Goal: Check status: Check status

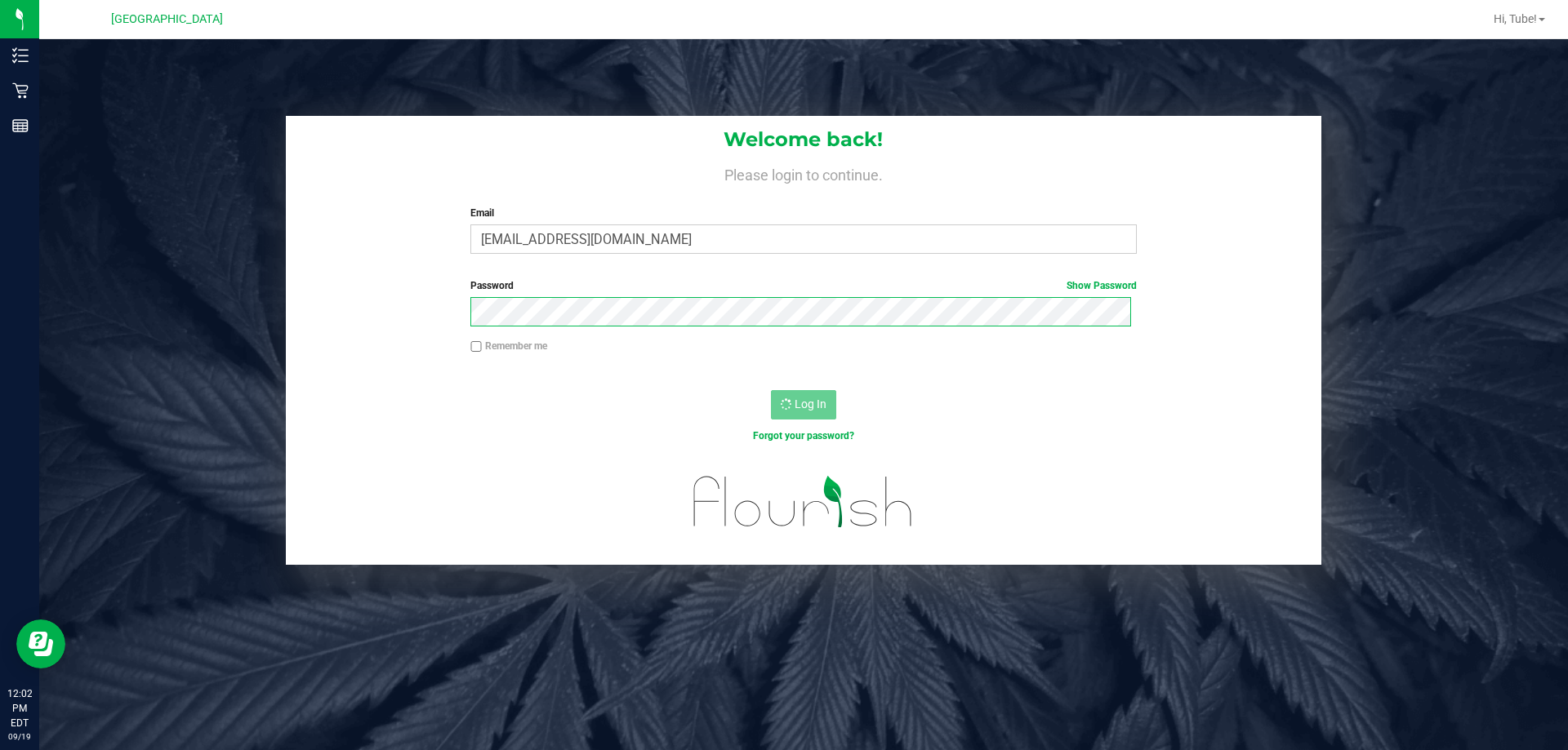
click at [929, 430] on form "Welcome back! Please login to continue. Email tmassanka@liveparallel.com Requir…" at bounding box center [804, 340] width 1011 height 449
click at [475, 354] on div "Remember me" at bounding box center [803, 348] width 690 height 19
click at [465, 343] on div "Remember me" at bounding box center [803, 348] width 690 height 19
click at [475, 347] on input "Remember me" at bounding box center [476, 347] width 11 height 11
click at [477, 346] on input "Remember me" at bounding box center [476, 347] width 11 height 11
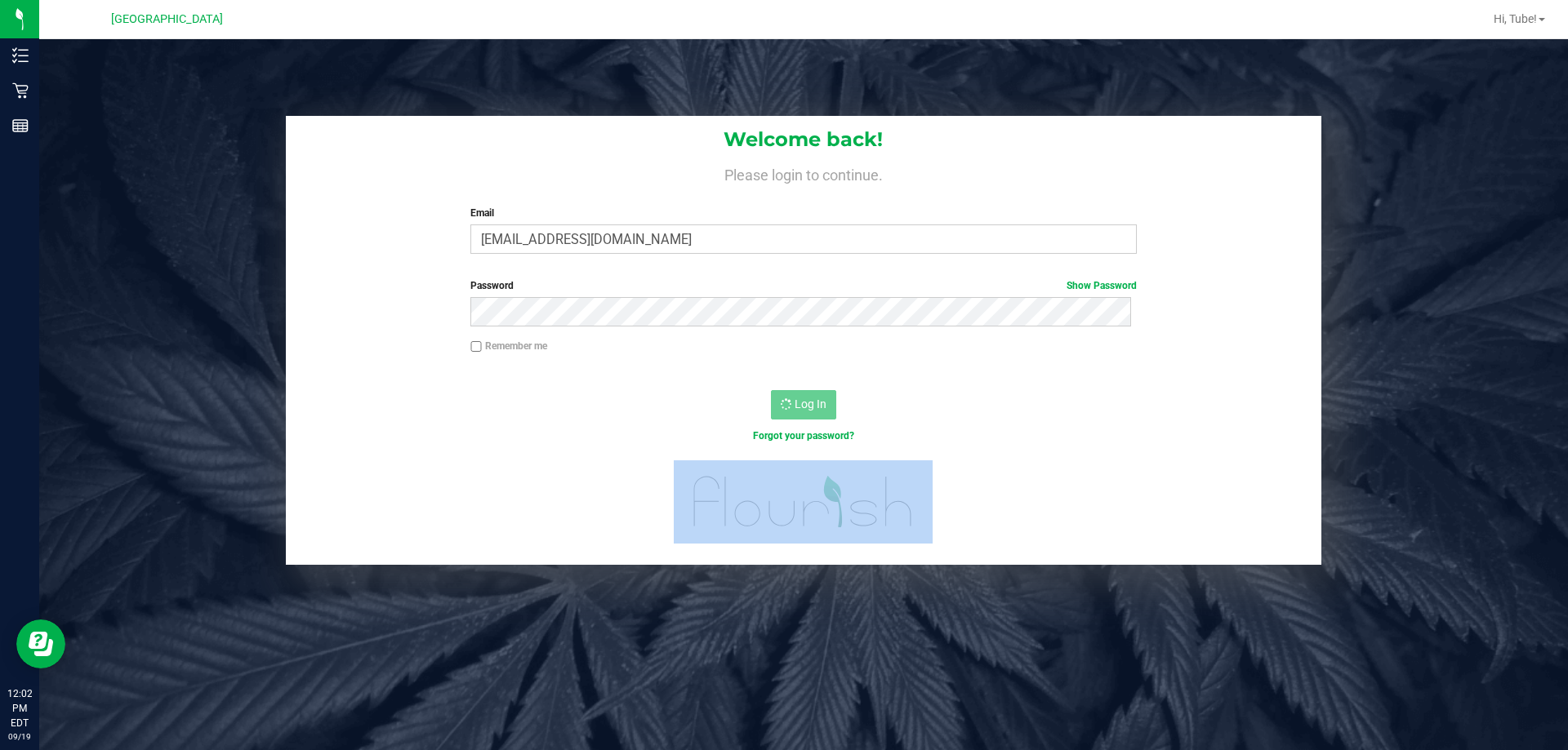
click at [754, 538] on div at bounding box center [804, 512] width 1036 height 103
click at [607, 491] on div at bounding box center [804, 512] width 1036 height 103
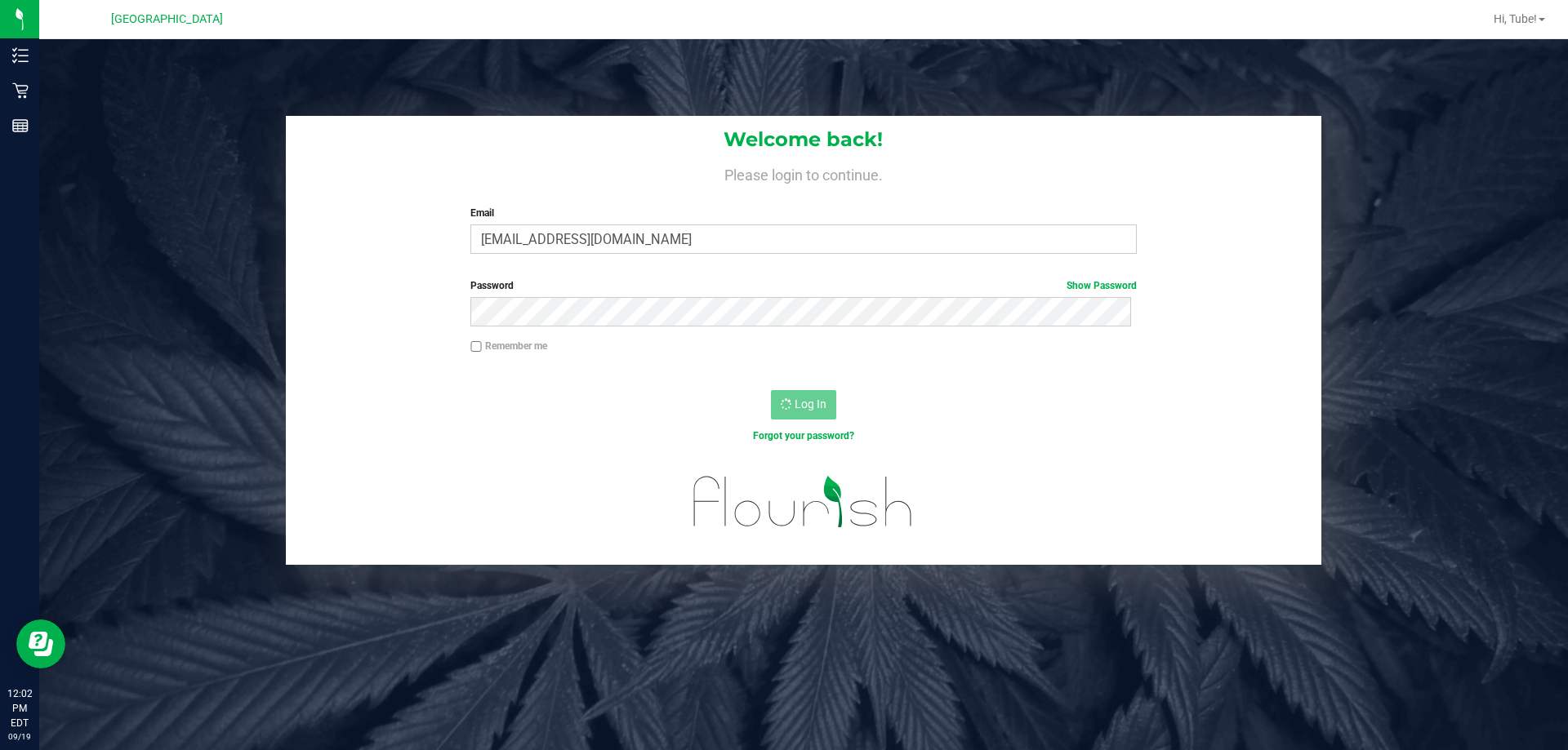
click at [465, 344] on div "Remember me" at bounding box center [803, 348] width 690 height 19
click at [483, 350] on label "Remember me" at bounding box center [509, 346] width 77 height 15
click at [482, 350] on input "Remember me" at bounding box center [476, 347] width 11 height 11
click at [479, 342] on label "Remember me" at bounding box center [509, 346] width 77 height 15
click at [479, 342] on input "Remember me" at bounding box center [476, 347] width 11 height 11
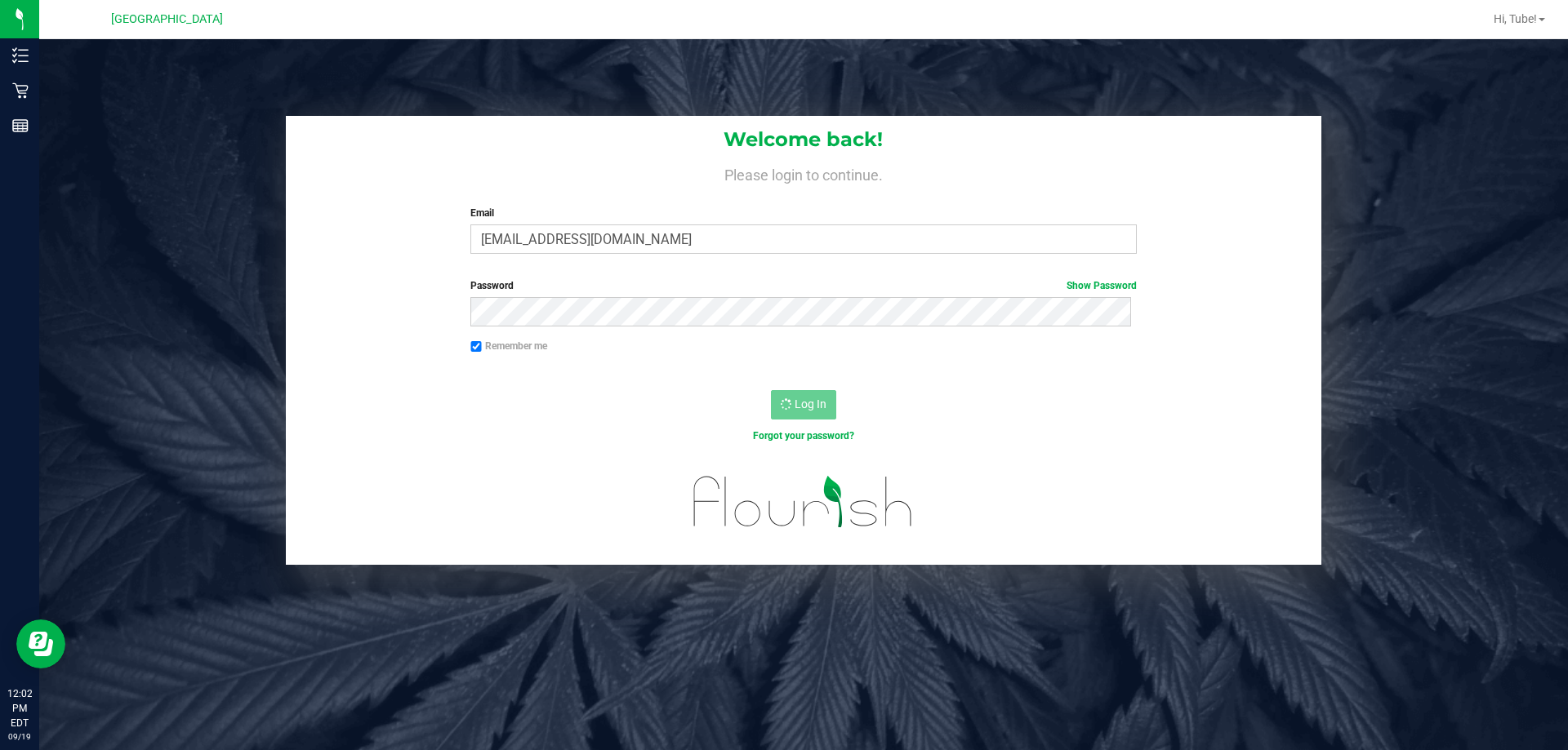
checkbox input "false"
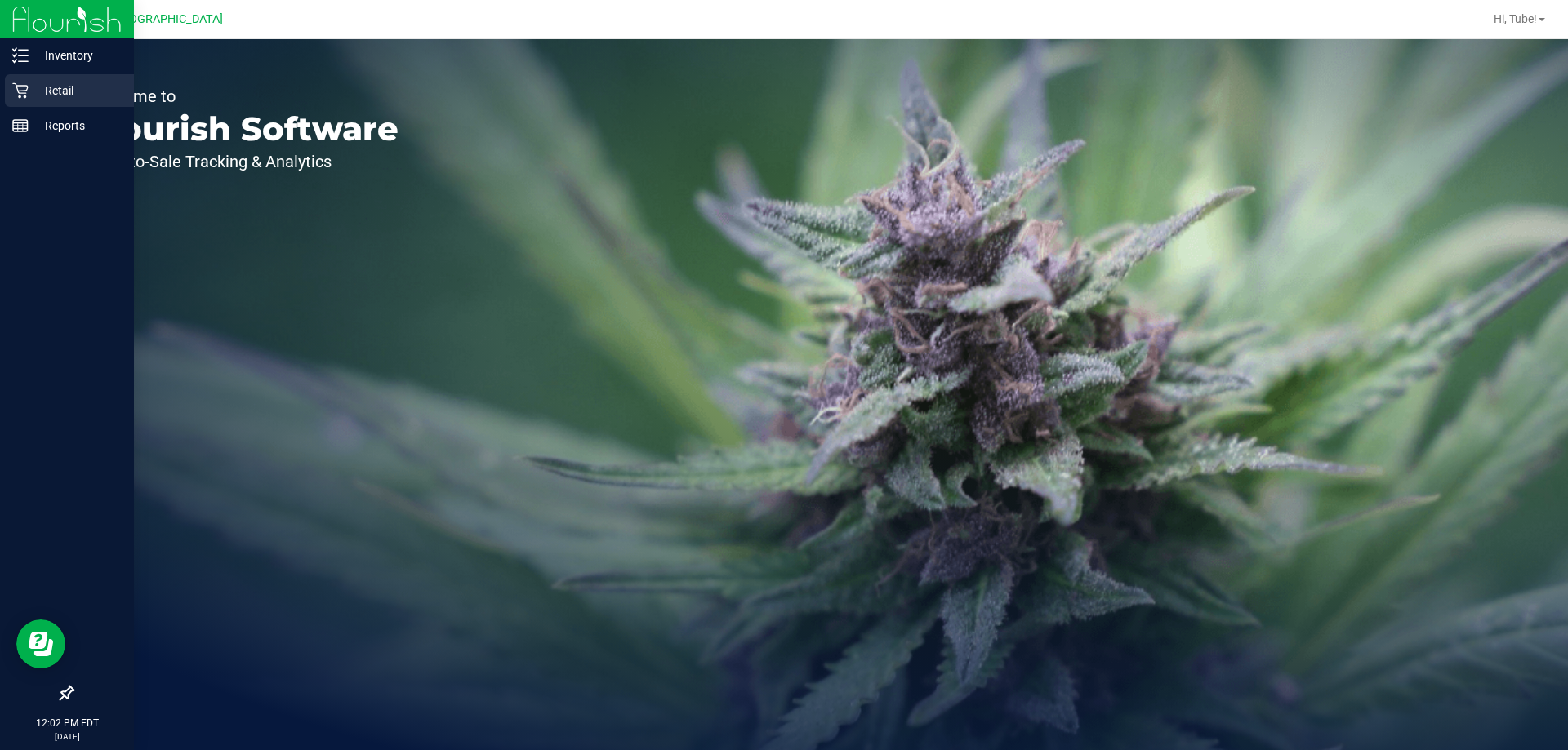
click at [85, 83] on p "Retail" at bounding box center [77, 90] width 98 height 20
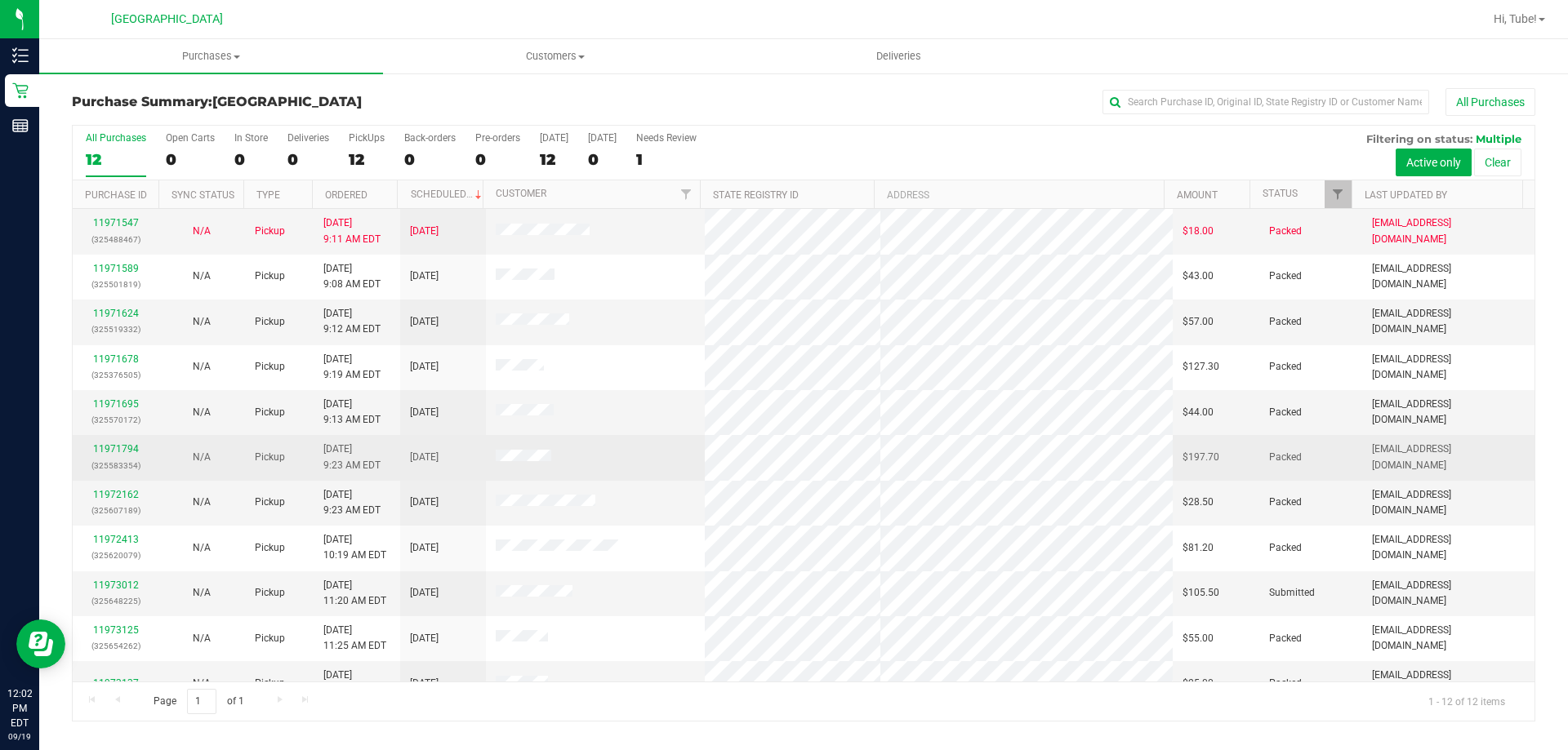
scroll to position [70, 0]
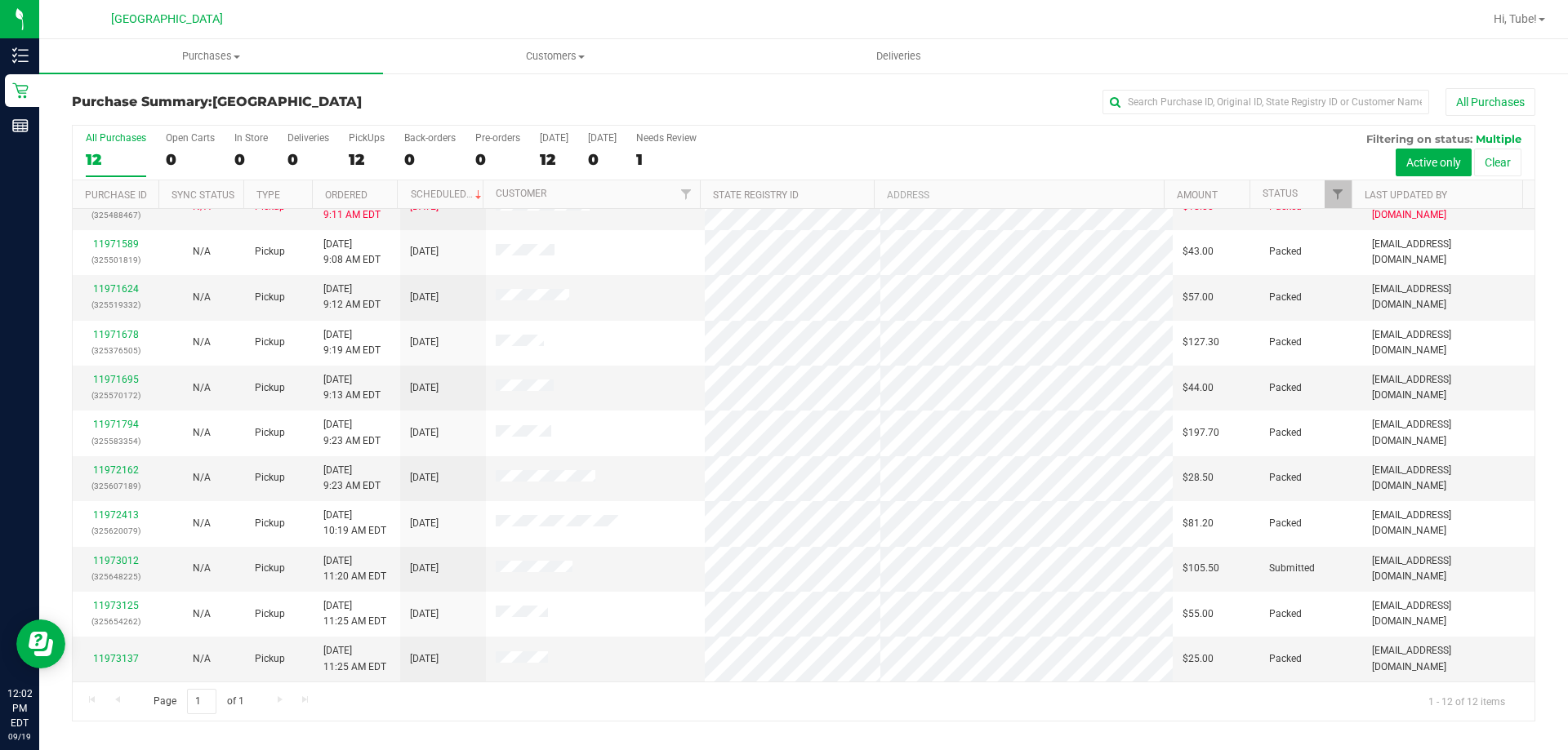
click at [1323, 193] on th "Status" at bounding box center [1300, 194] width 102 height 29
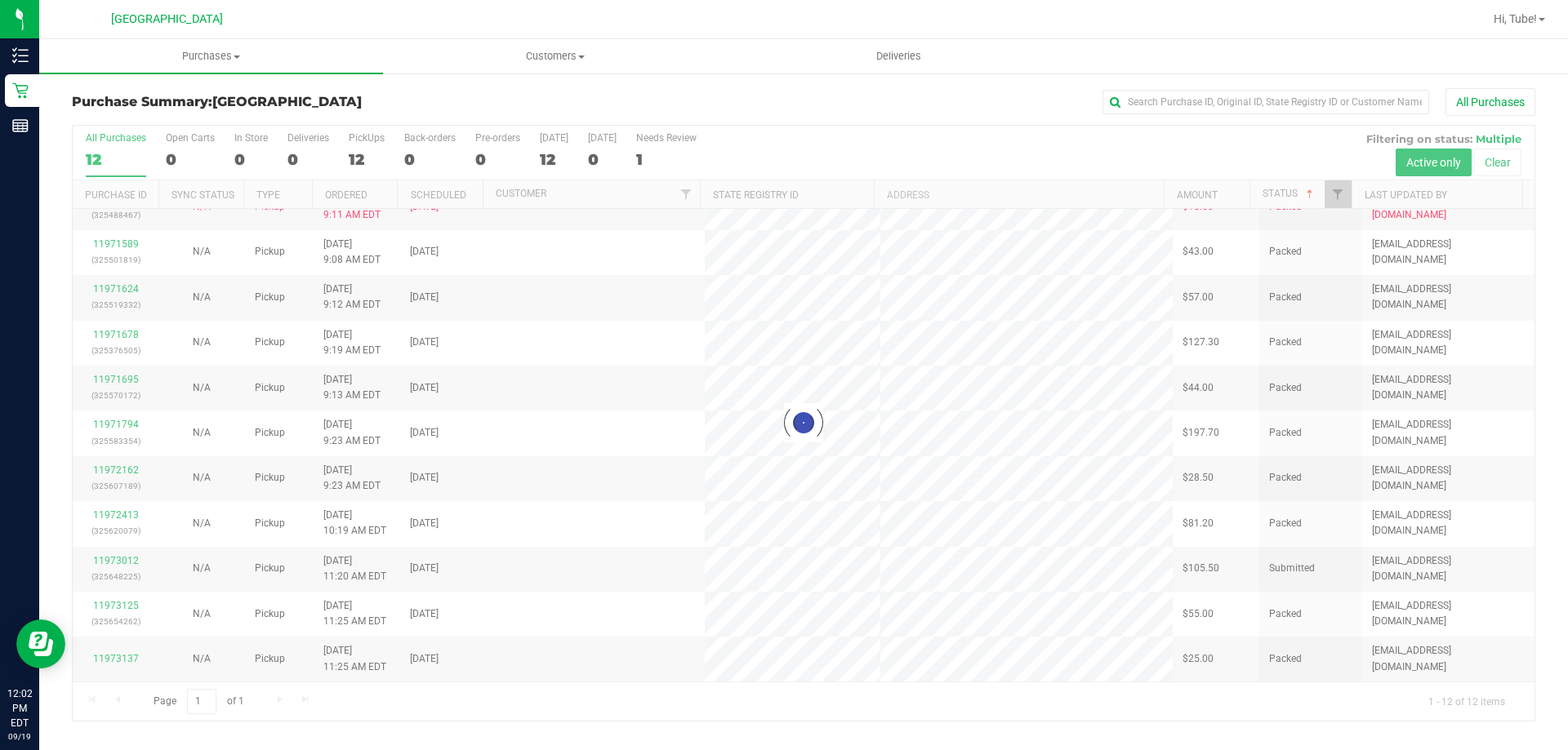
scroll to position [0, 0]
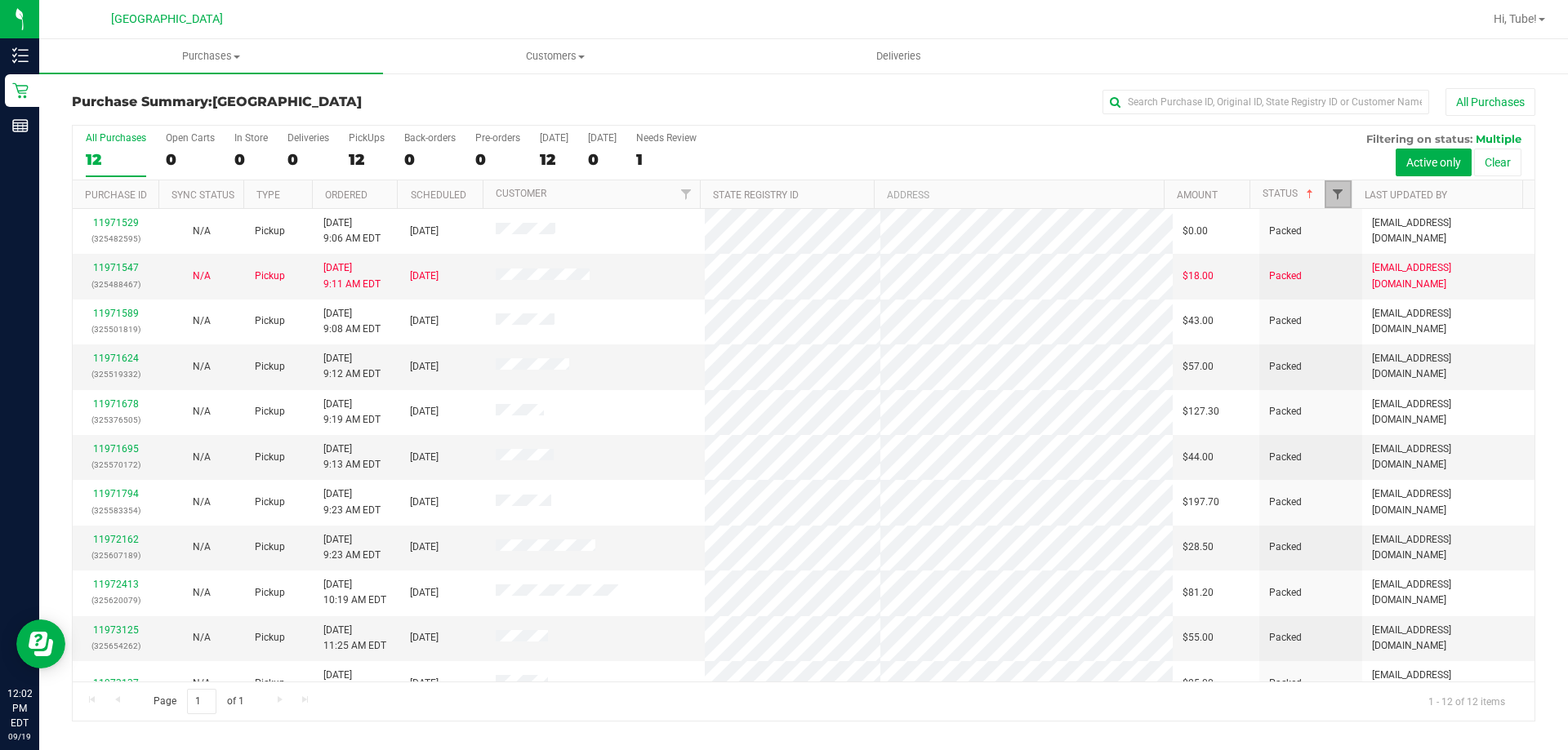
click at [1343, 192] on span "Filter" at bounding box center [1338, 194] width 13 height 13
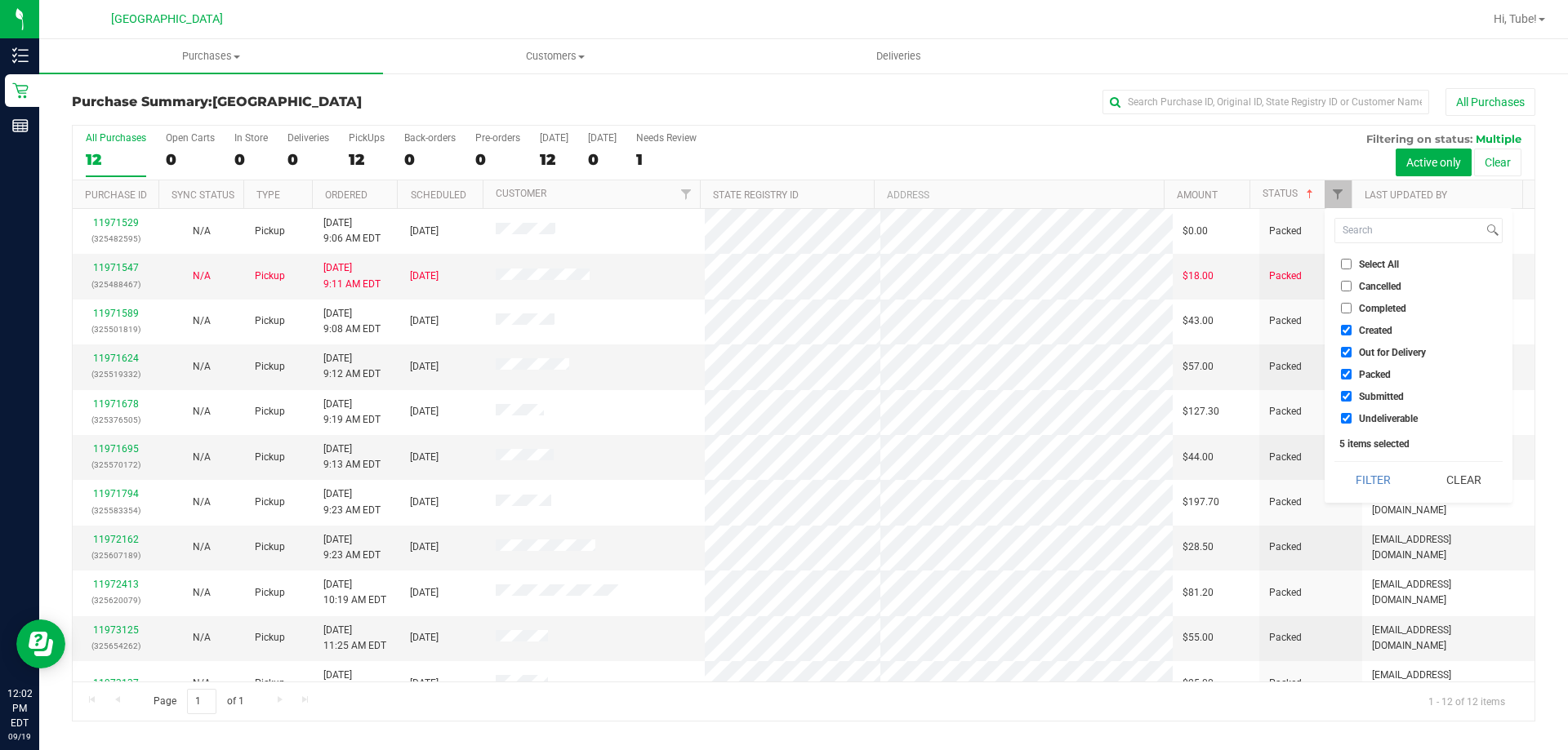
click at [1356, 370] on label "Packed" at bounding box center [1366, 374] width 50 height 11
click at [1352, 370] on input "Packed" at bounding box center [1346, 374] width 11 height 11
checkbox input "false"
click at [1362, 477] on button "Filter" at bounding box center [1374, 480] width 79 height 36
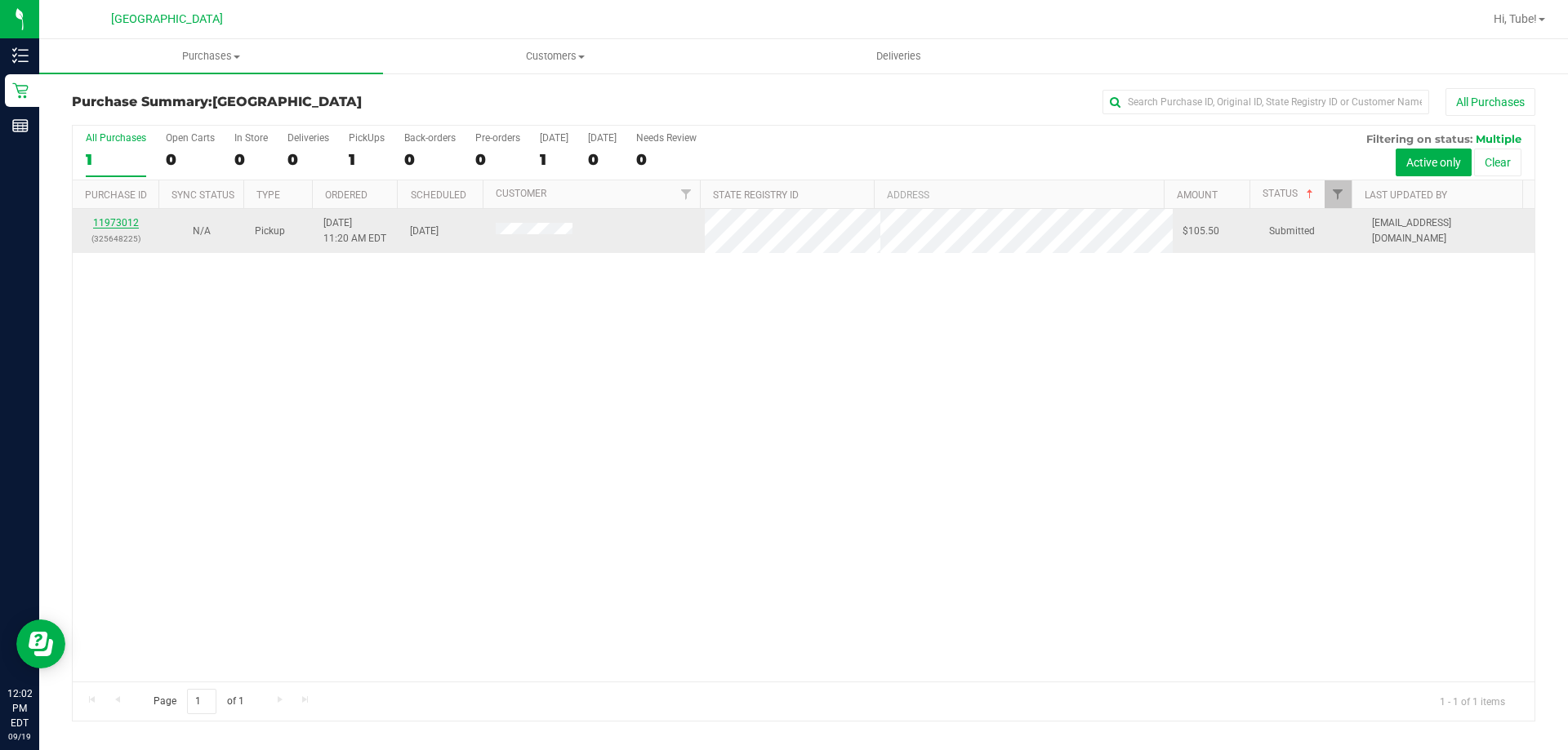
click at [121, 222] on link "11973012" at bounding box center [116, 223] width 46 height 11
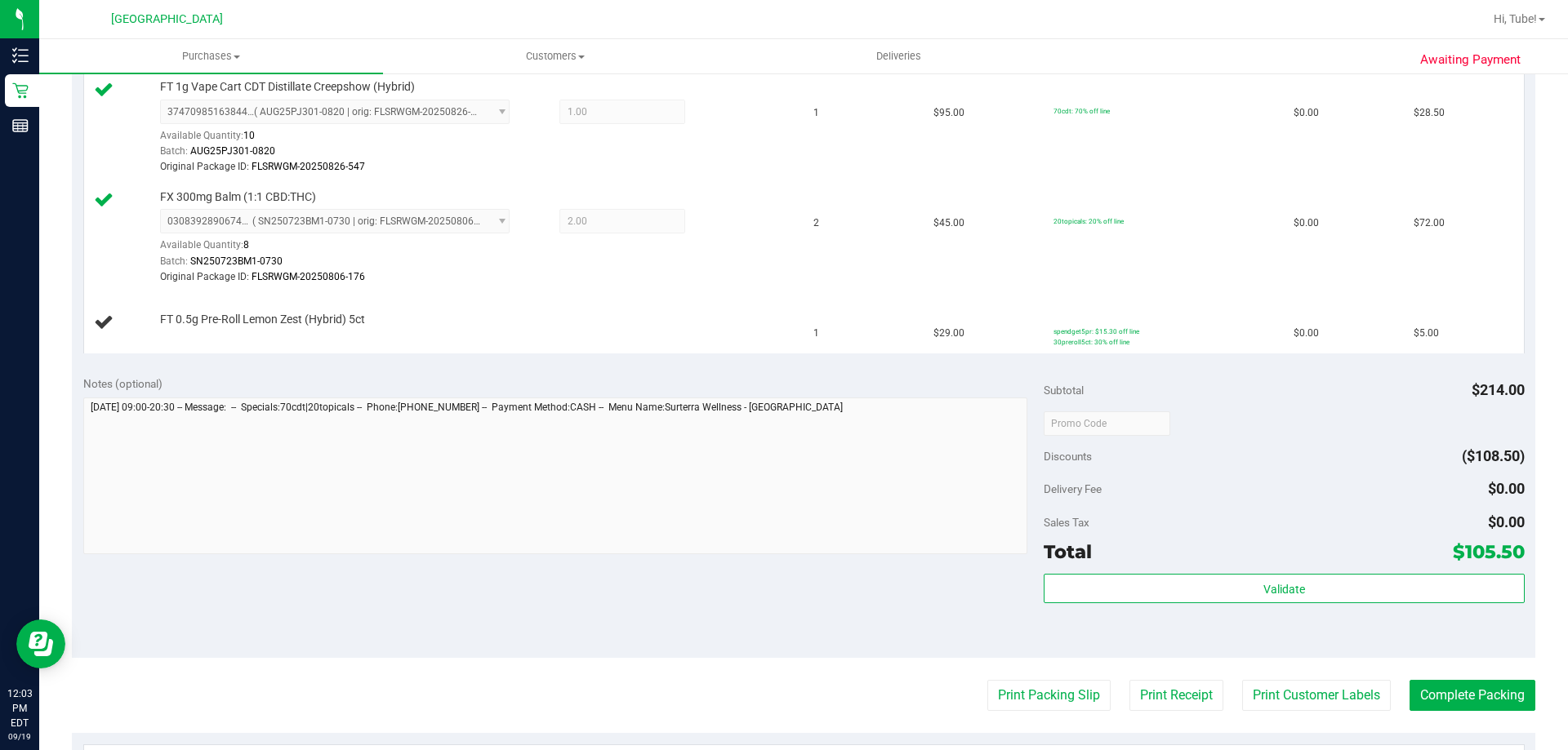
scroll to position [490, 0]
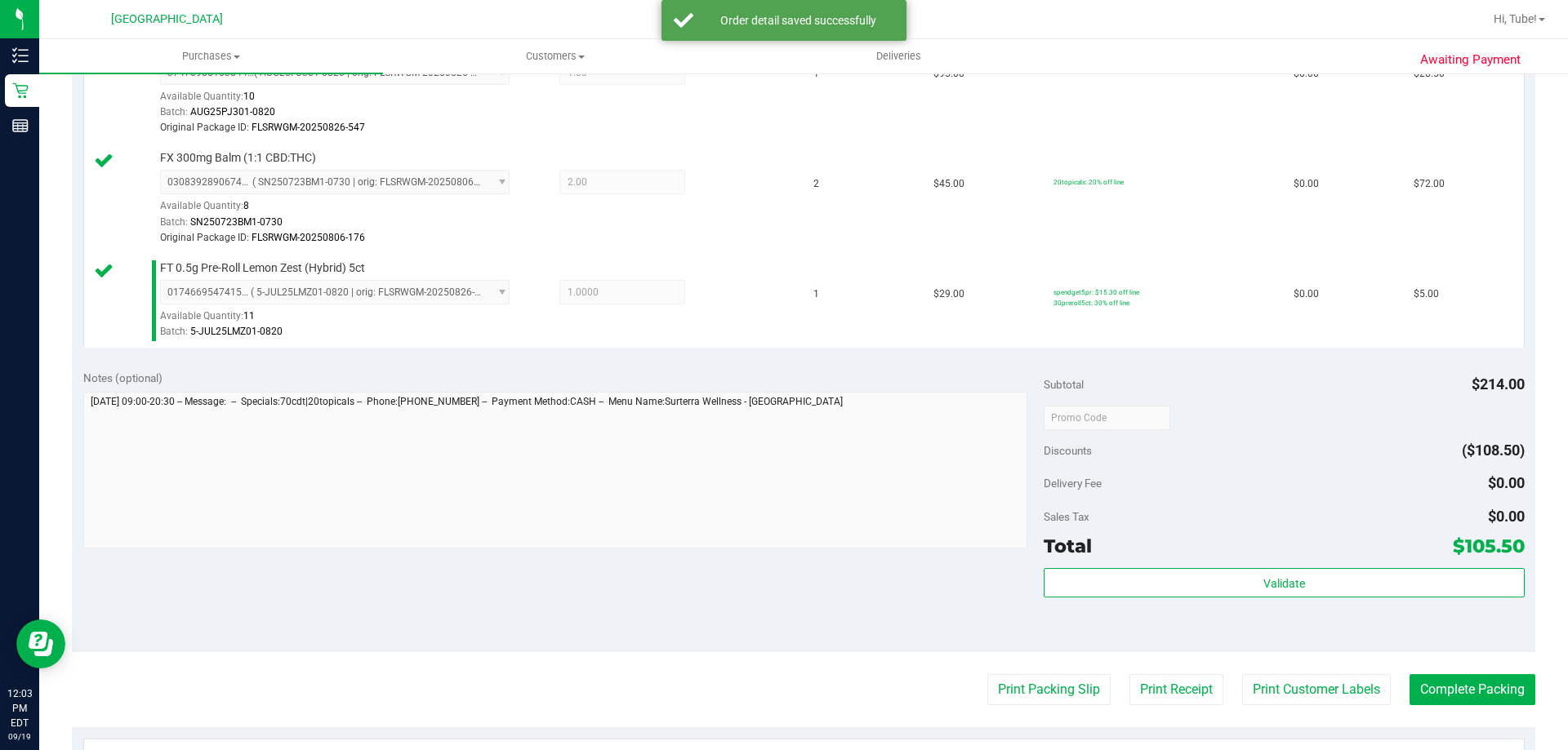
click at [1283, 674] on purchase-details "Back Edit Purchase Cancel Purchase View Profile # 11973012 BioTrack ID: - Submi…" at bounding box center [804, 316] width 1464 height 1434
click at [1295, 684] on button "Print Customer Labels" at bounding box center [1316, 690] width 149 height 31
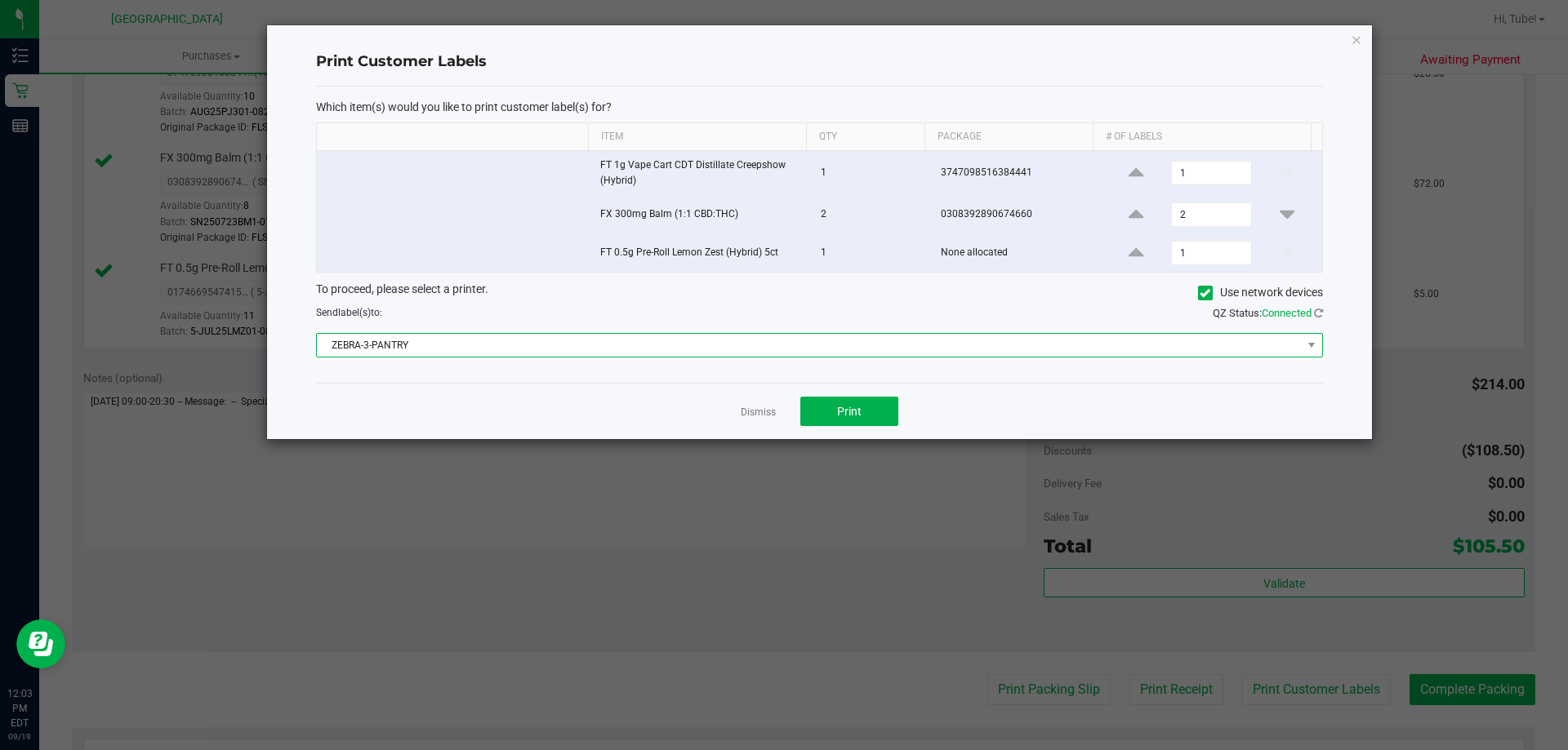
click at [861, 348] on span "ZEBRA-3-PANTRY" at bounding box center [809, 345] width 985 height 23
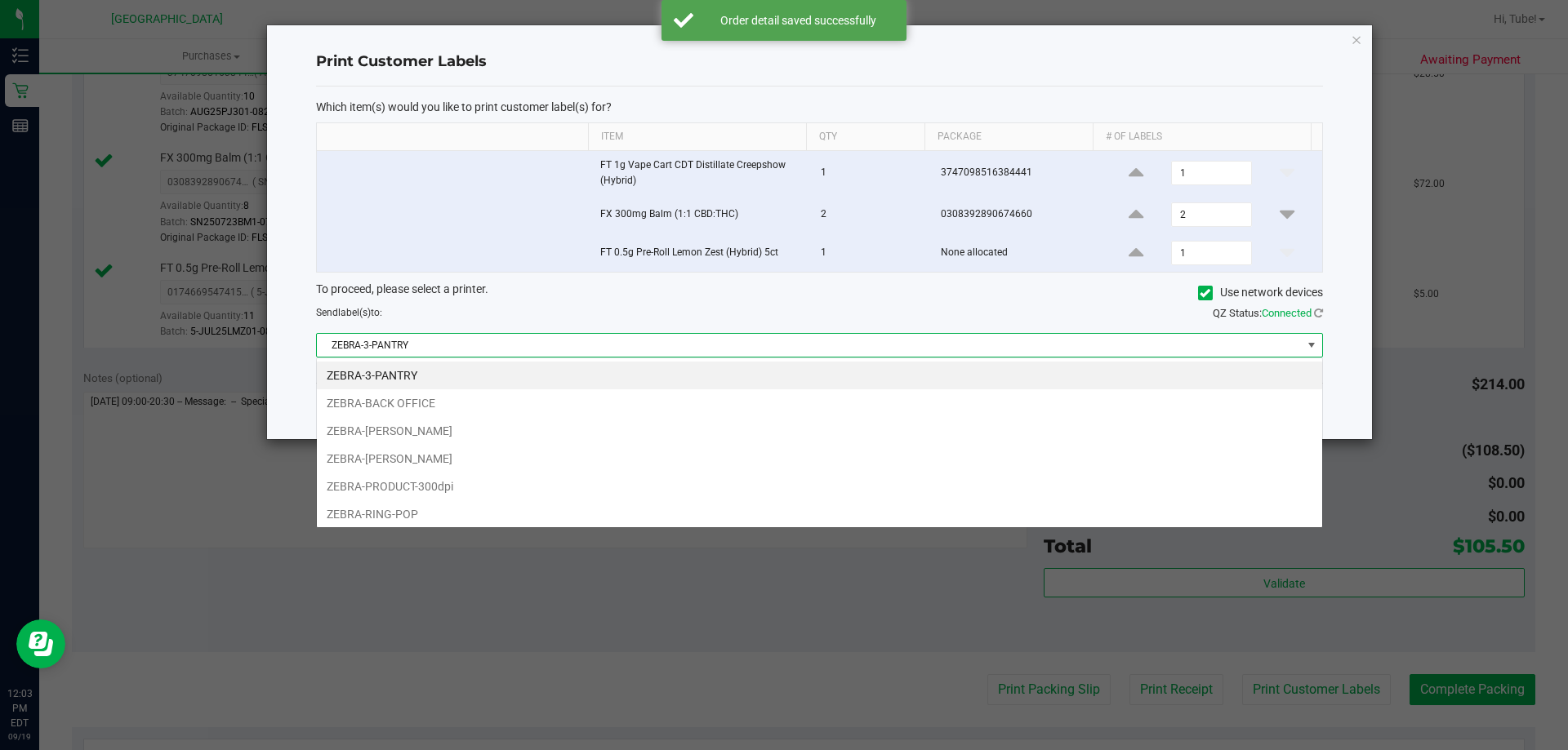
scroll to position [25, 1006]
click at [432, 429] on li "ZEBRA-[PERSON_NAME]" at bounding box center [819, 431] width 1006 height 28
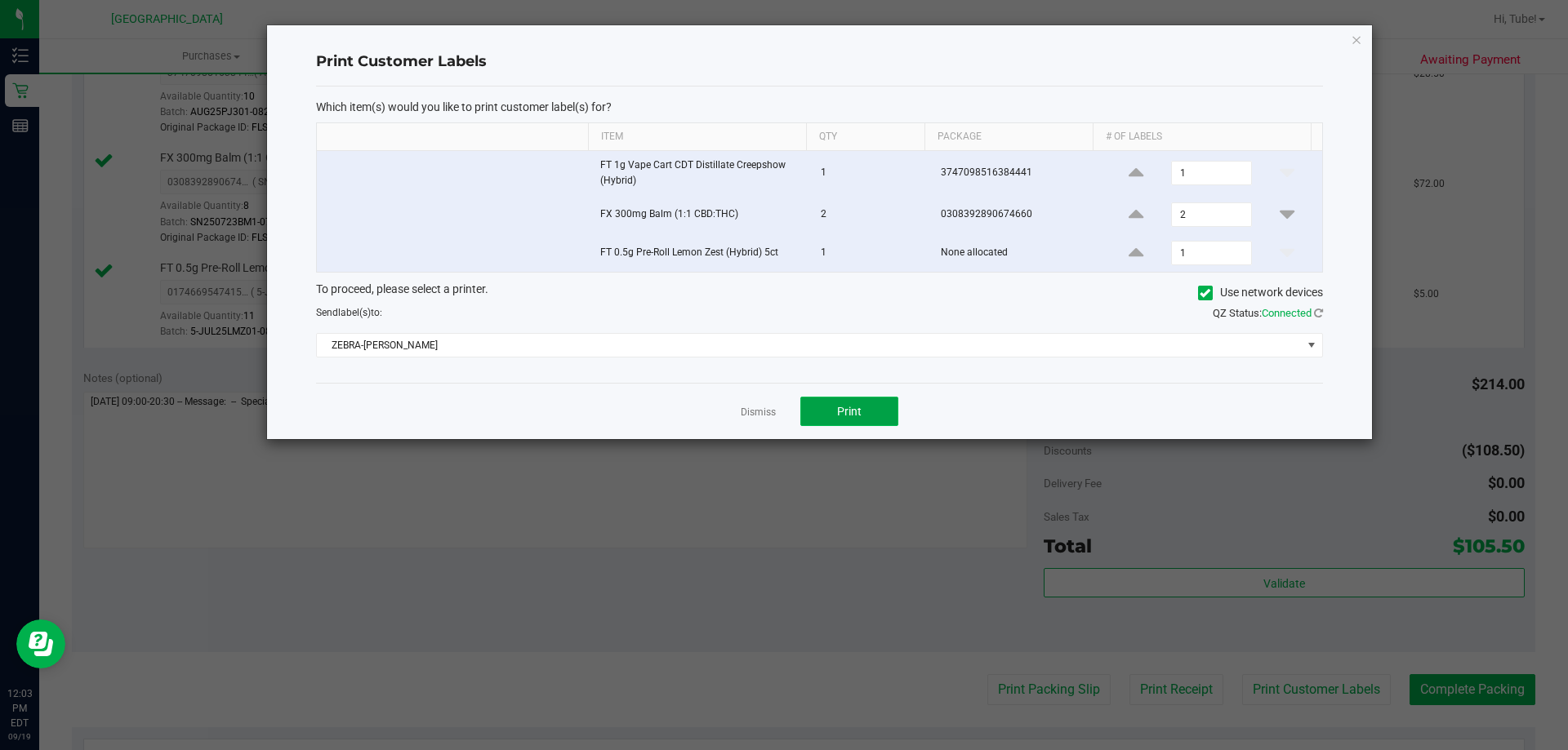
click at [828, 411] on button "Print" at bounding box center [849, 412] width 98 height 30
click at [1355, 36] on icon "button" at bounding box center [1357, 39] width 11 height 20
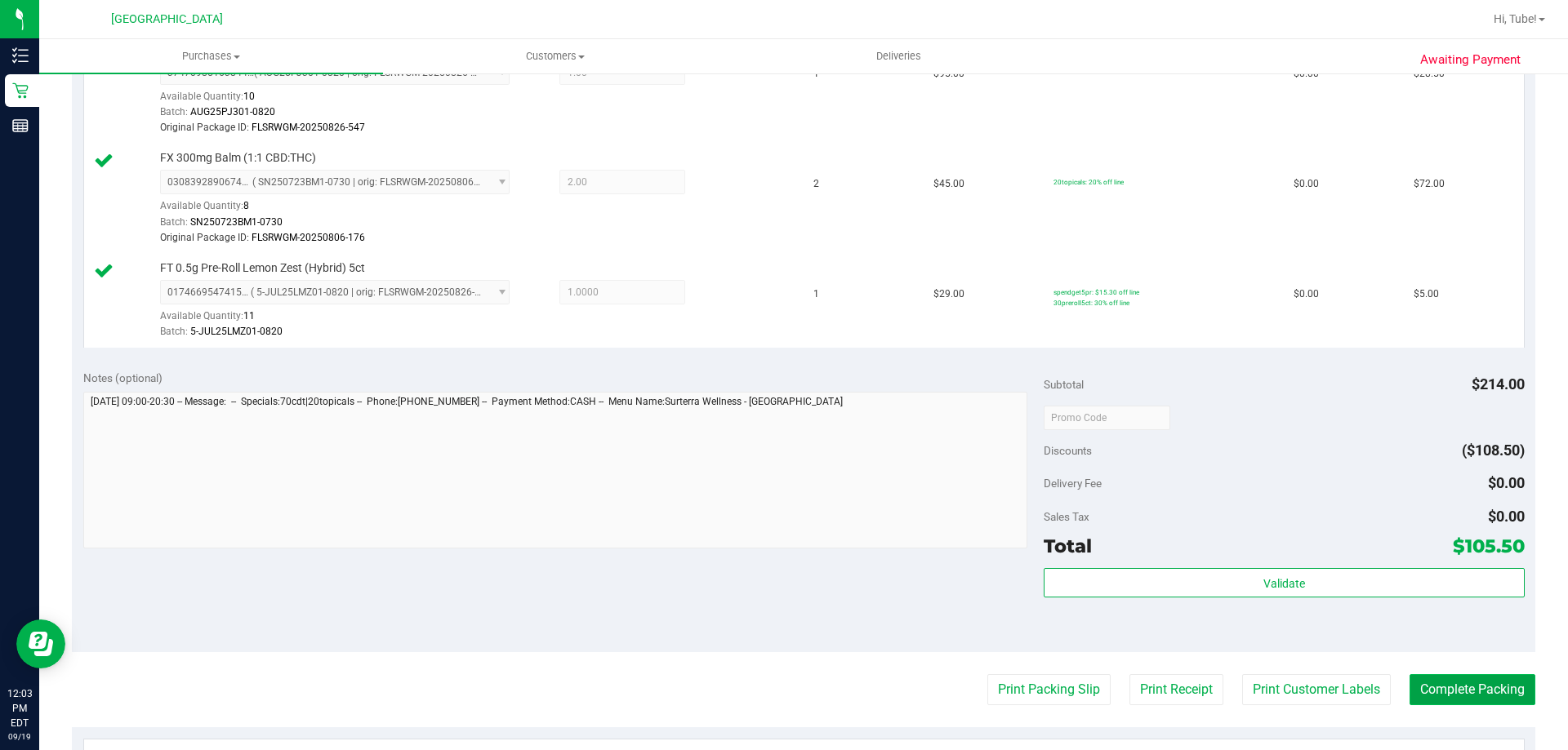
click at [1466, 702] on button "Complete Packing" at bounding box center [1472, 690] width 126 height 31
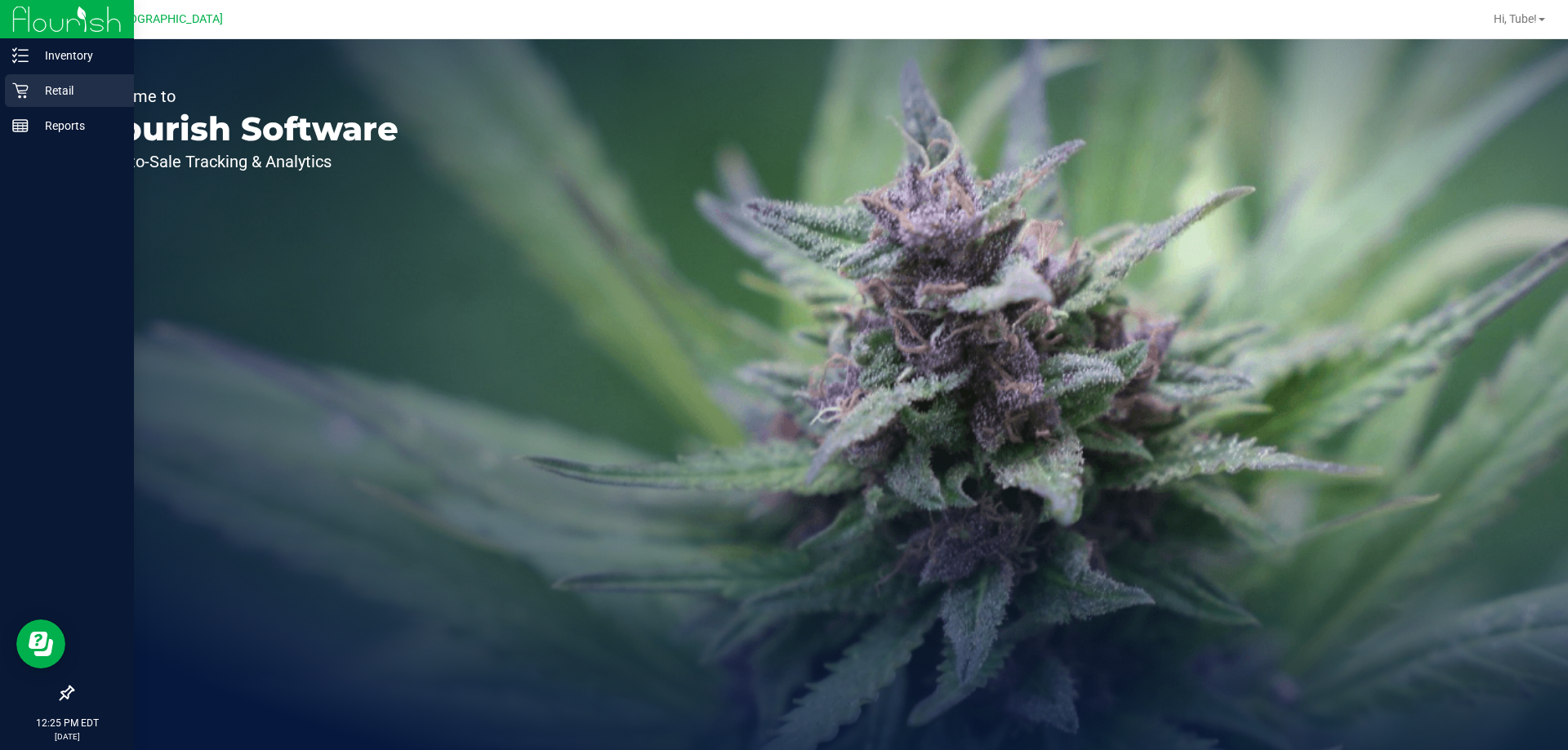
click at [39, 85] on p "Retail" at bounding box center [77, 90] width 98 height 20
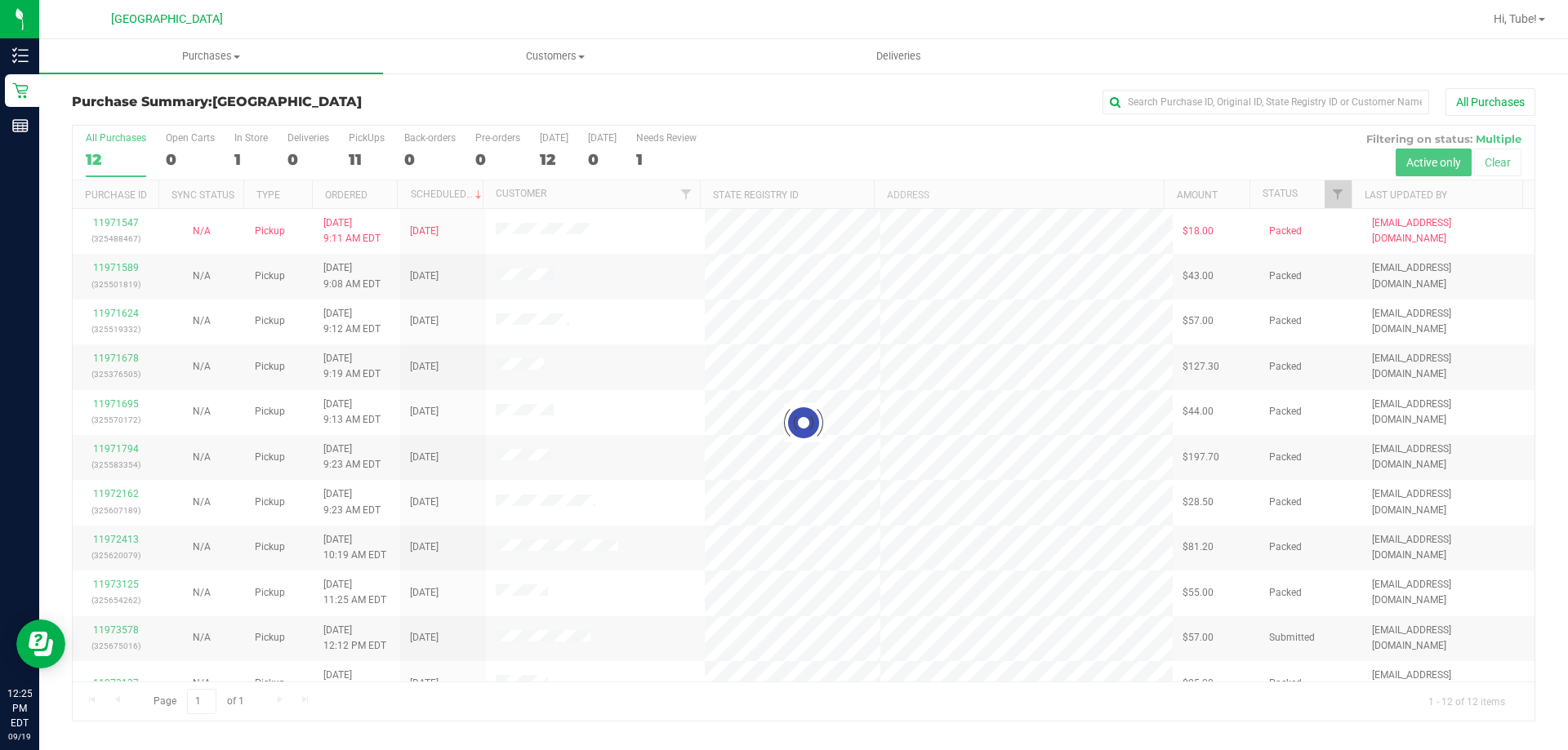
click at [241, 148] on div at bounding box center [804, 423] width 1462 height 595
click at [239, 144] on div at bounding box center [804, 423] width 1462 height 595
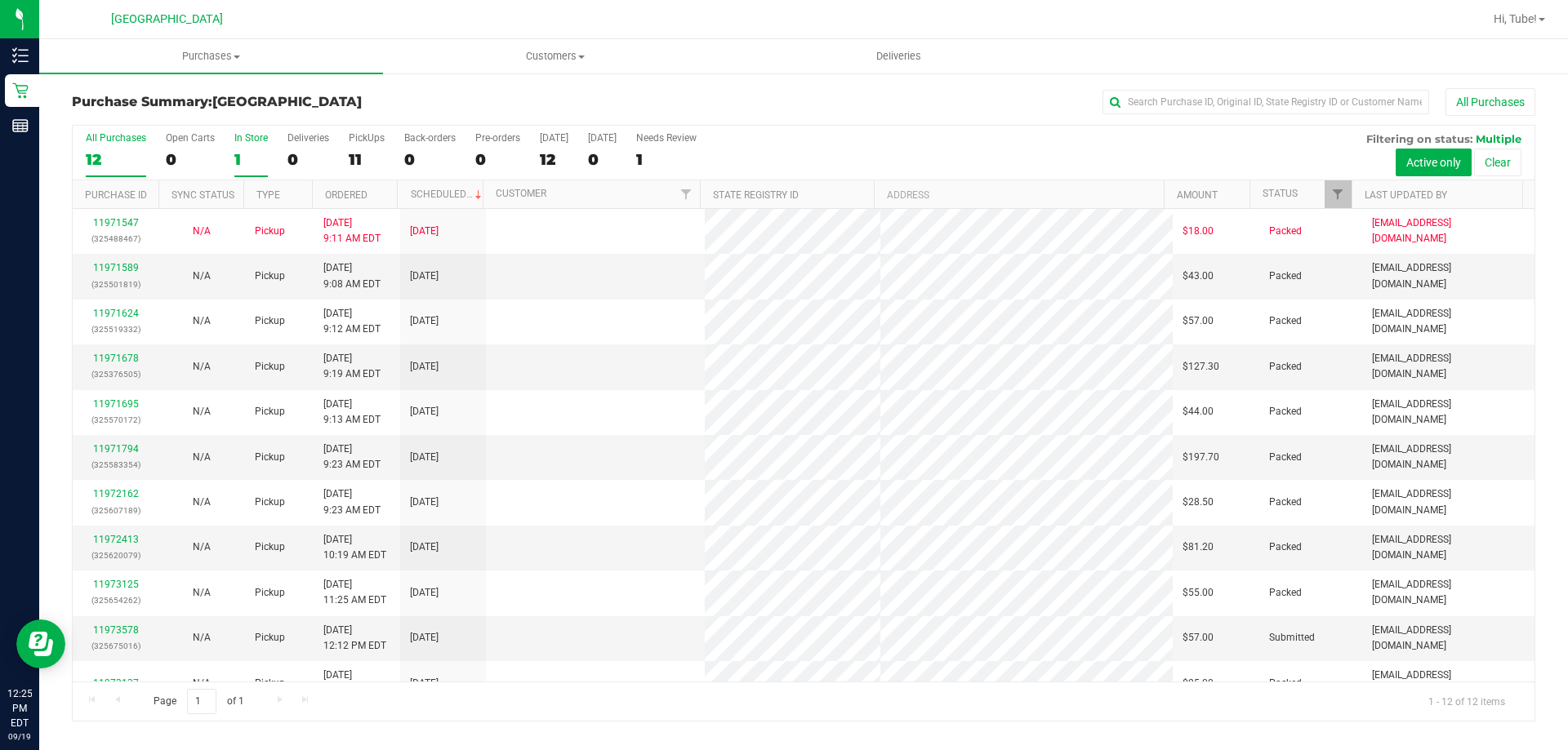
click at [239, 160] on div "1" at bounding box center [251, 159] width 34 height 19
click at [0, 0] on input "In Store 1" at bounding box center [0, 0] width 0 height 0
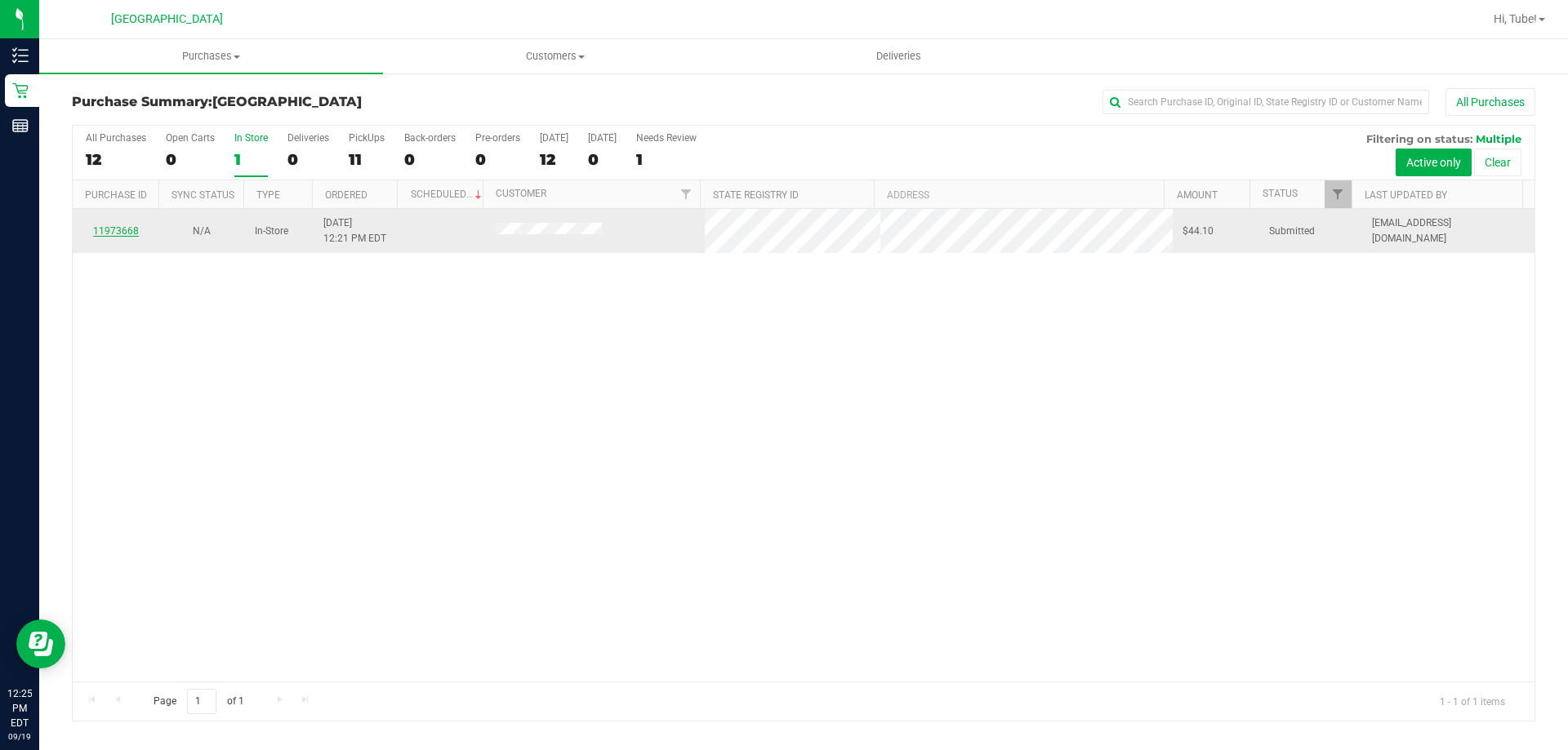
click at [130, 233] on link "11973668" at bounding box center [116, 231] width 46 height 11
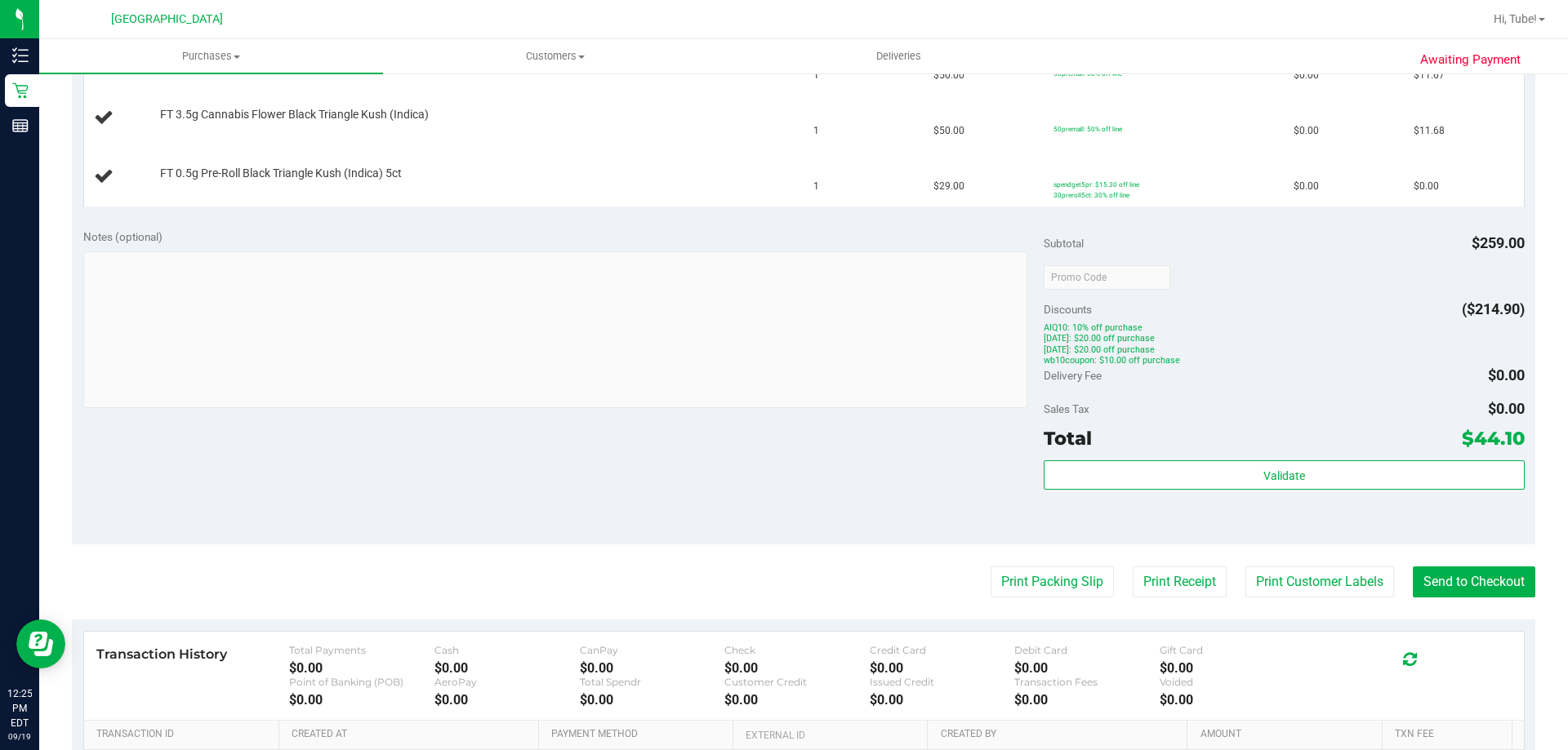
scroll to position [816, 0]
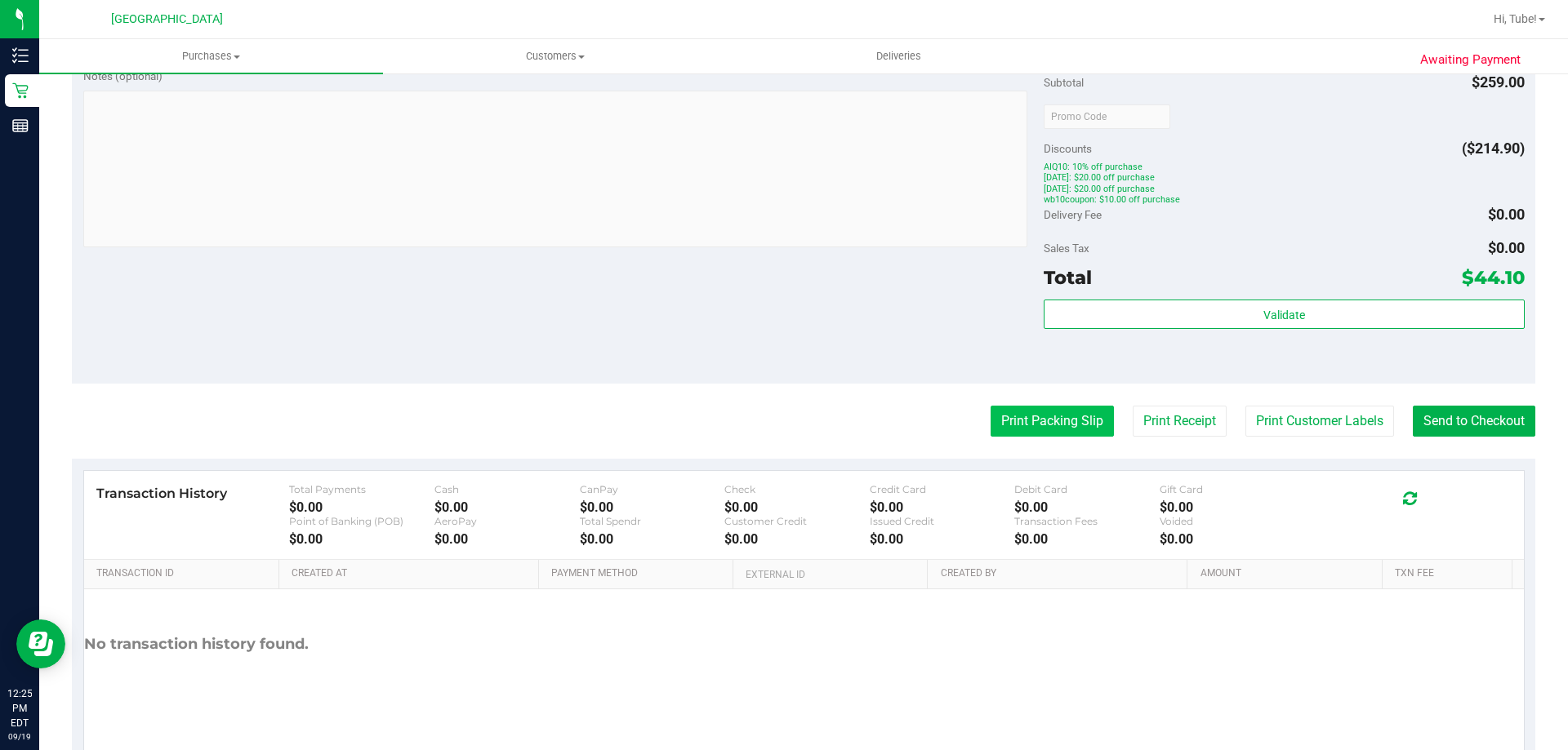
click at [1036, 430] on button "Print Packing Slip" at bounding box center [1052, 421] width 123 height 31
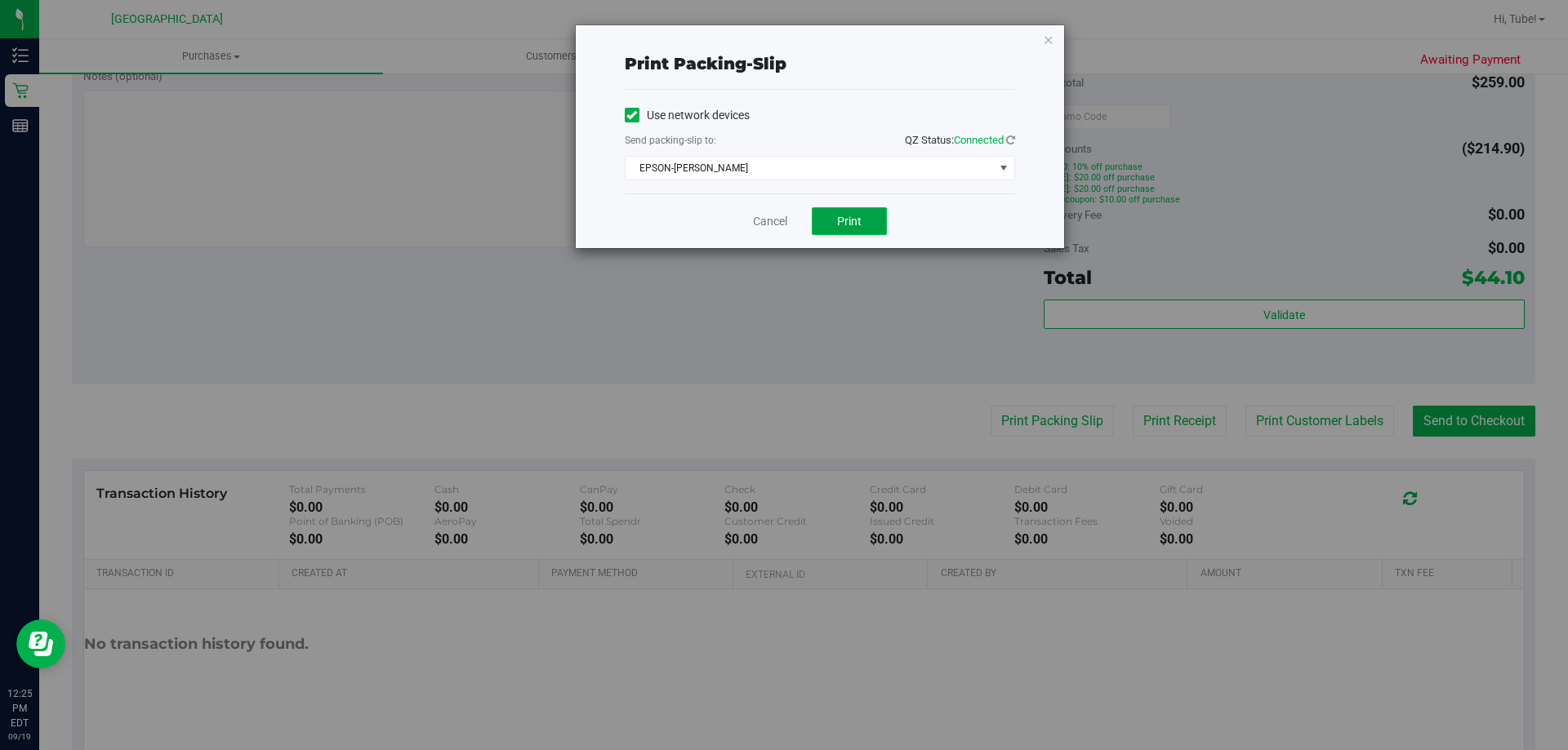
click at [857, 218] on span "Print" at bounding box center [850, 222] width 25 height 13
click at [1049, 38] on icon "button" at bounding box center [1048, 39] width 11 height 20
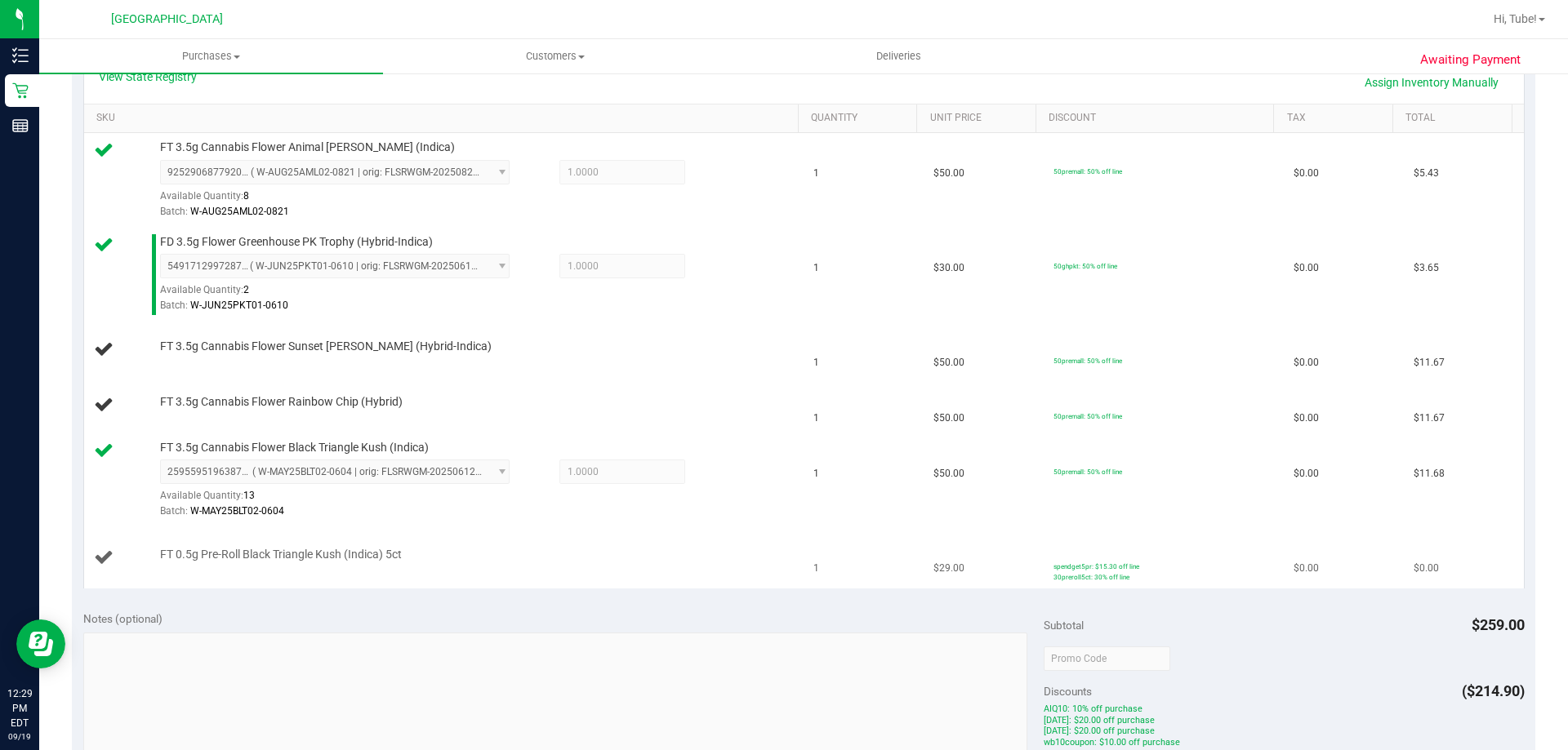
scroll to position [408, 0]
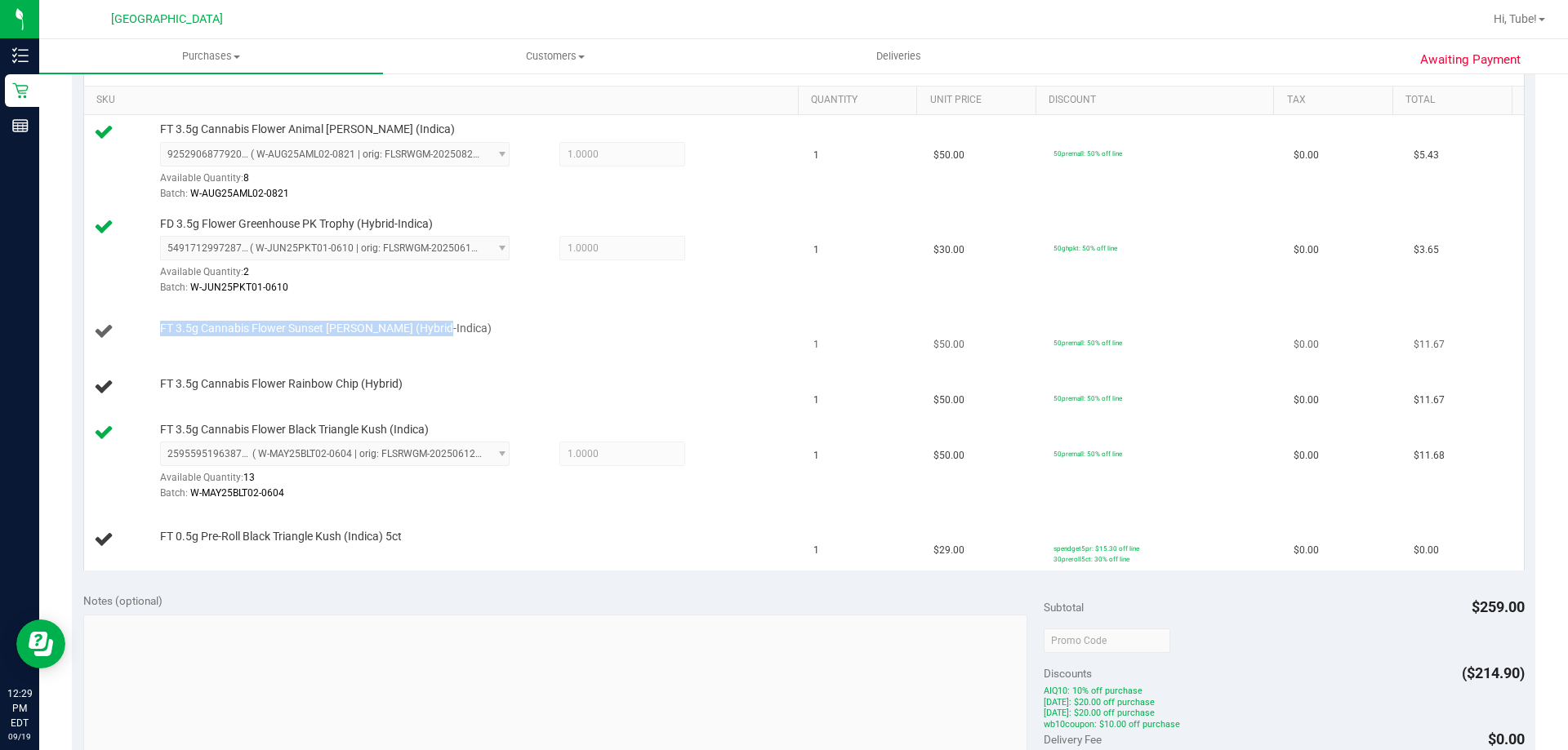
drag, startPoint x: 155, startPoint y: 331, endPoint x: 392, endPoint y: 338, distance: 237.1
click at [398, 317] on td "FT 3.5g Cannabis Flower Sunset Runtz (Hybrid-Indica)" at bounding box center [443, 332] width 720 height 56
copy span "FT 3.5g Cannabis Flower Sunset Runtz (Hybrid-Indica)"
click at [457, 297] on td "FD 3.5g Flower Greenhouse PK Trophy (Hybrid-Indica) 5491712997287884 ( W-JUN25P…" at bounding box center [443, 257] width 720 height 94
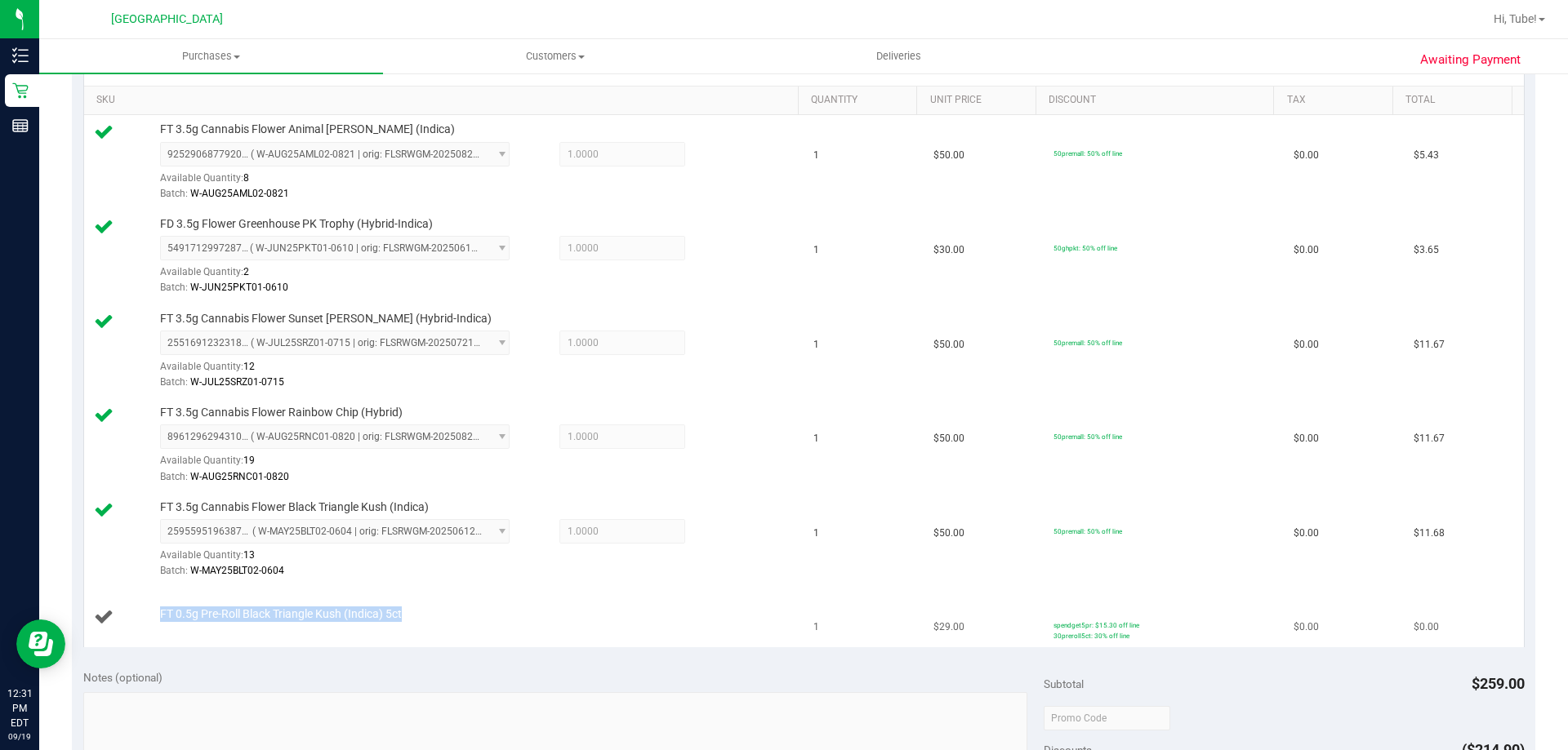
drag, startPoint x: 409, startPoint y: 615, endPoint x: 143, endPoint y: 611, distance: 266.0
click at [143, 611] on div "FT 0.5g Pre-Roll Black Triangle Kush (Indica) 5ct" at bounding box center [444, 617] width 701 height 22
copy div "FT 0.5g Pre-Roll Black Triangle Kush (Indica) 5ct"
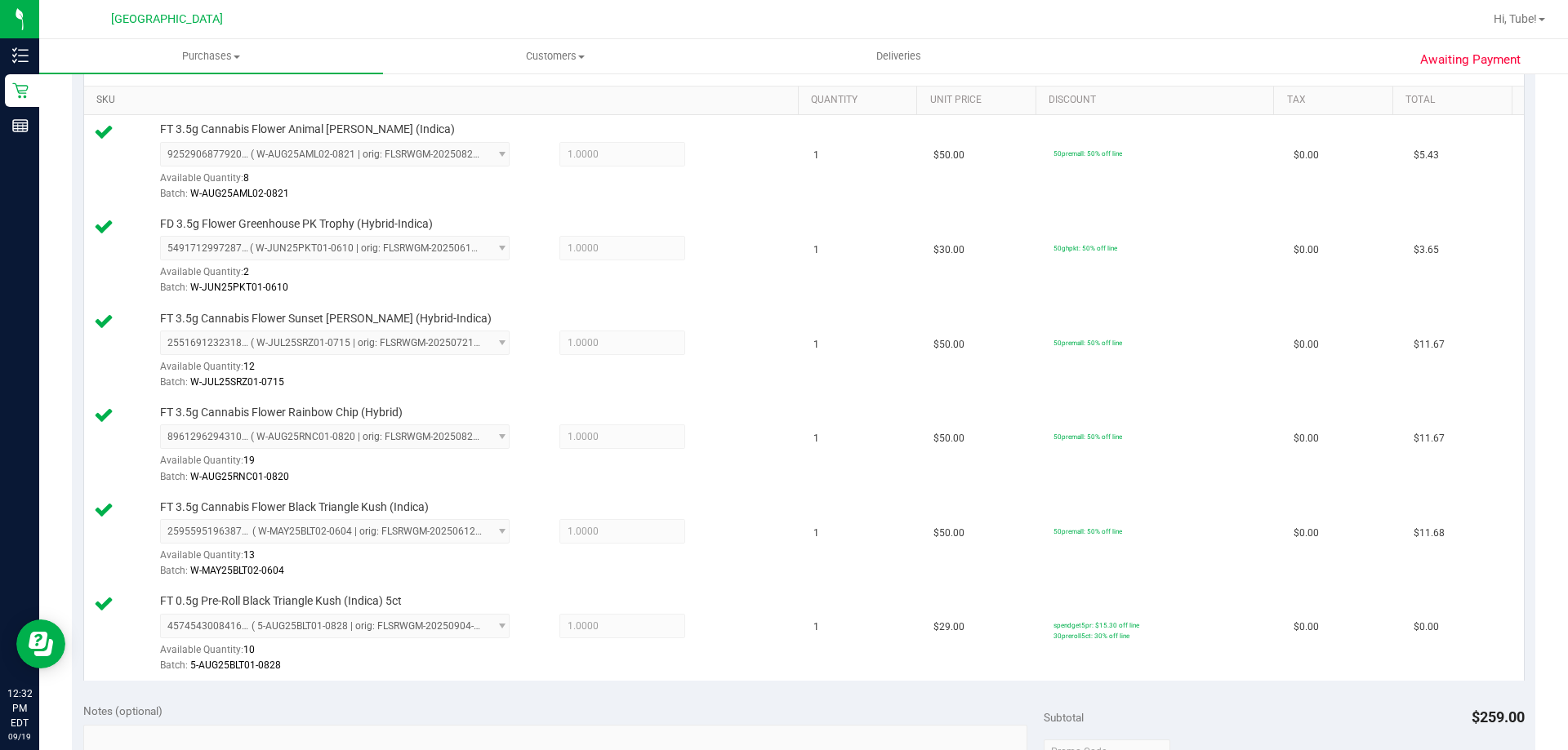
drag, startPoint x: 799, startPoint y: 453, endPoint x: 669, endPoint y: 96, distance: 379.9
click at [669, 96] on link "SKU" at bounding box center [443, 100] width 695 height 13
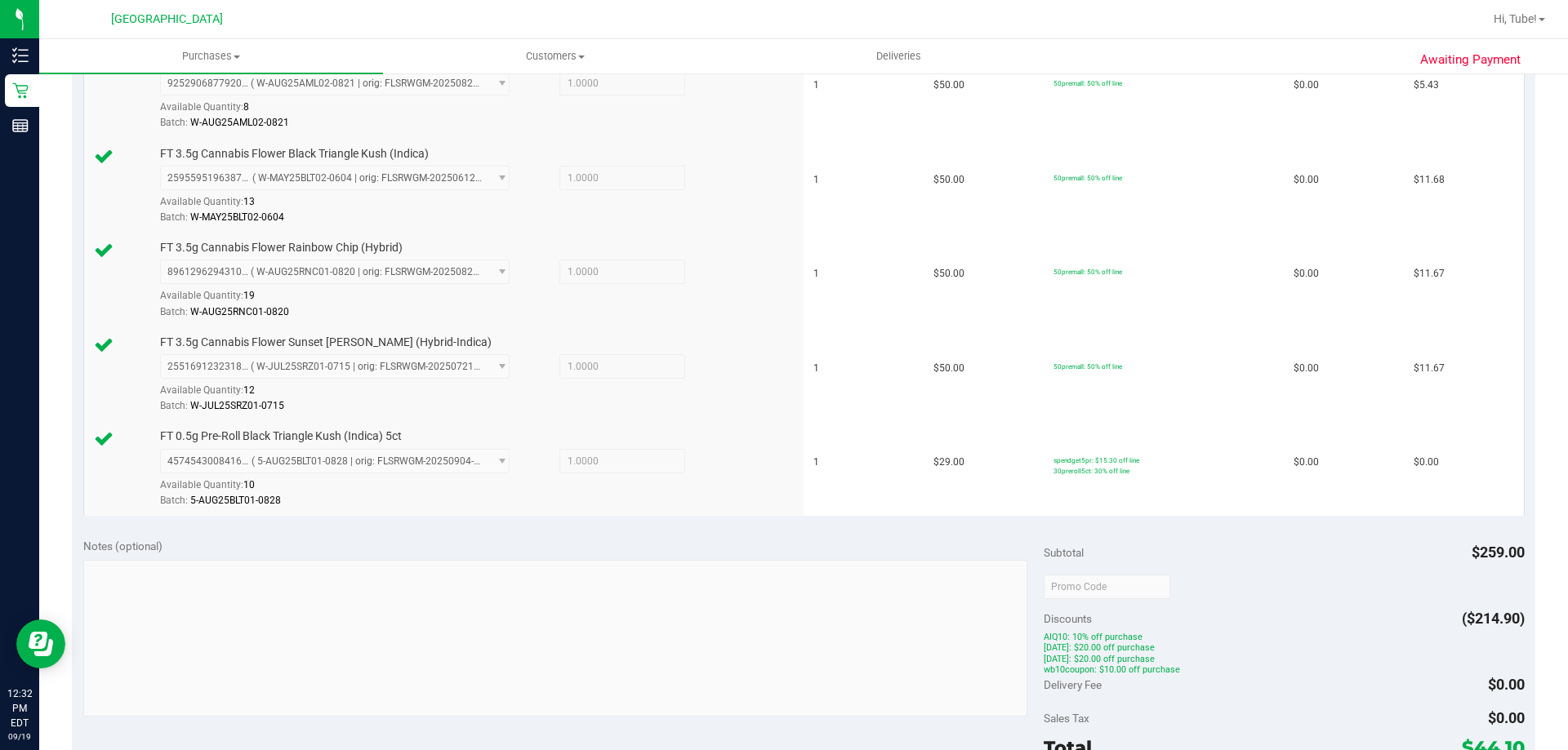
scroll to position [898, 0]
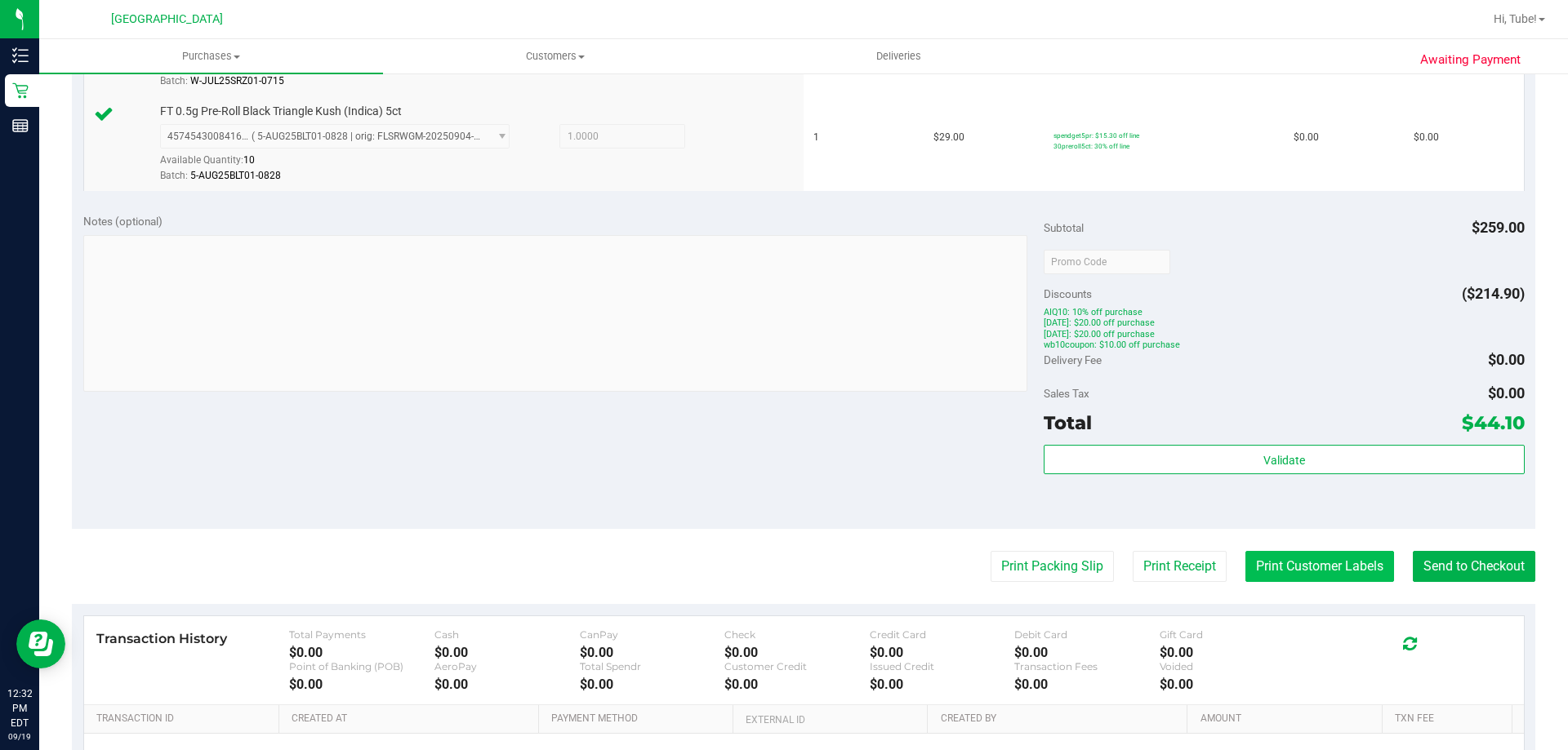
click at [1275, 571] on button "Print Customer Labels" at bounding box center [1319, 567] width 149 height 31
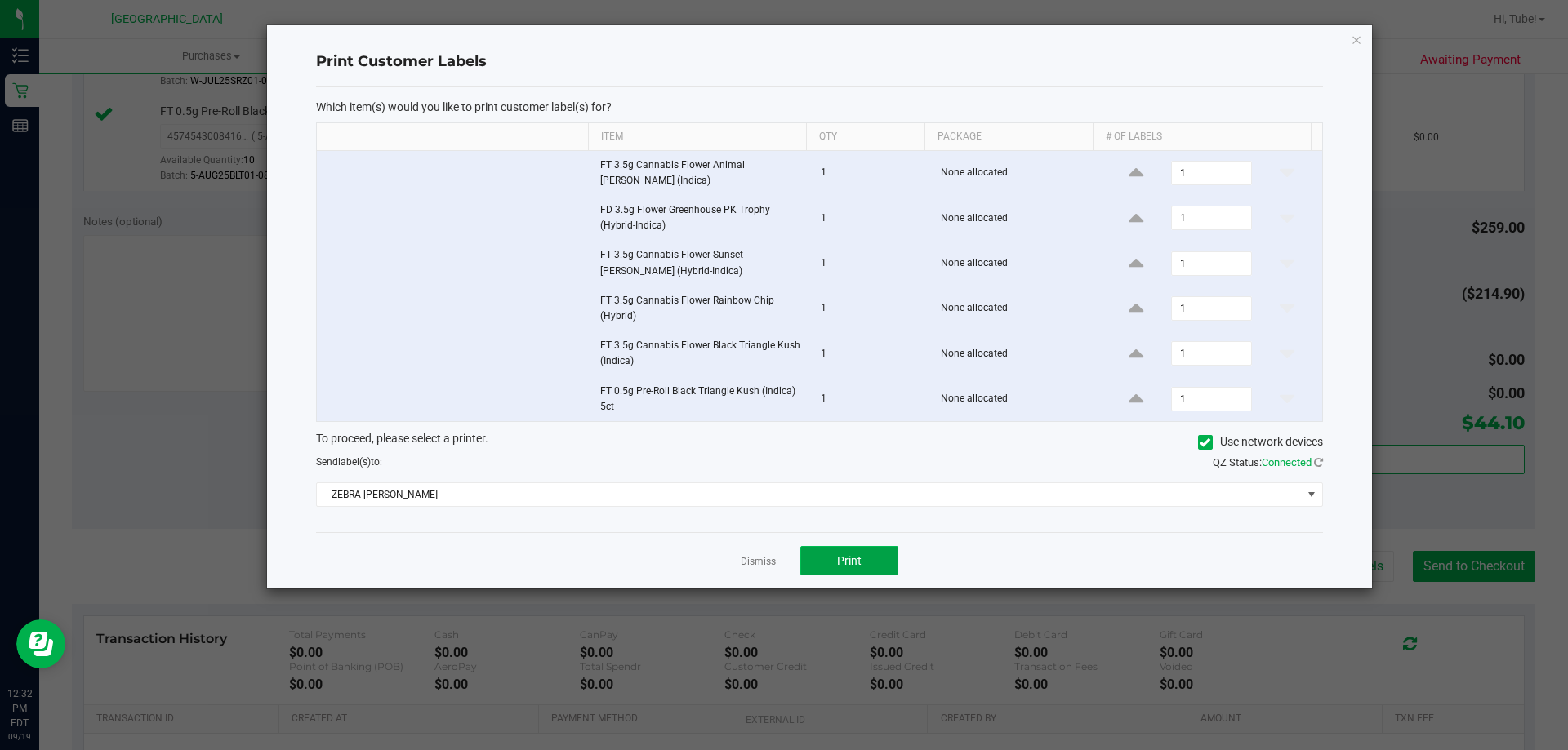
click at [848, 552] on button "Print" at bounding box center [849, 561] width 98 height 30
click at [1360, 39] on icon "button" at bounding box center [1357, 39] width 11 height 20
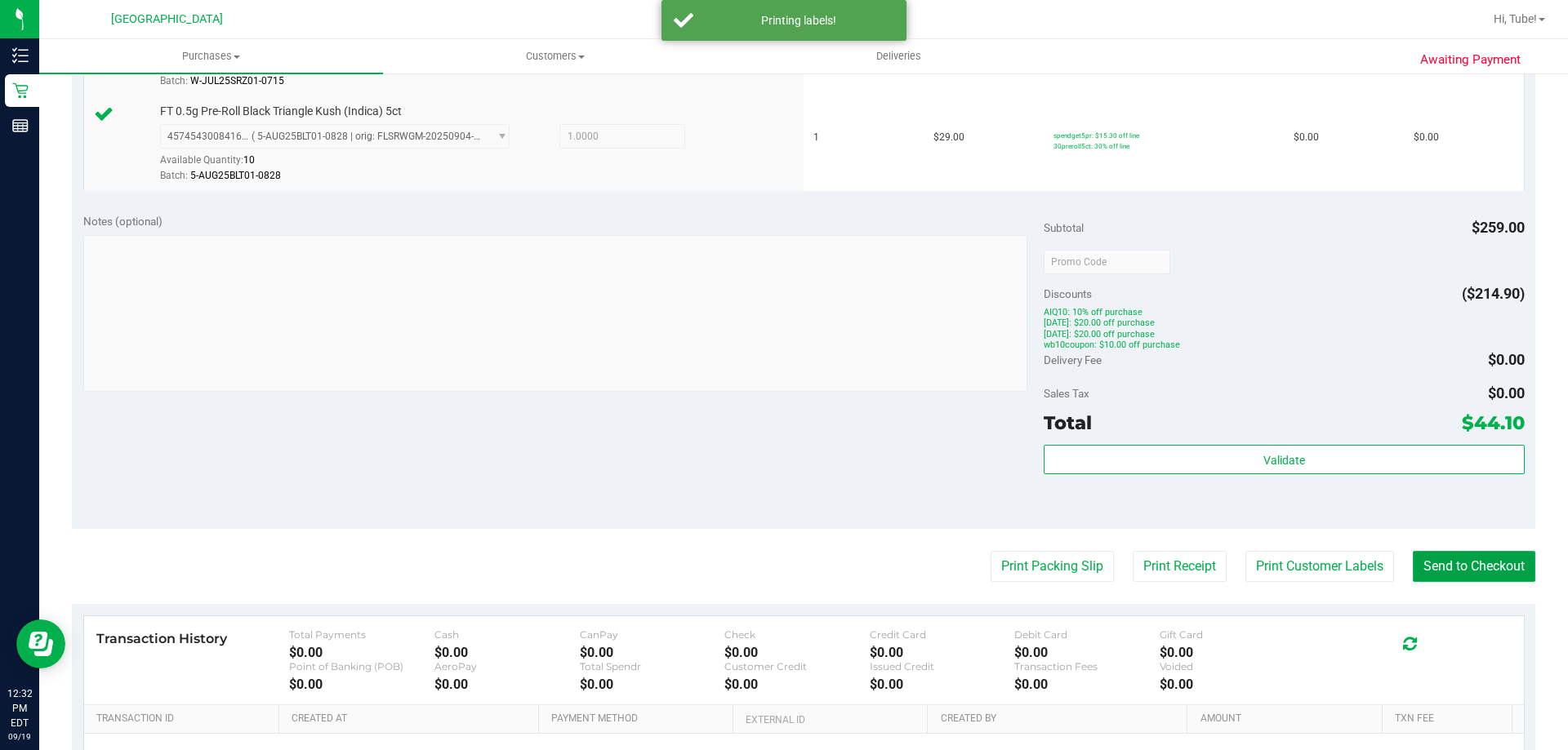
click at [1482, 565] on button "Send to Checkout" at bounding box center [1474, 567] width 122 height 31
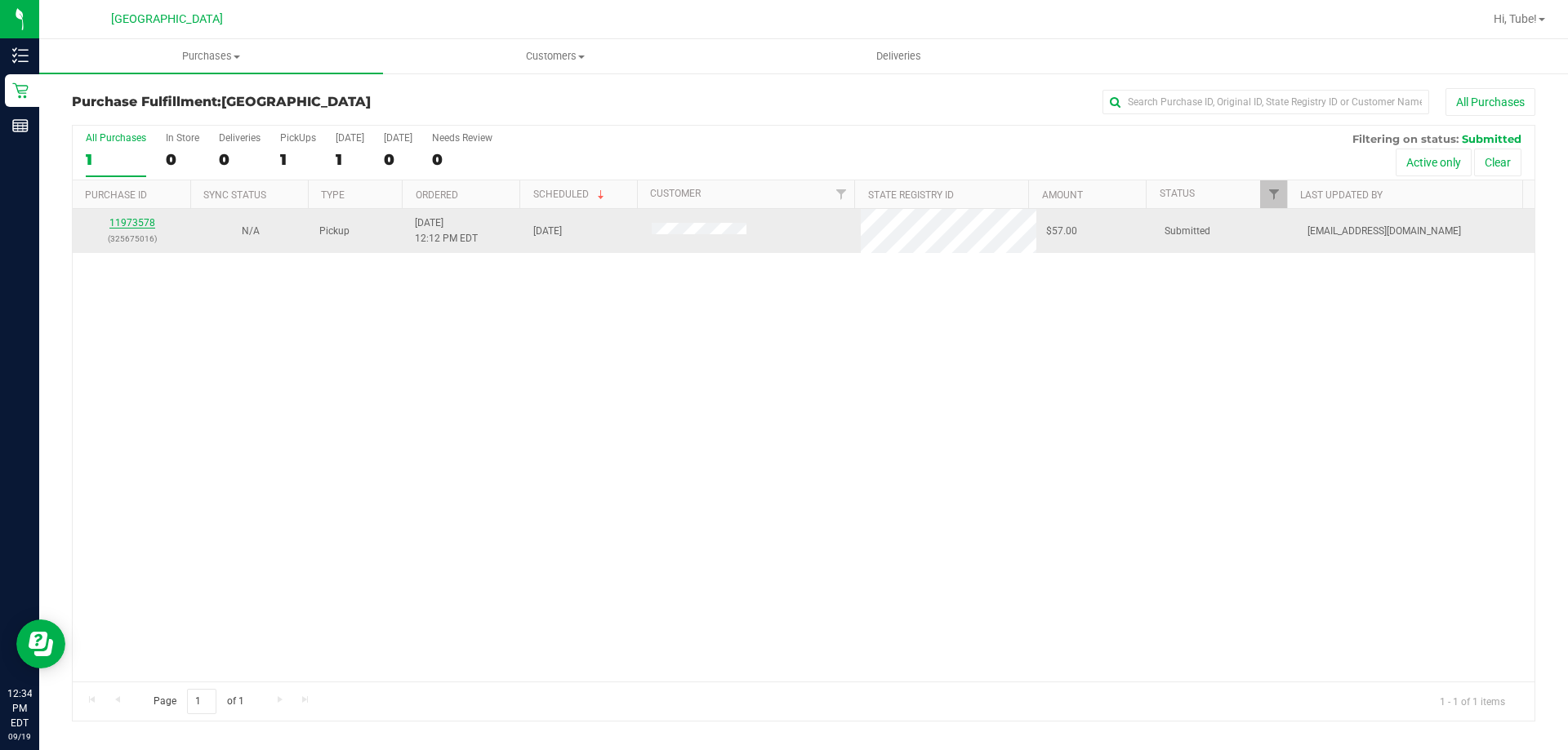
click at [139, 223] on link "11973578" at bounding box center [132, 223] width 46 height 11
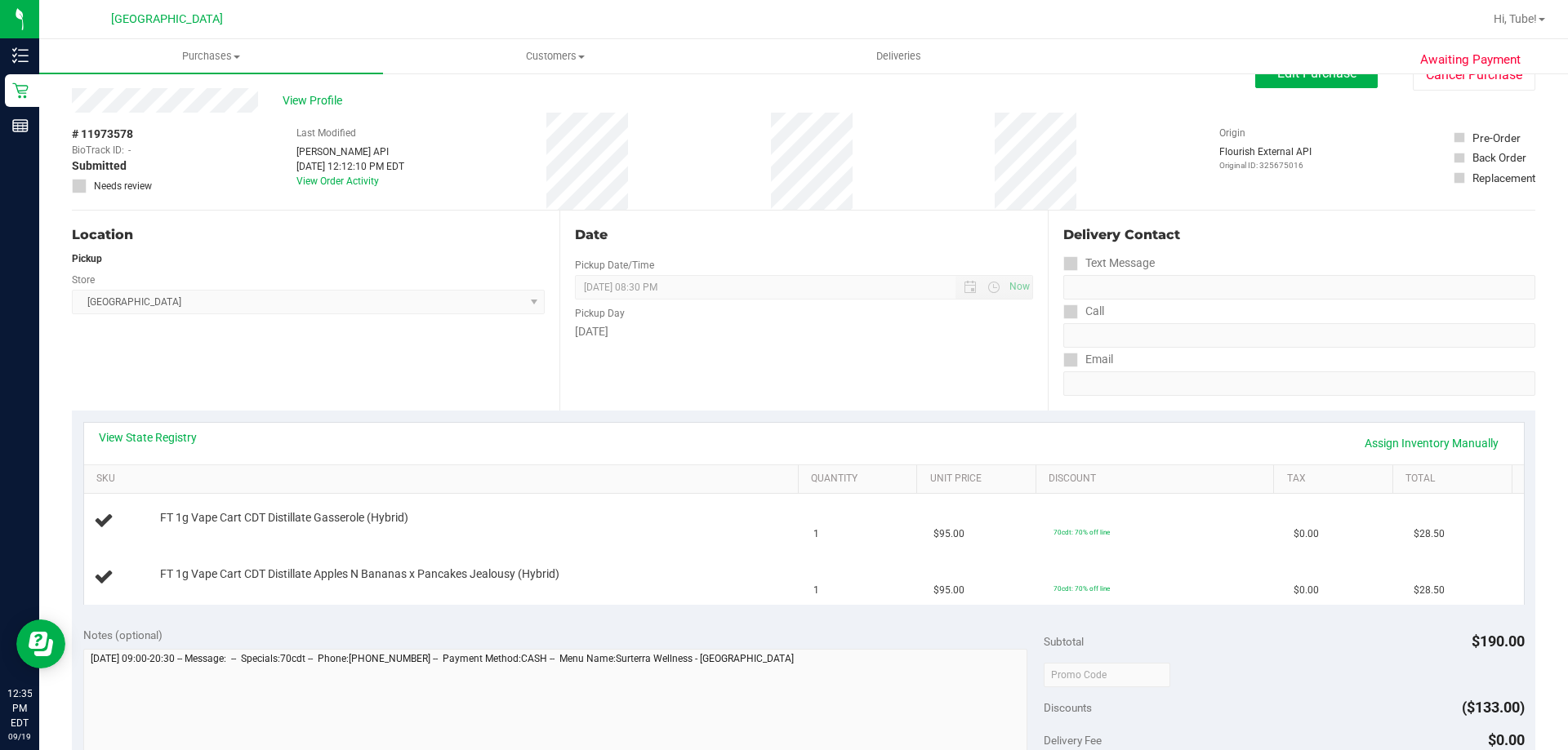
scroll to position [81, 0]
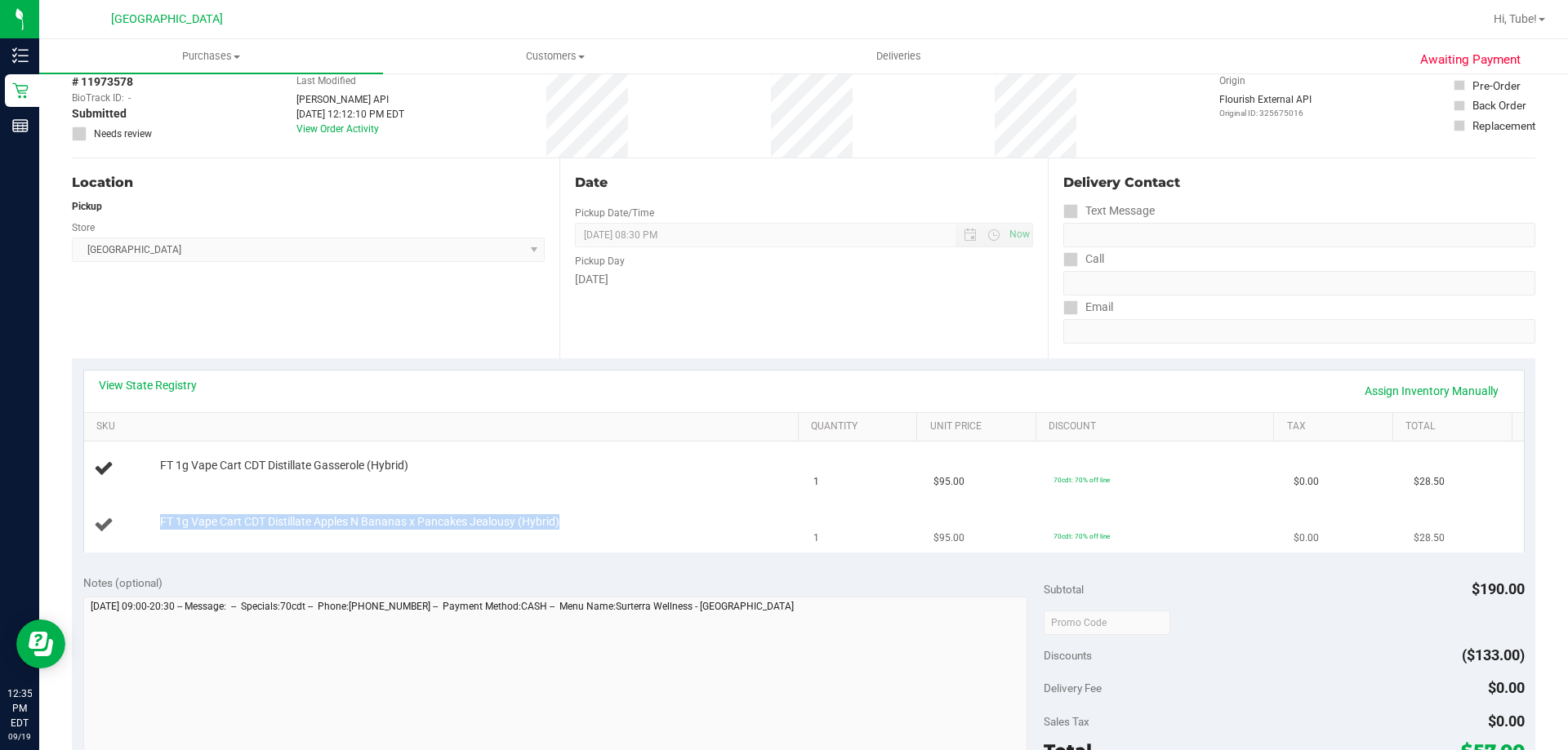
drag, startPoint x: 578, startPoint y: 520, endPoint x: 155, endPoint y: 519, distance: 423.0
click at [152, 520] on div "FT 1g Vape Cart CDT Distillate Apples N Bananas x Pancakes Jealousy (Hybrid)" at bounding box center [471, 523] width 639 height 16
drag, startPoint x: 253, startPoint y: 530, endPoint x: 182, endPoint y: 490, distance: 81.5
click at [182, 490] on td "FT 1g Vape Cart CDT Distillate Gasserole (Hybrid)" at bounding box center [443, 469] width 720 height 56
drag, startPoint x: 153, startPoint y: 520, endPoint x: 708, endPoint y: 517, distance: 555.0
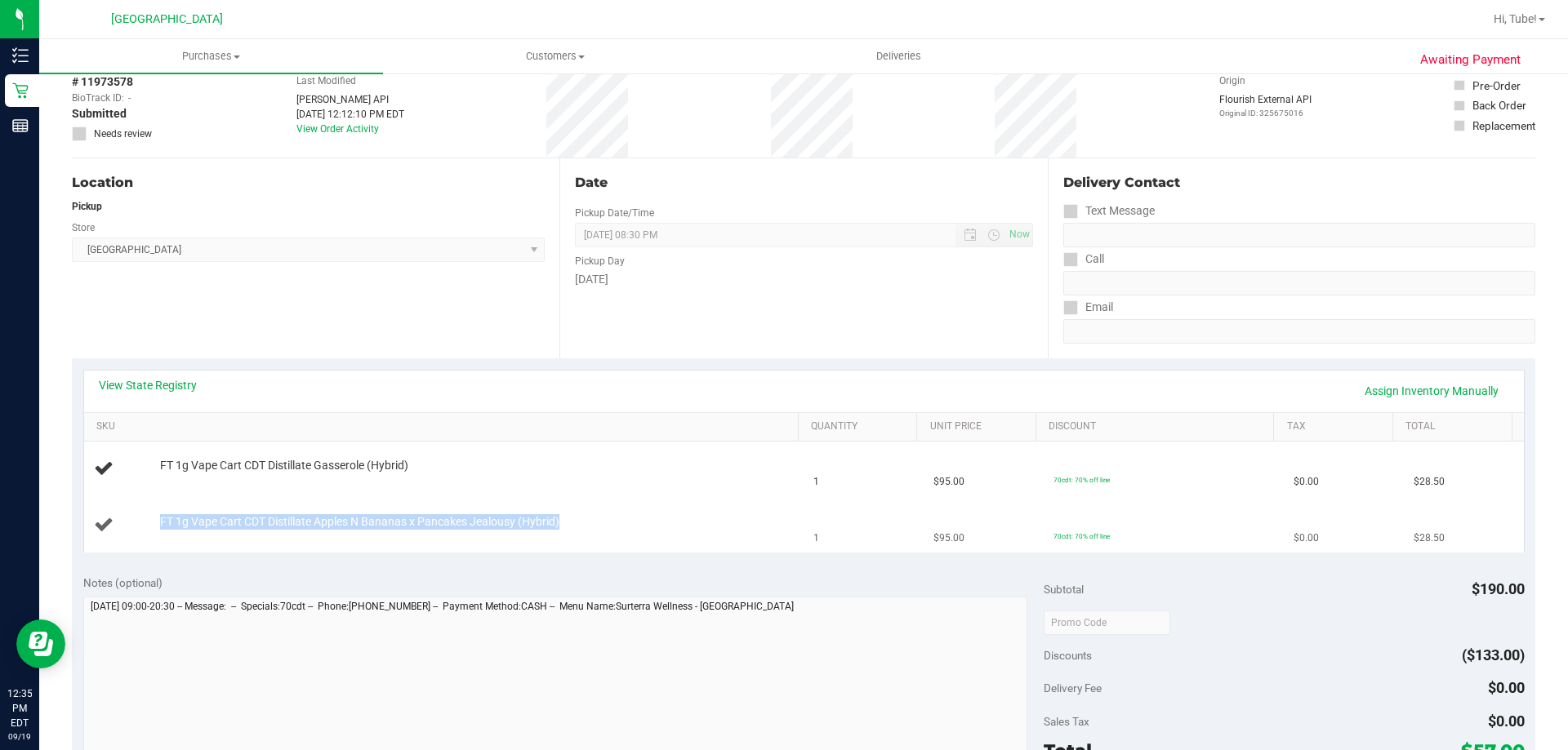
click at [713, 515] on div "FT 1g Vape Cart CDT Distillate Apples N Bananas x Pancakes Jealousy (Hybrid)" at bounding box center [471, 523] width 639 height 16
copy span "FT 1g Vape Cart CDT Distillate Apples N Bananas x Pancakes Jealousy (Hybrid)"
click at [627, 386] on div "View State Registry Assign Inventory Manually" at bounding box center [804, 391] width 1410 height 28
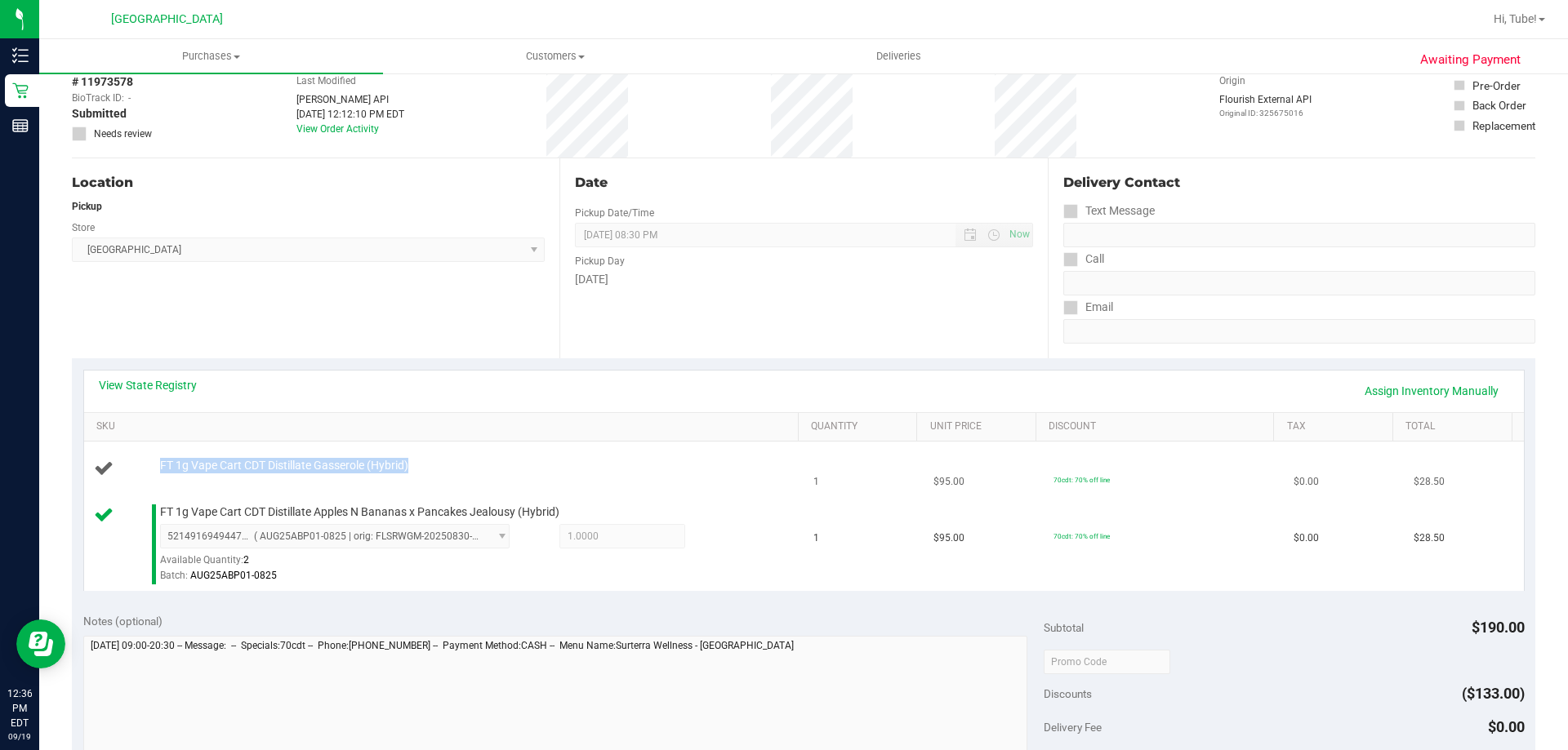
drag, startPoint x: 154, startPoint y: 463, endPoint x: 425, endPoint y: 464, distance: 271.0
click at [408, 455] on td "FT 1g Vape Cart CDT Distillate Gasserole (Hybrid)" at bounding box center [443, 469] width 720 height 56
drag, startPoint x: 375, startPoint y: 457, endPoint x: 468, endPoint y: 487, distance: 97.7
click at [468, 487] on td "FT 1g Vape Cart CDT Distillate Gasserole (Hybrid)" at bounding box center [443, 469] width 720 height 56
drag, startPoint x: 149, startPoint y: 469, endPoint x: 438, endPoint y: 468, distance: 289.0
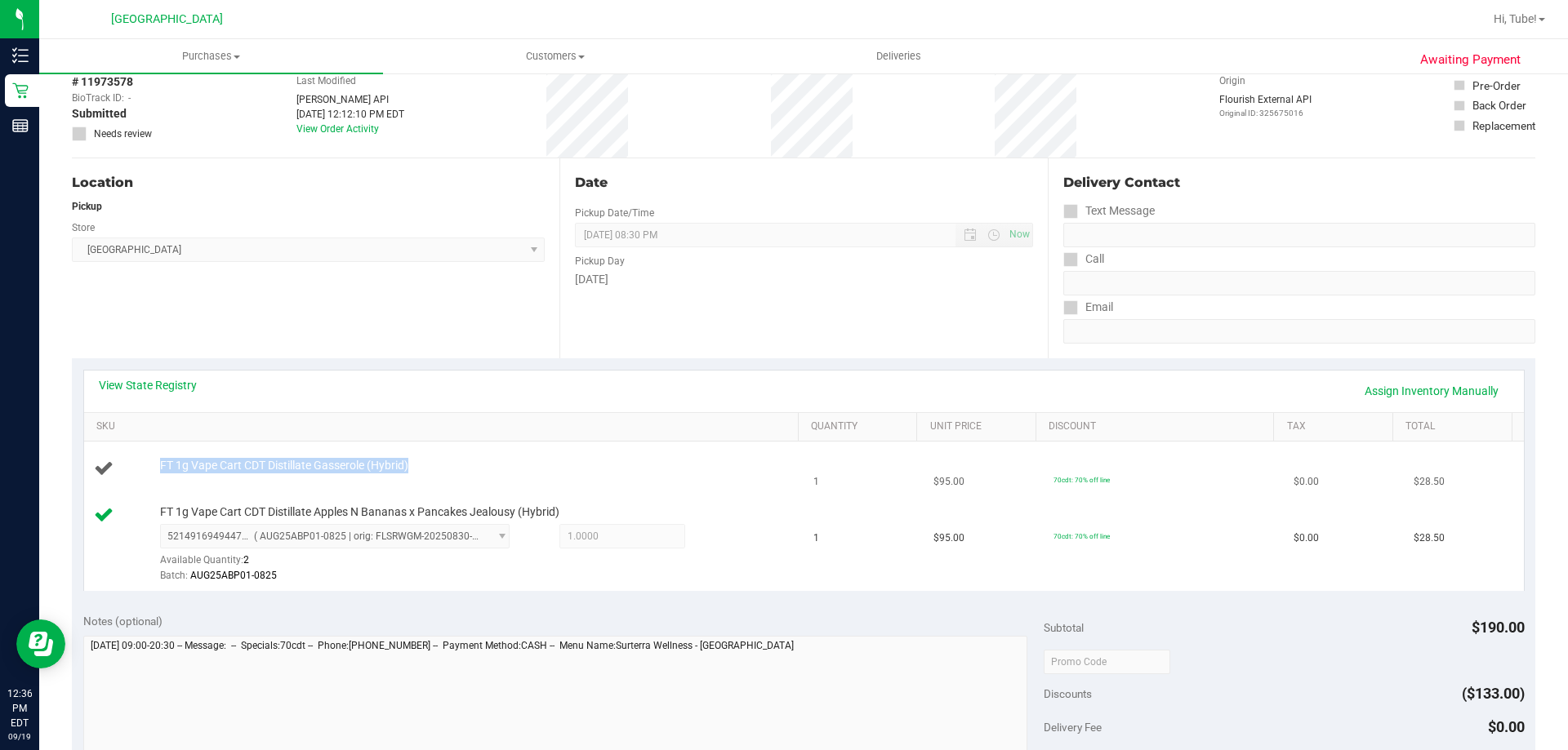
click at [438, 468] on div "FT 1g Vape Cart CDT Distillate Gasserole (Hybrid)" at bounding box center [444, 469] width 701 height 22
copy div "FT 1g Vape Cart CDT Distillate Gasserole (Hybrid)"
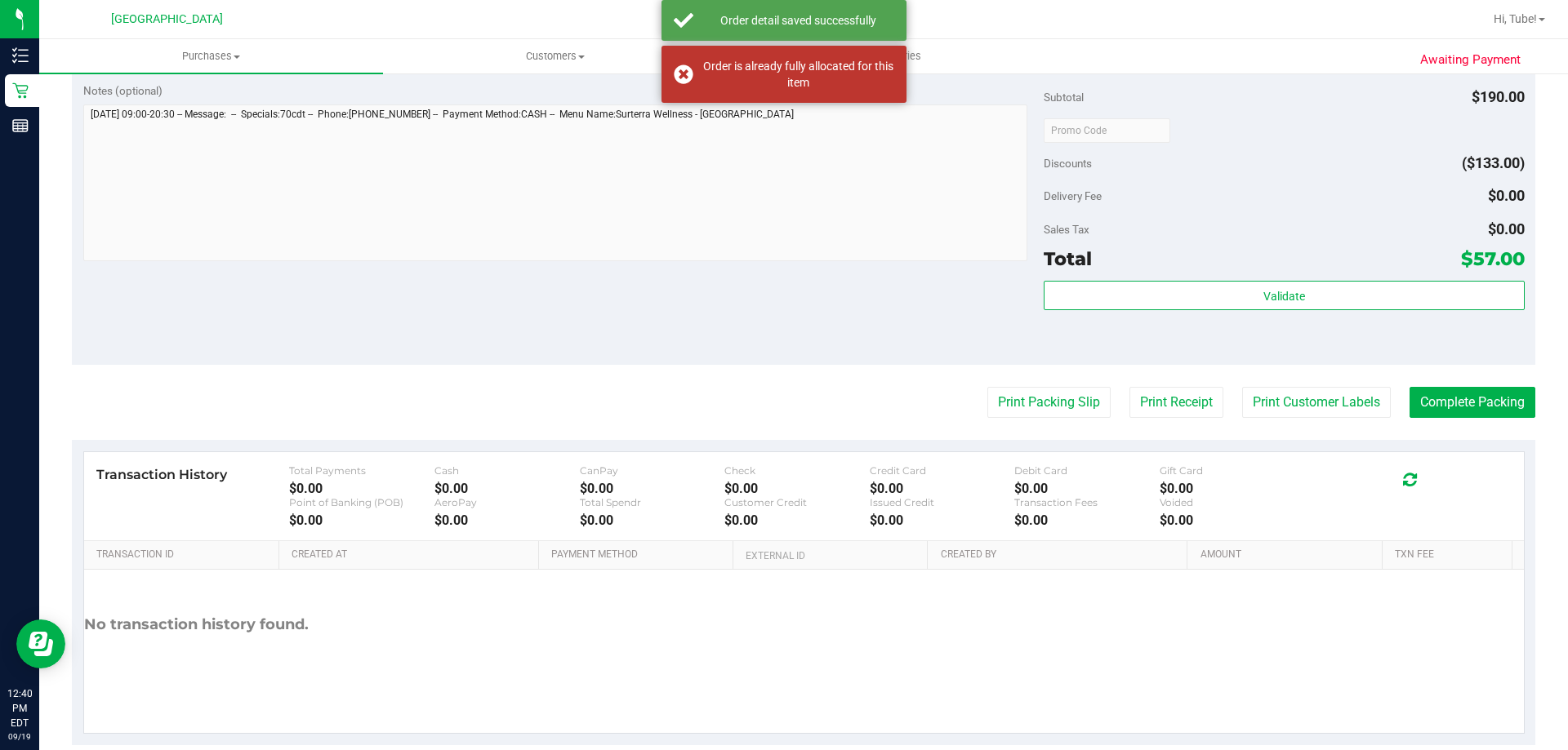
scroll to position [653, 0]
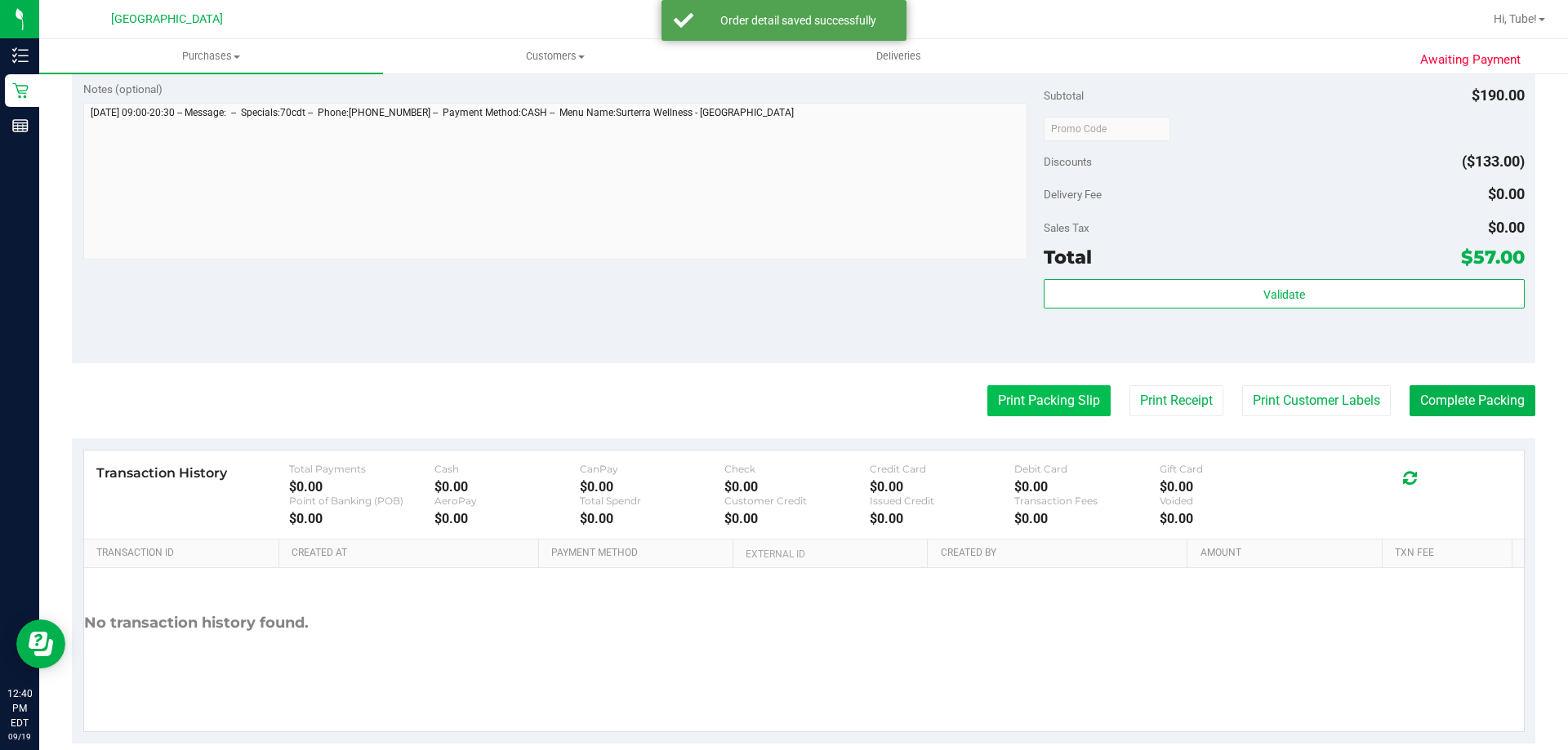
click at [1059, 409] on button "Print Packing Slip" at bounding box center [1049, 401] width 123 height 31
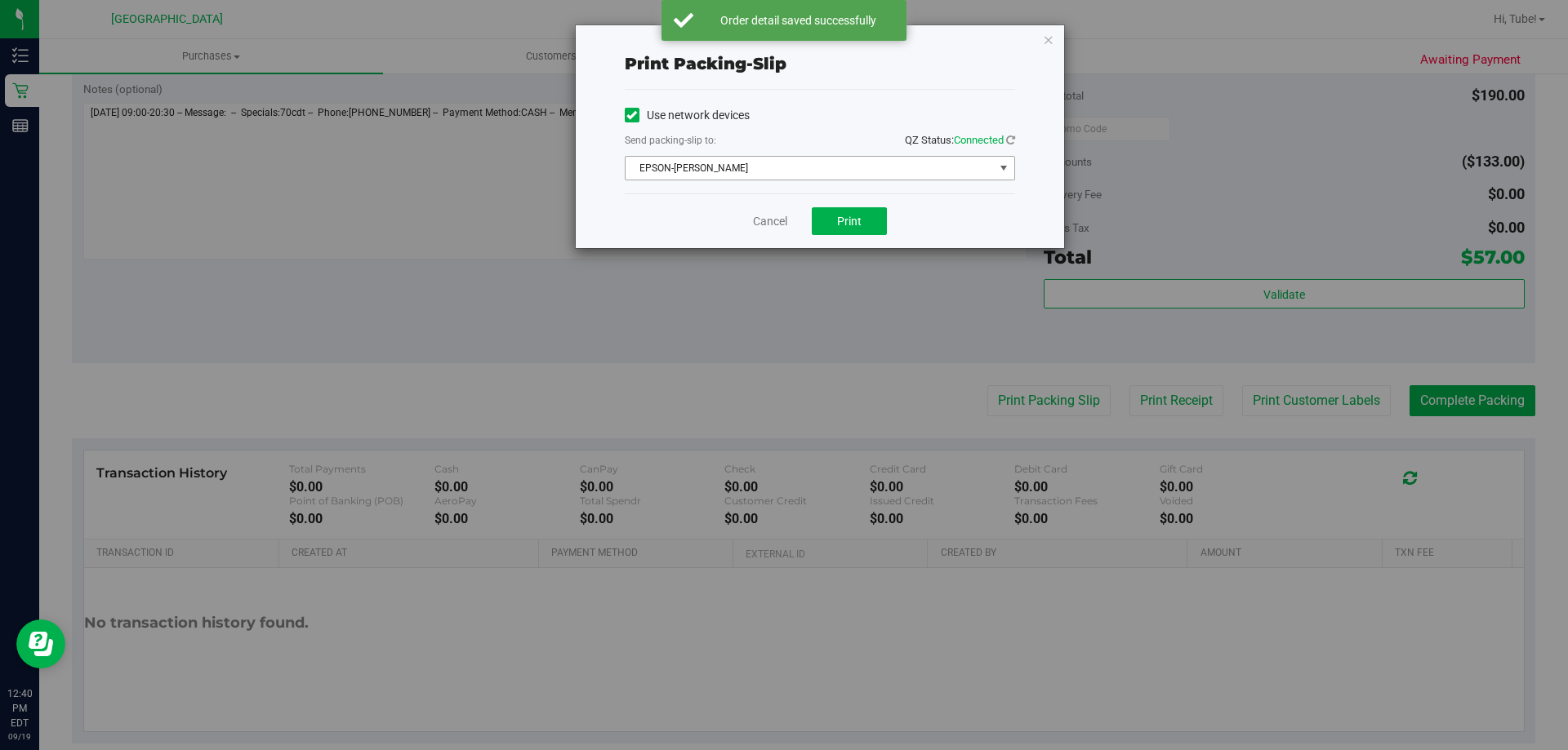
click at [914, 169] on span "EPSON-AUDREY-KITCHING" at bounding box center [809, 168] width 369 height 23
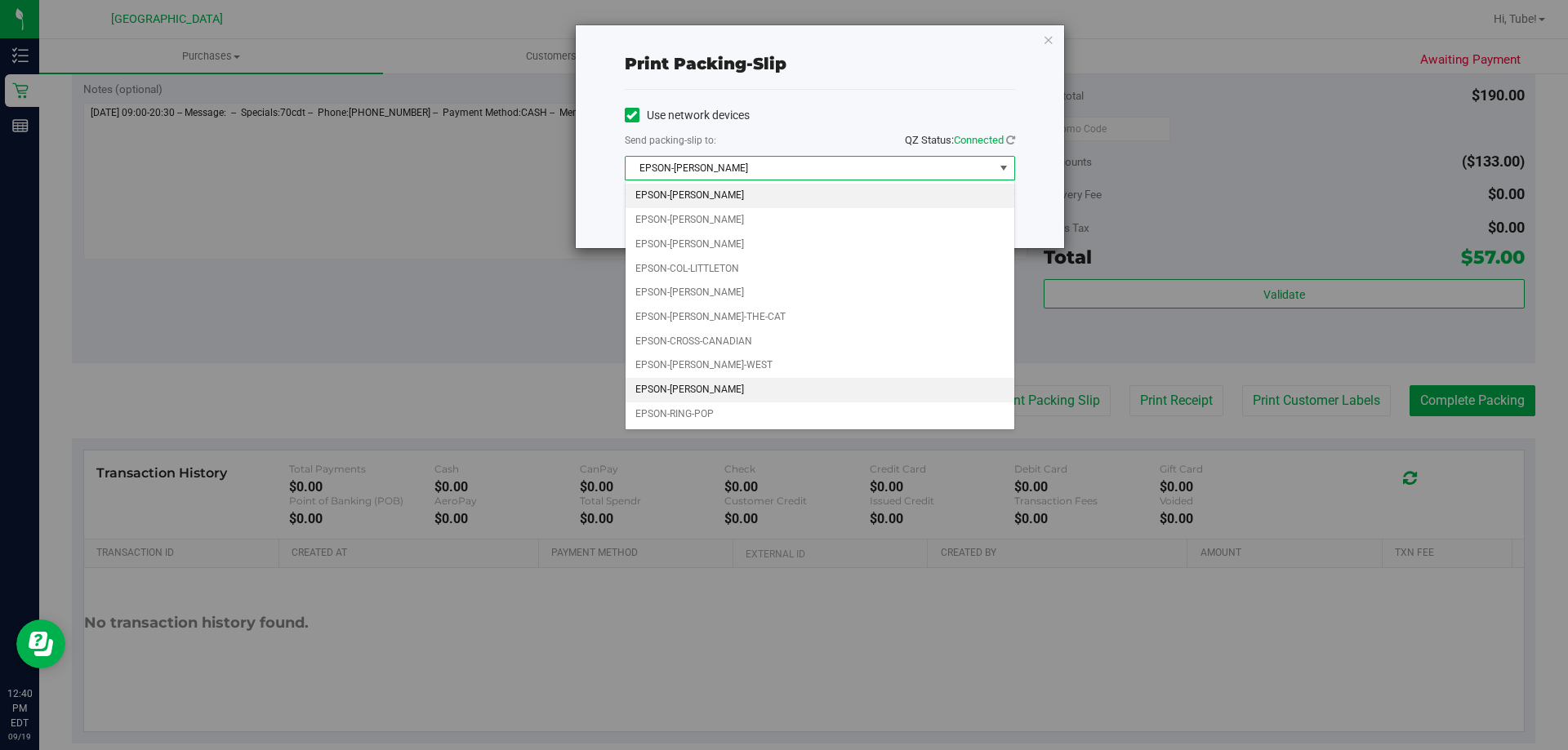
click at [742, 381] on li "EPSON-LIONEL-RICHIE" at bounding box center [820, 391] width 389 height 25
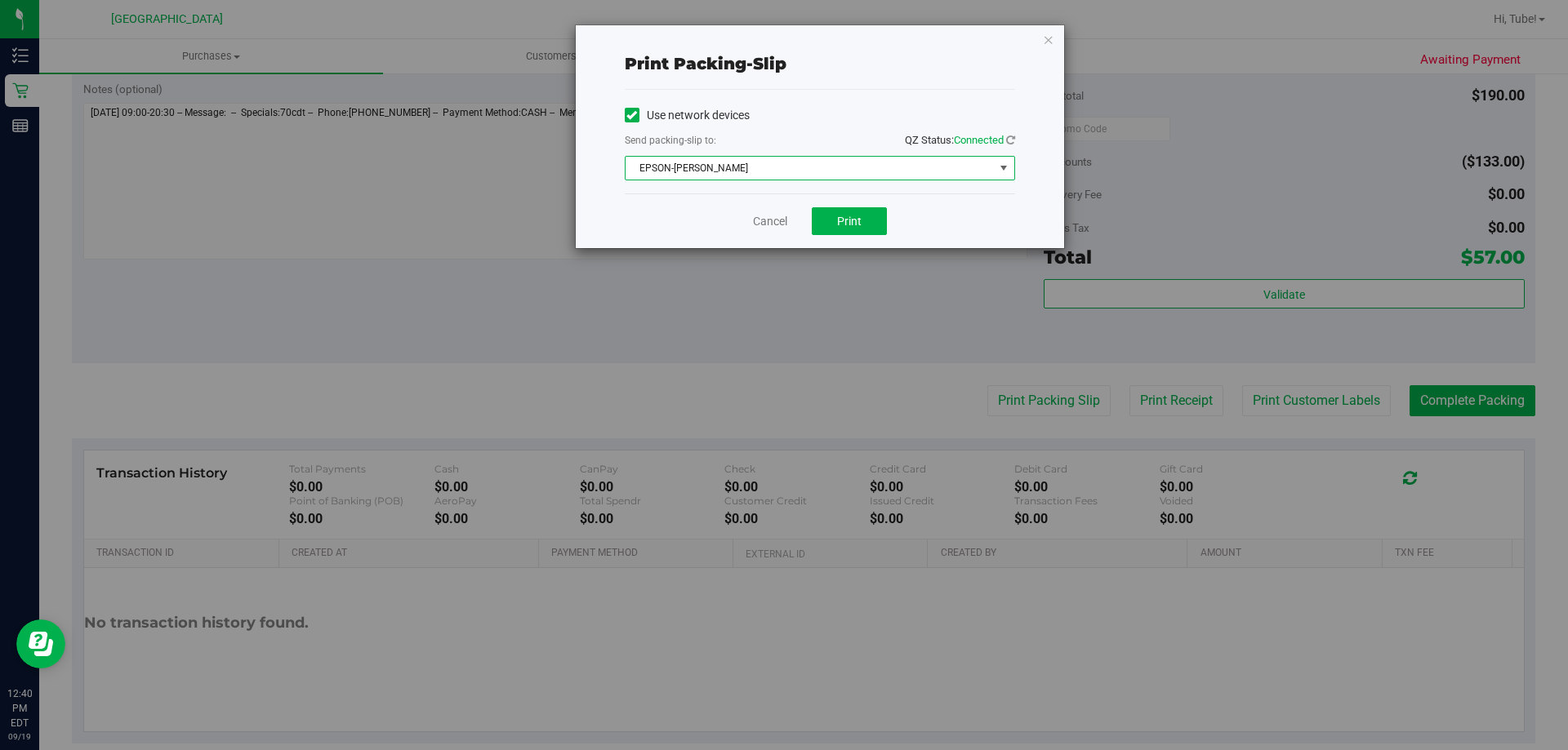
click at [823, 175] on span "EPSON-LIONEL-RICHIE" at bounding box center [809, 168] width 369 height 23
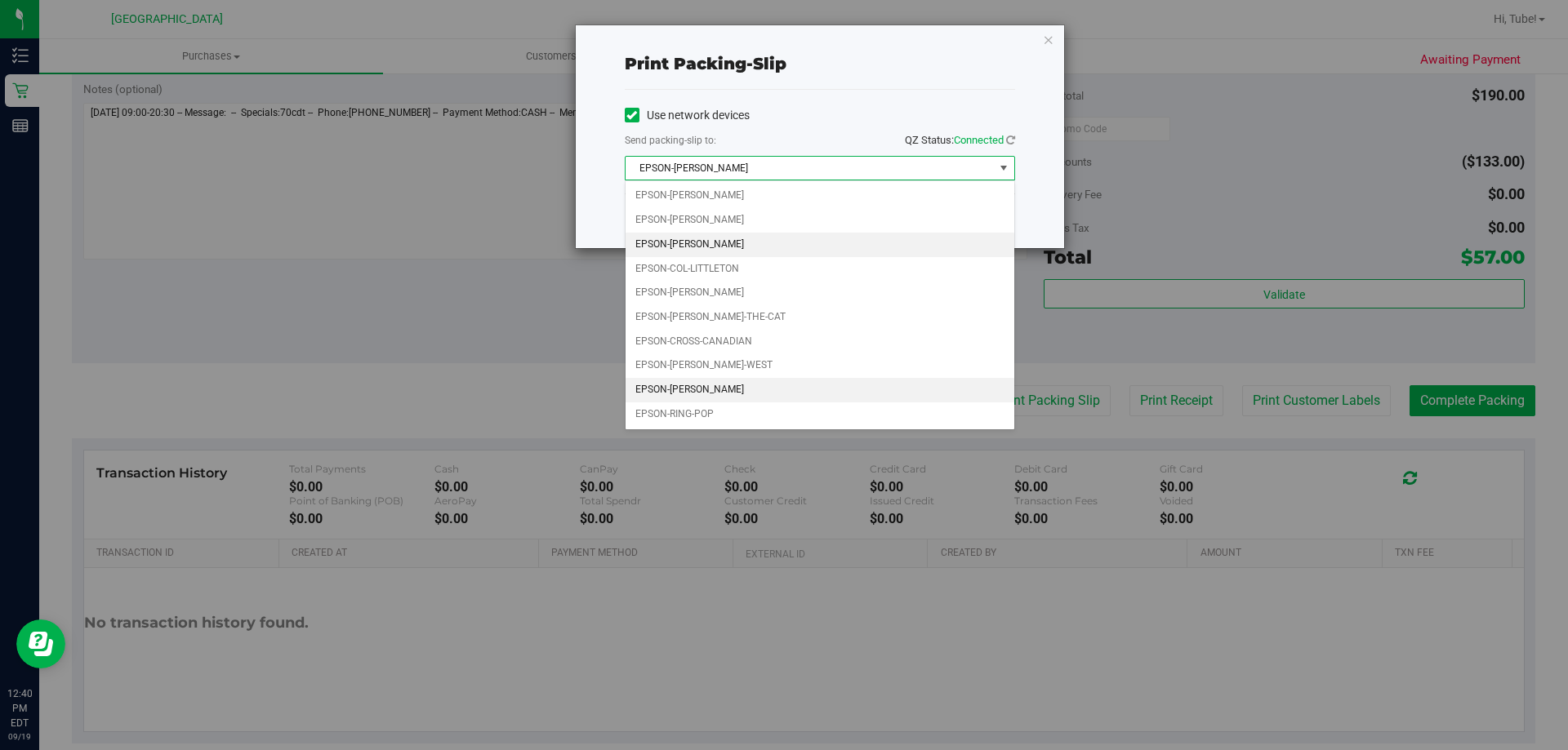
click at [730, 249] on li "EPSON-CLYDE-BUNNY" at bounding box center [820, 245] width 389 height 25
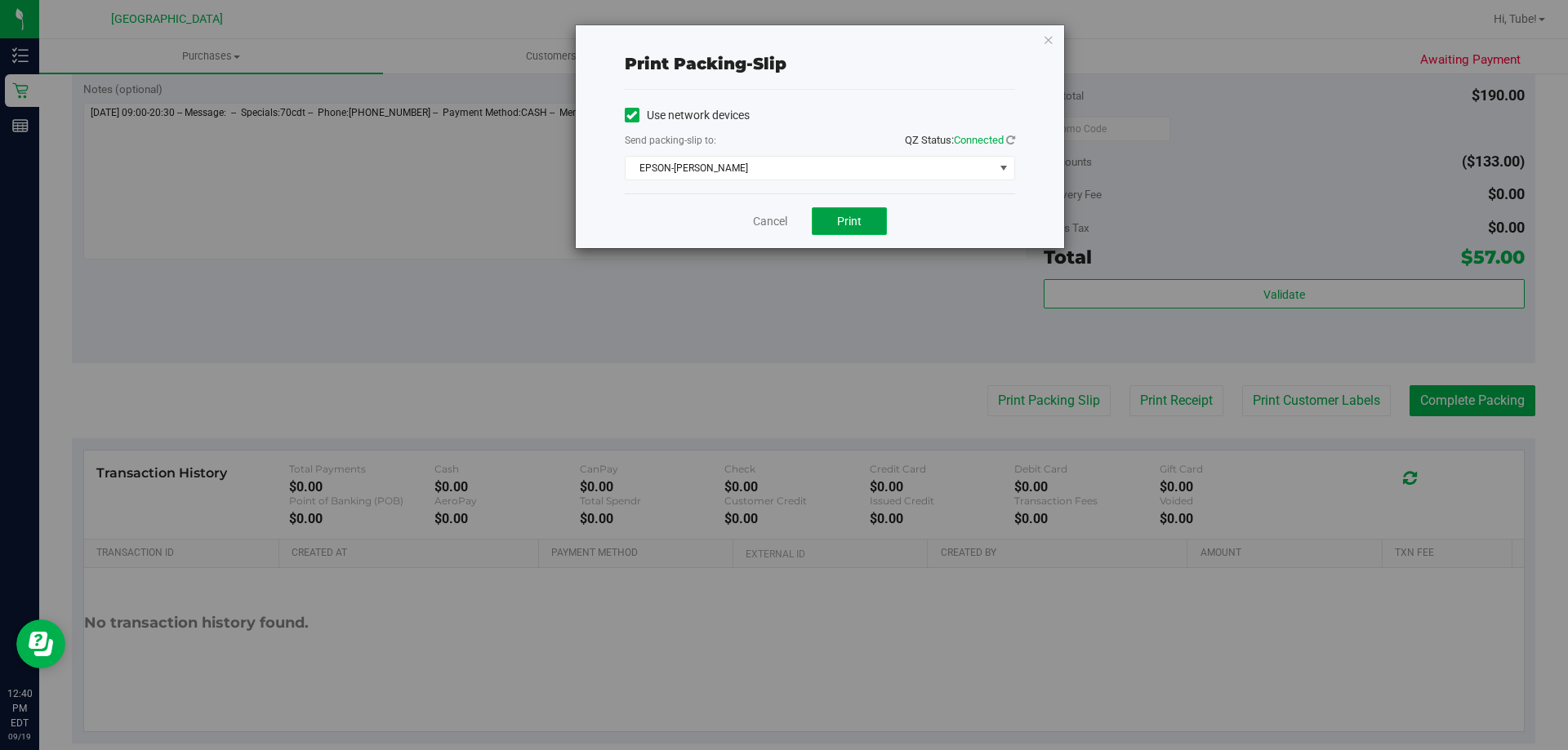
click at [862, 232] on button "Print" at bounding box center [850, 222] width 76 height 28
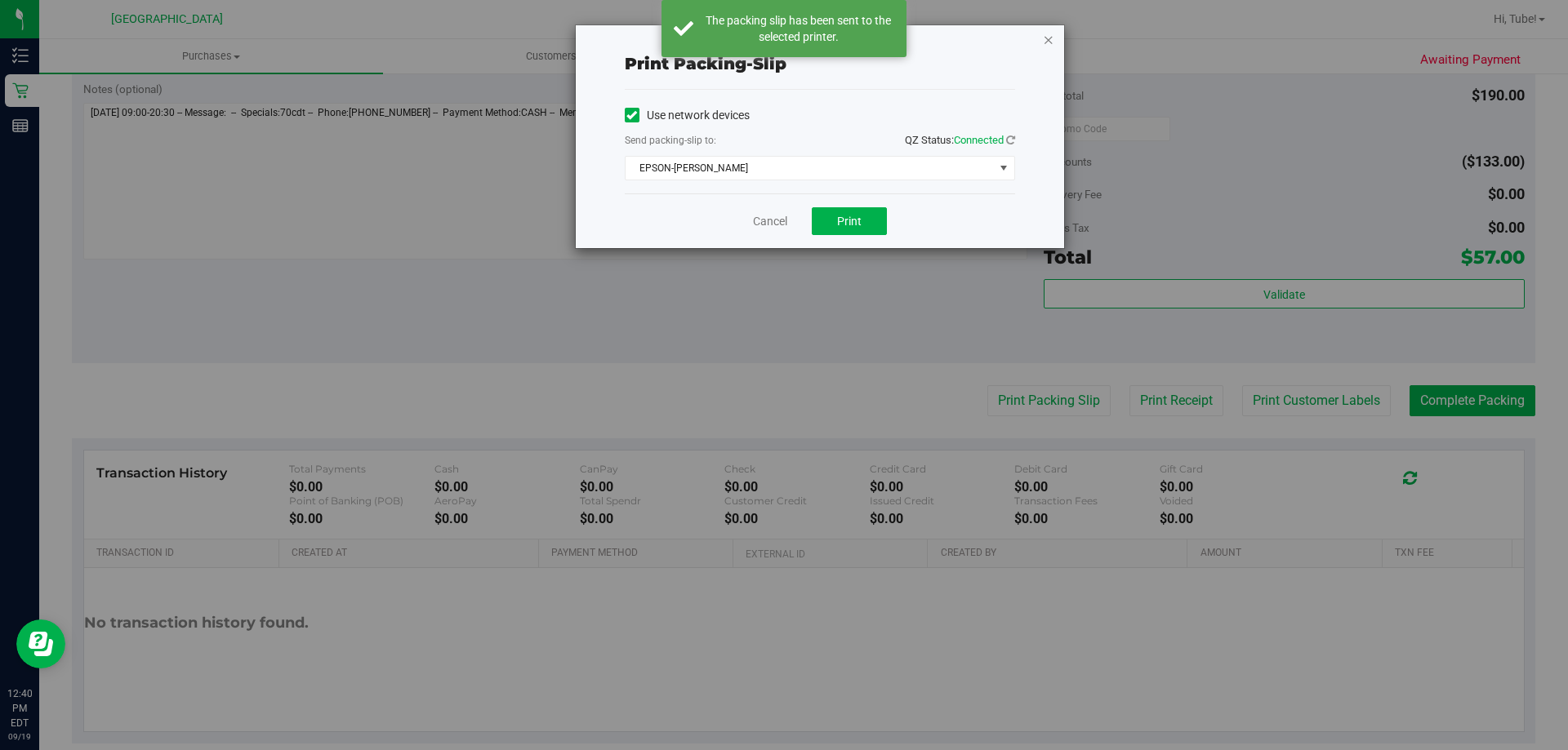
click at [1046, 40] on icon "button" at bounding box center [1048, 39] width 11 height 20
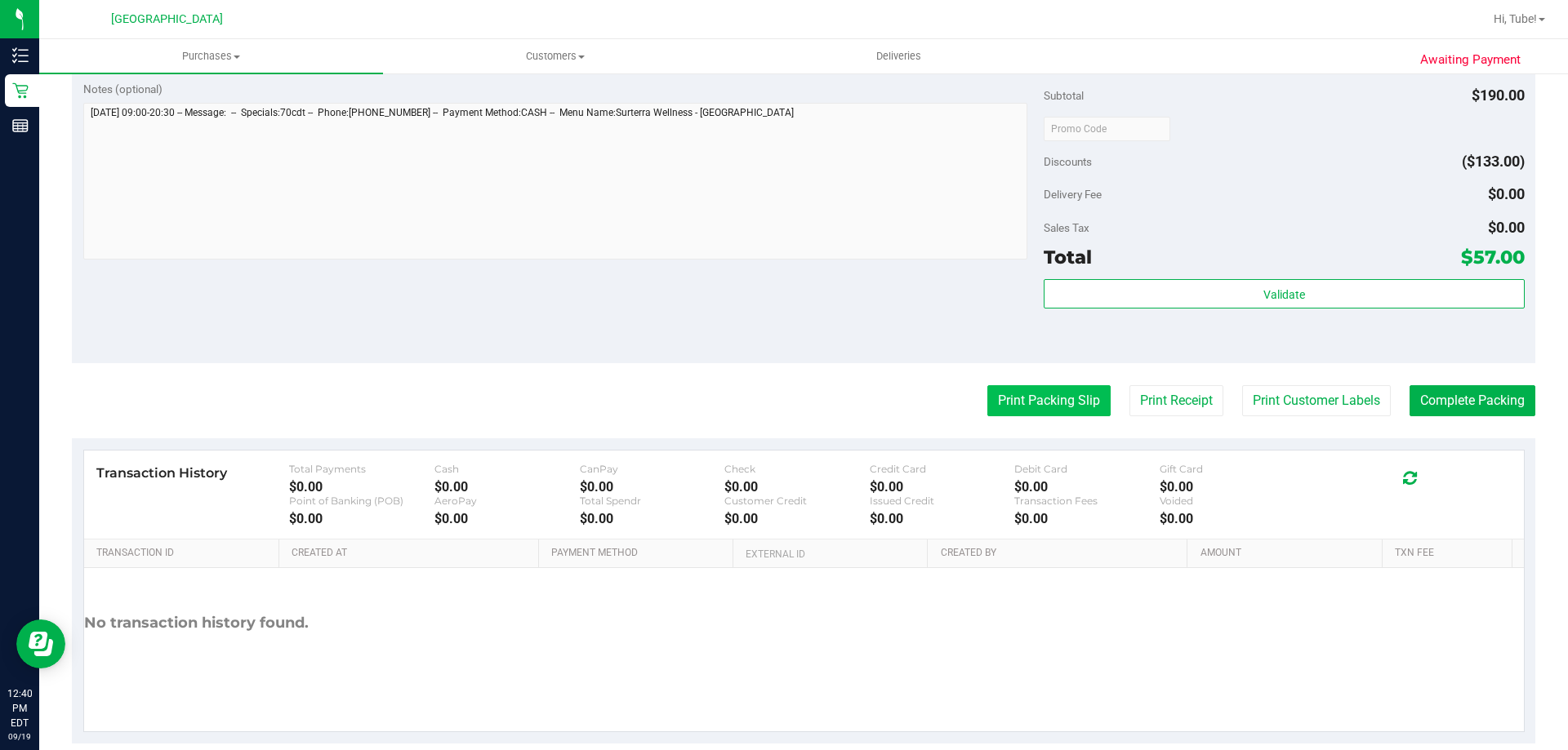
click at [1036, 399] on button "Print Packing Slip" at bounding box center [1049, 401] width 123 height 31
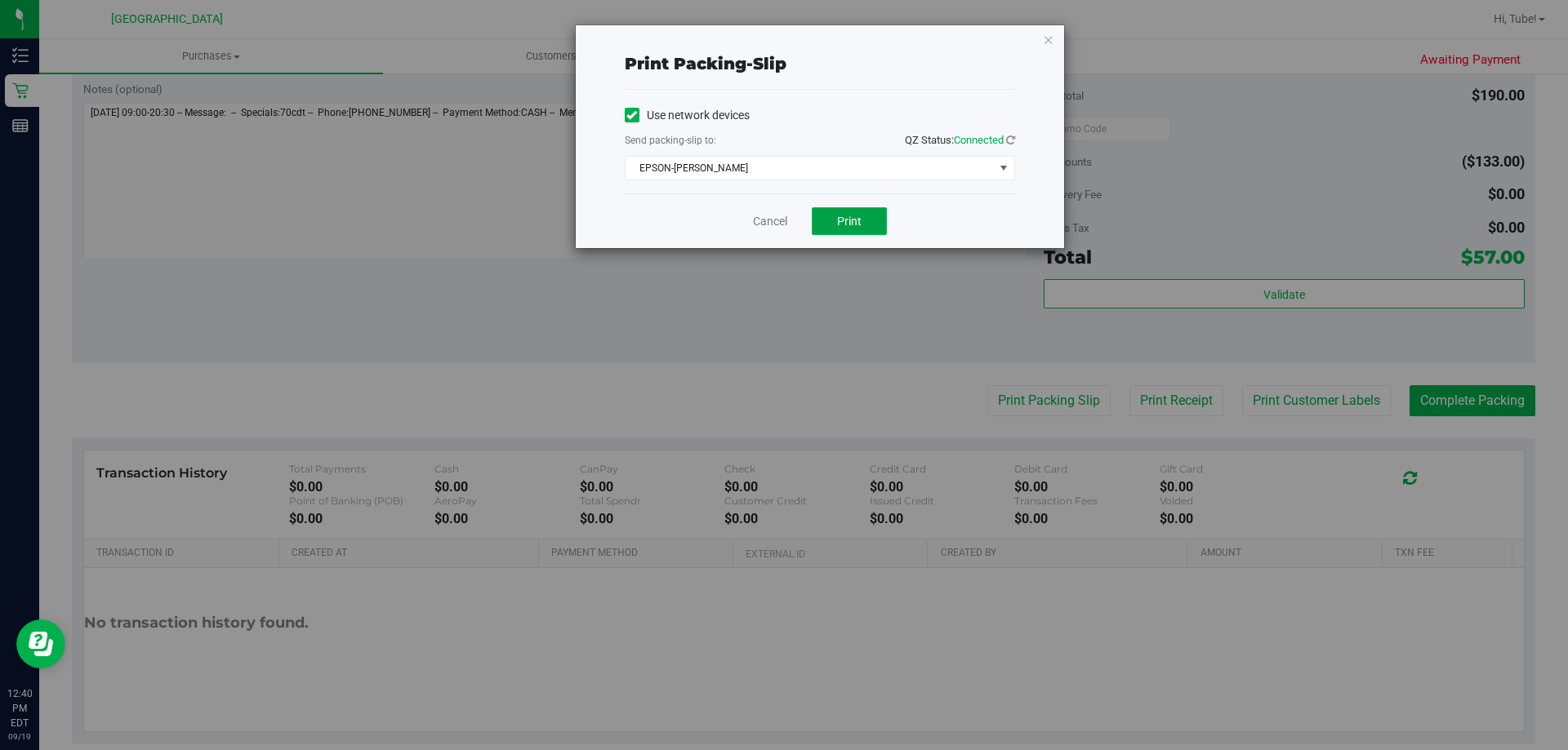
click at [851, 216] on span "Print" at bounding box center [850, 222] width 25 height 13
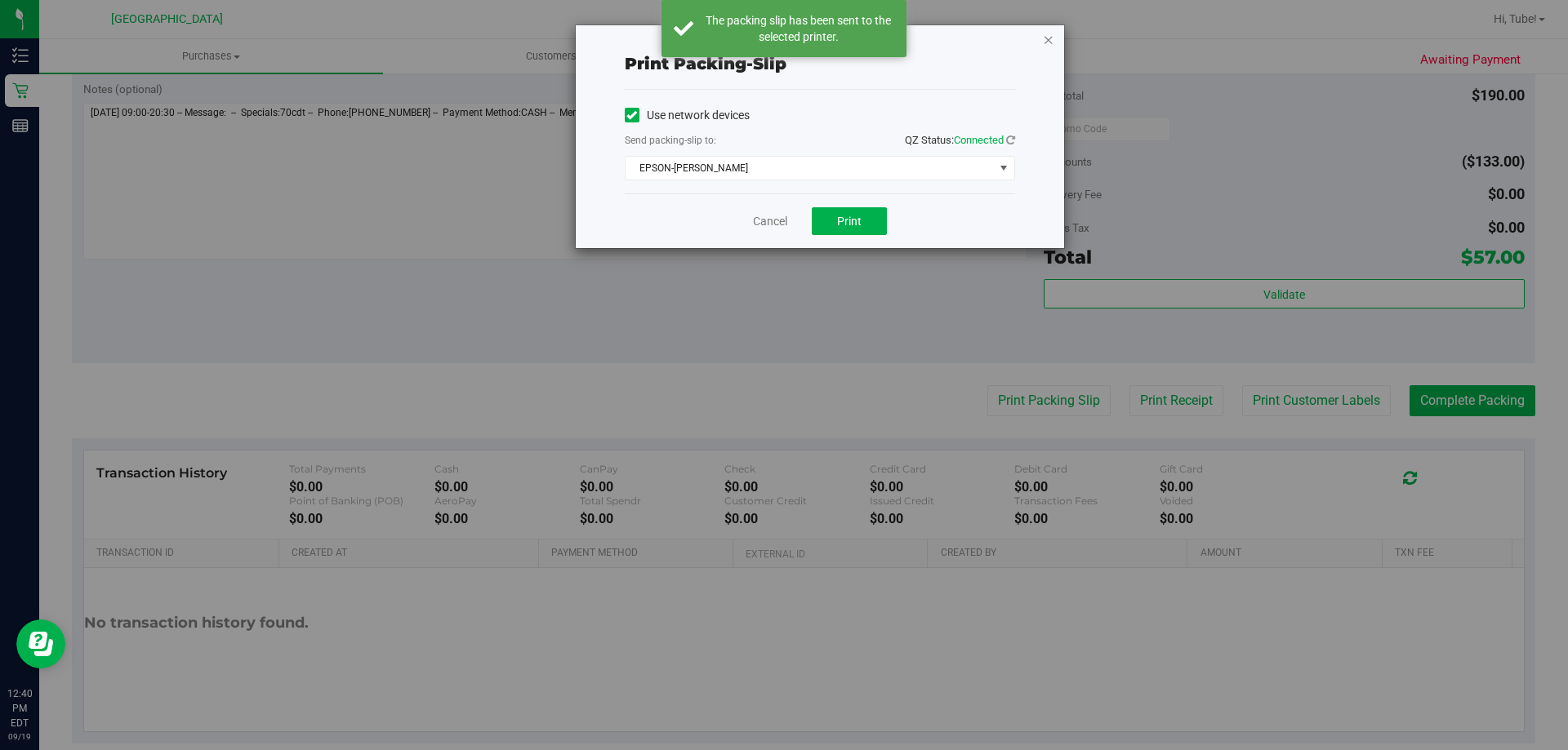
click at [1048, 40] on icon "button" at bounding box center [1048, 39] width 11 height 20
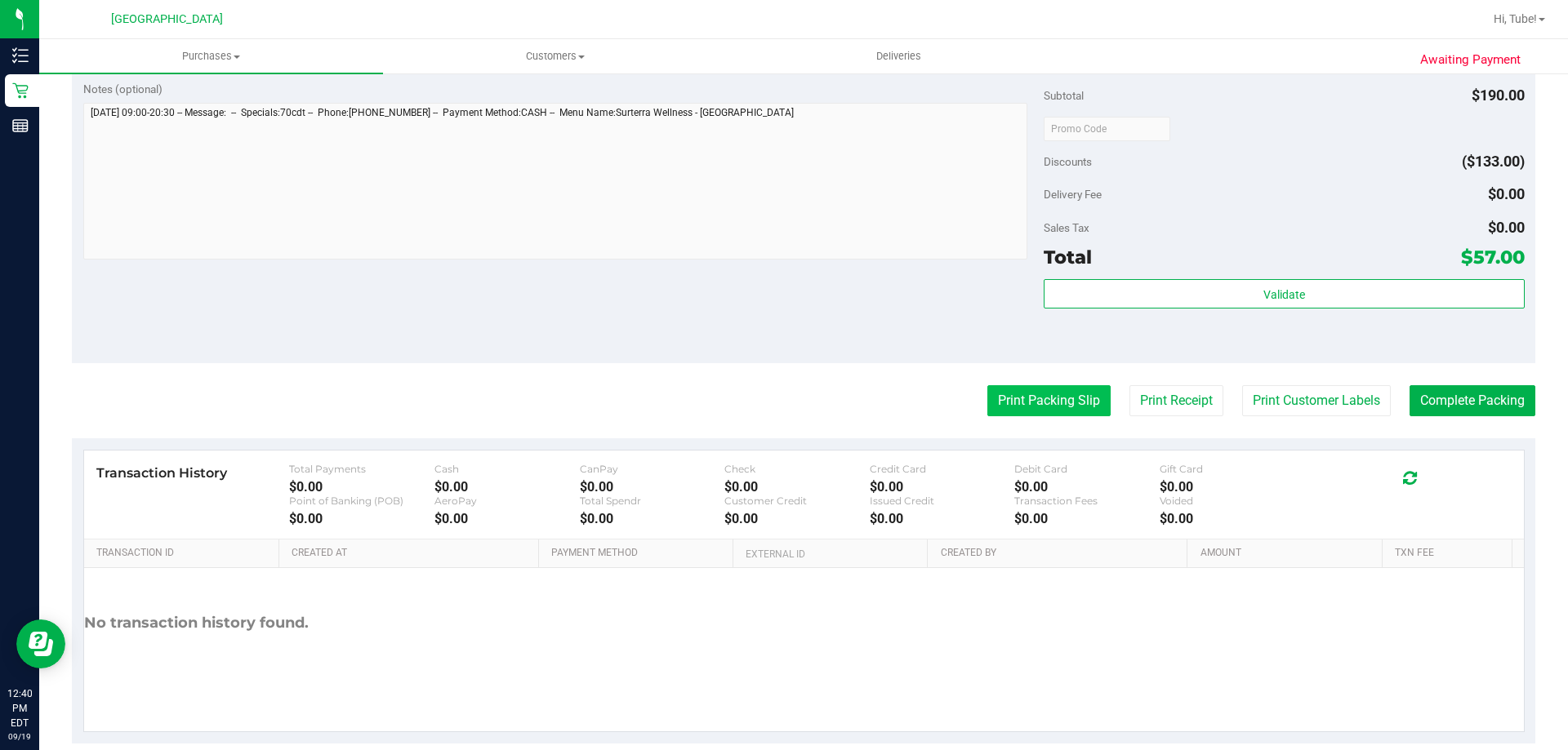
click at [1035, 411] on button "Print Packing Slip" at bounding box center [1049, 401] width 123 height 31
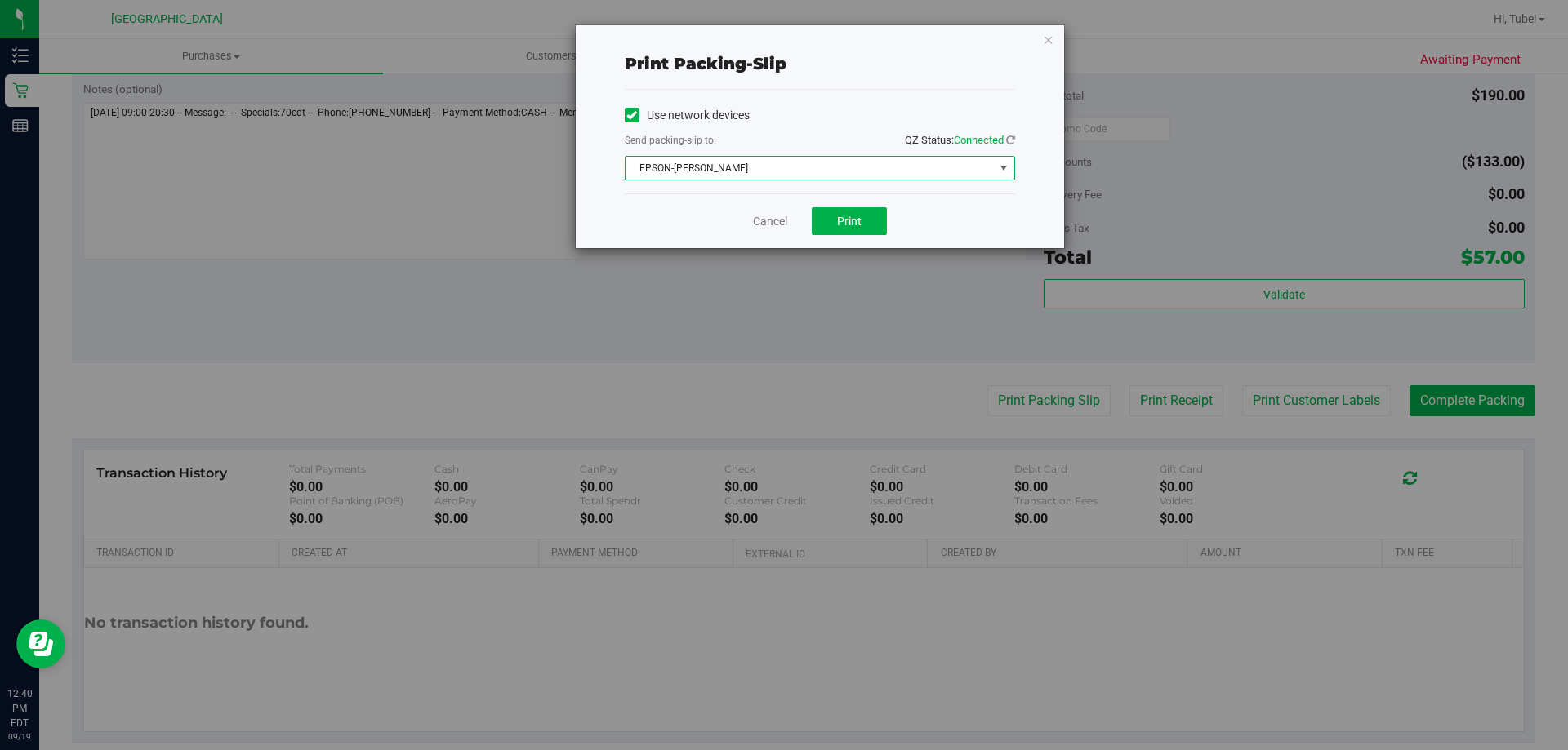
click at [768, 172] on span "EPSON-CLYDE-BUNNY" at bounding box center [809, 168] width 369 height 23
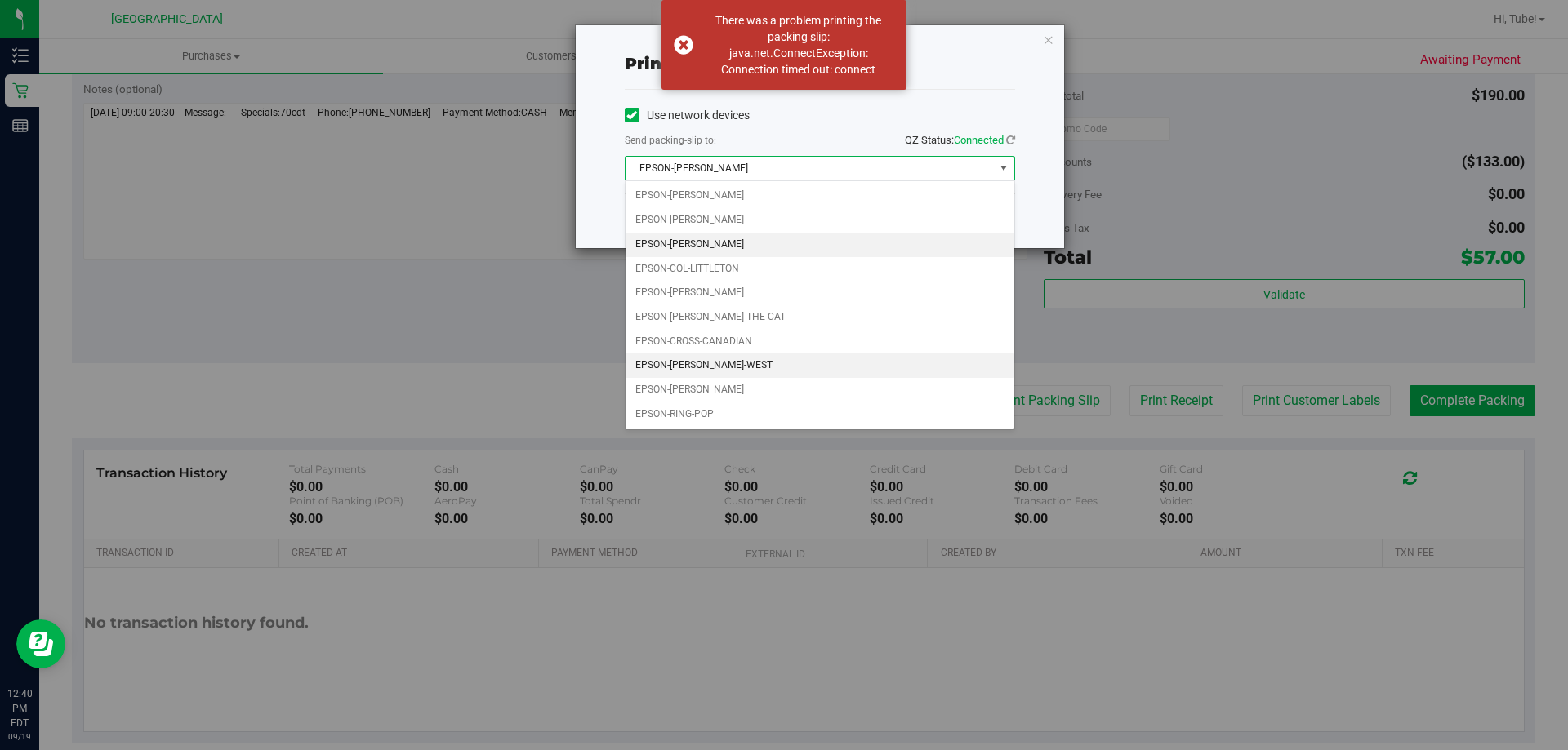
click at [739, 368] on li "EPSON-DOTTIE-WEST" at bounding box center [820, 366] width 389 height 25
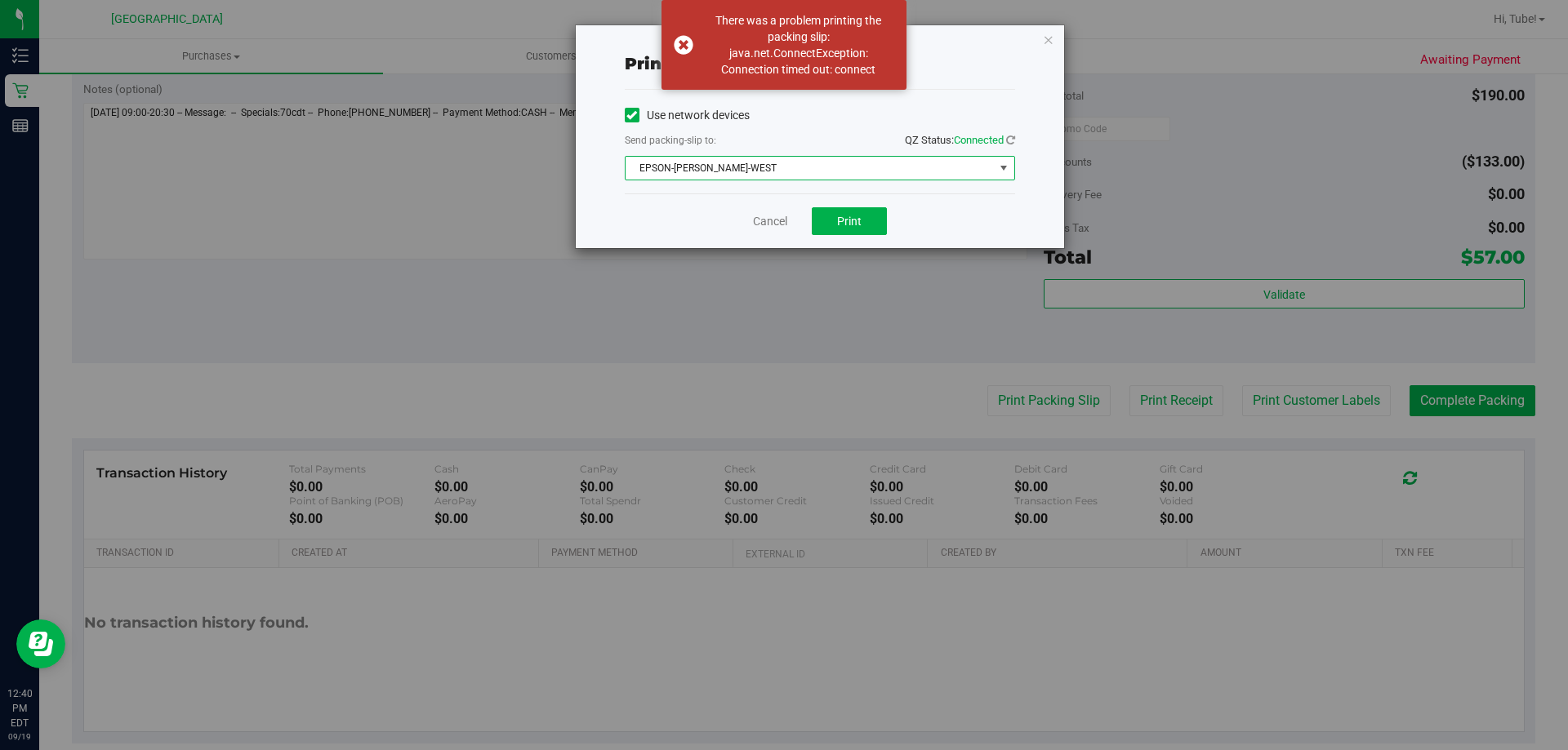
click at [687, 176] on span "EPSON-DOTTIE-WEST" at bounding box center [809, 168] width 369 height 23
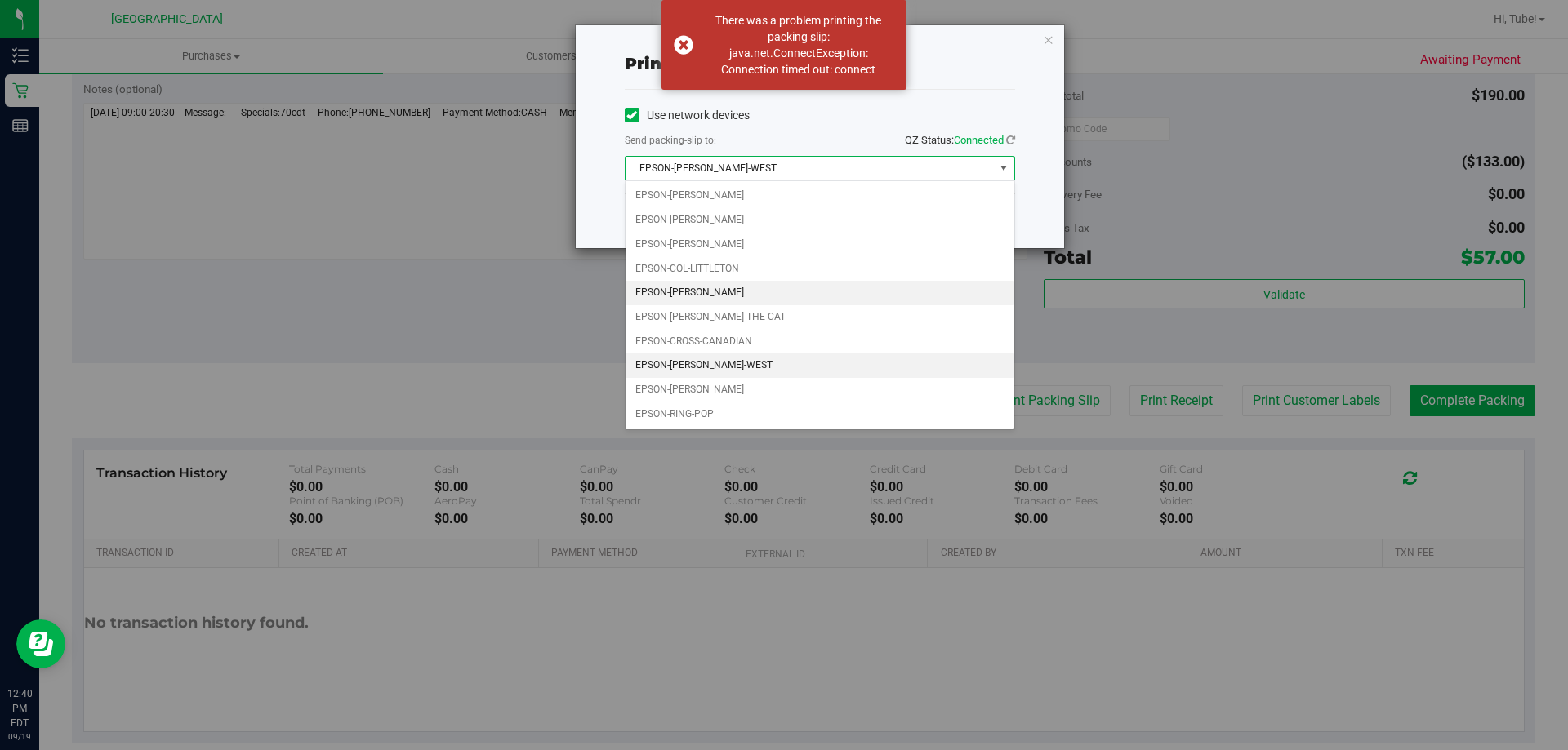
drag, startPoint x: 750, startPoint y: 285, endPoint x: 724, endPoint y: 301, distance: 30.5
click at [729, 297] on li "EPSON-CONNIE-FRANCIS" at bounding box center [820, 293] width 389 height 25
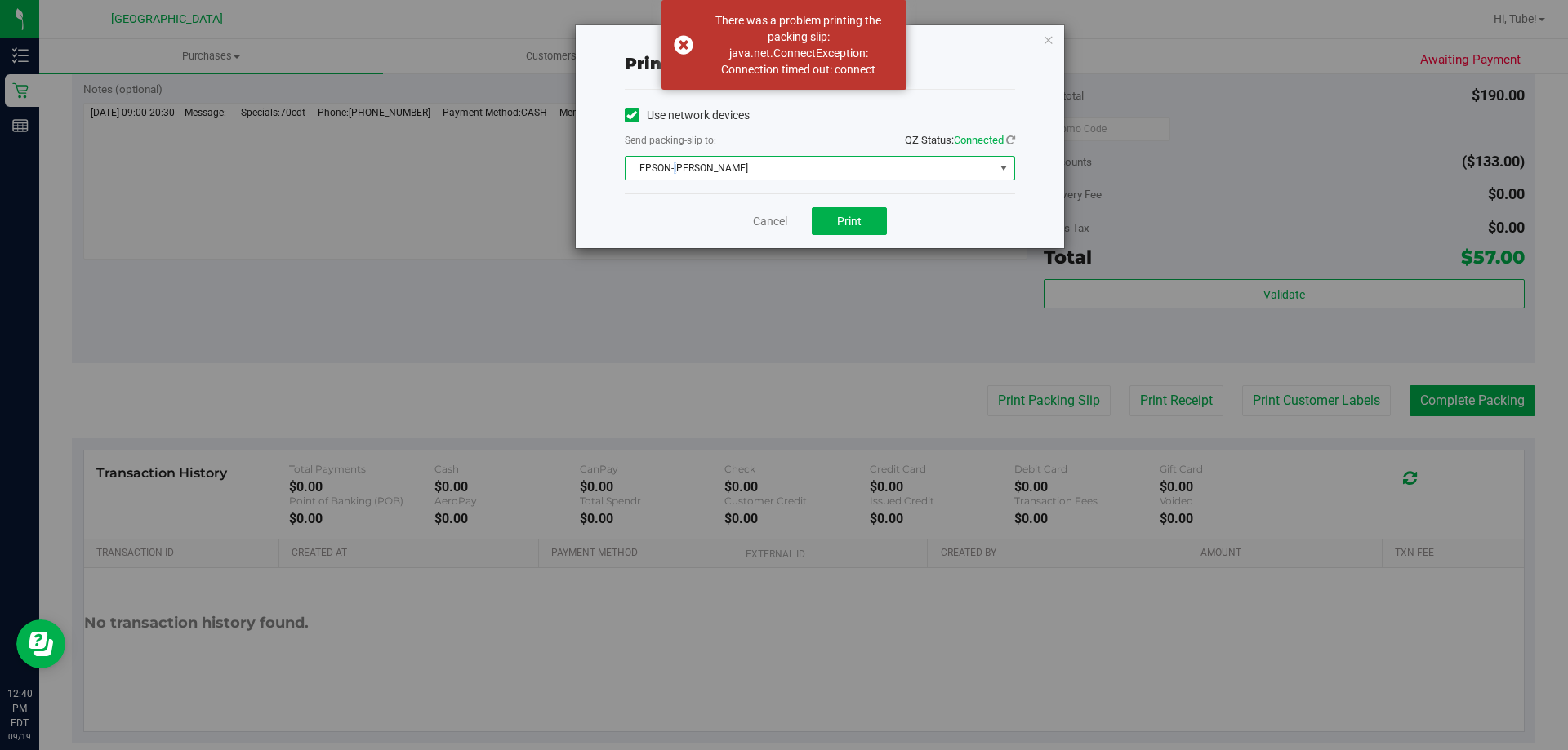
click at [677, 170] on span "EPSON-CONNIE-FRANCIS" at bounding box center [809, 168] width 369 height 23
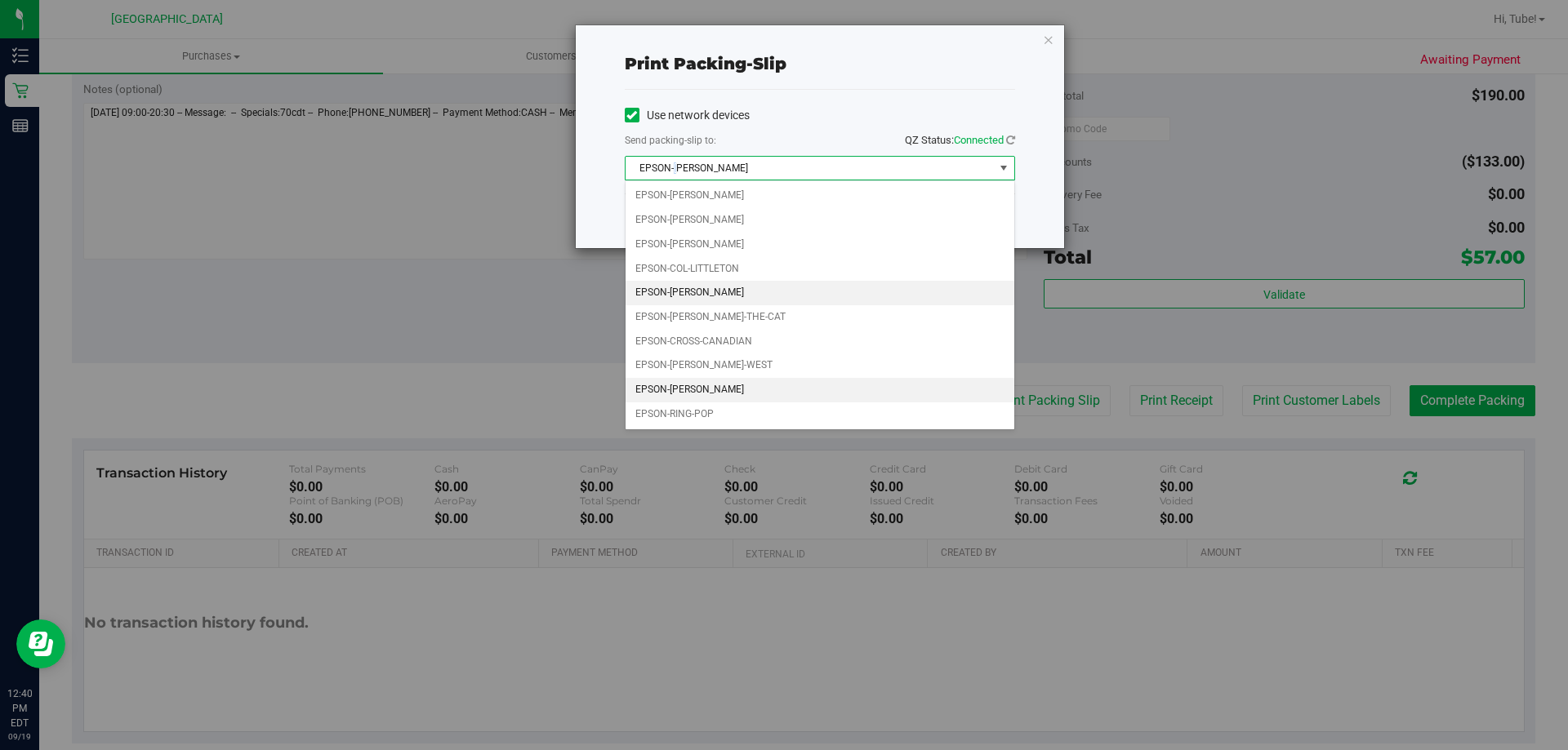
click at [732, 386] on li "EPSON-LIONEL-RICHIE" at bounding box center [820, 391] width 389 height 25
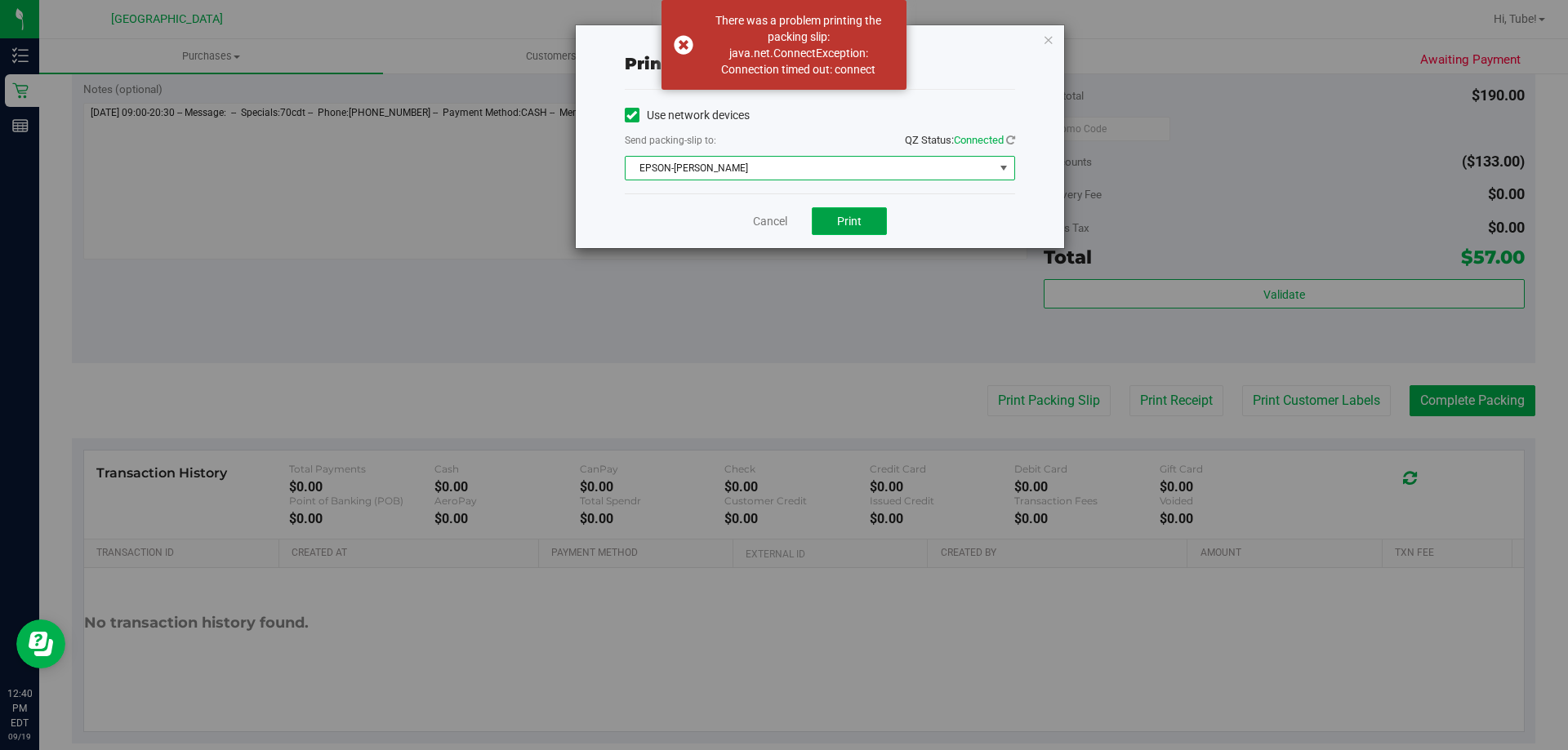
click at [826, 231] on button "Print" at bounding box center [850, 222] width 76 height 28
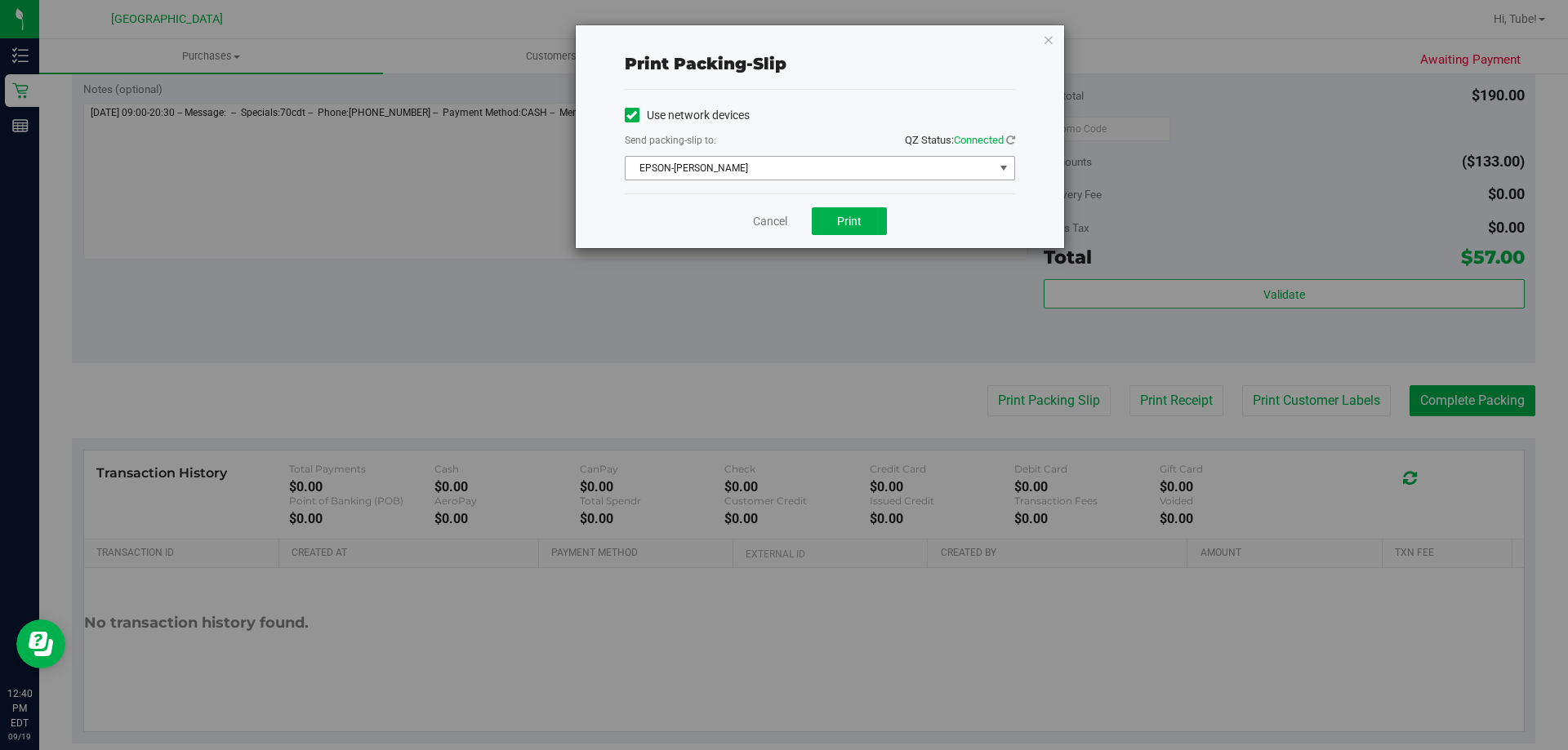
click at [814, 167] on span "EPSON-LIONEL-RICHIE" at bounding box center [809, 168] width 369 height 23
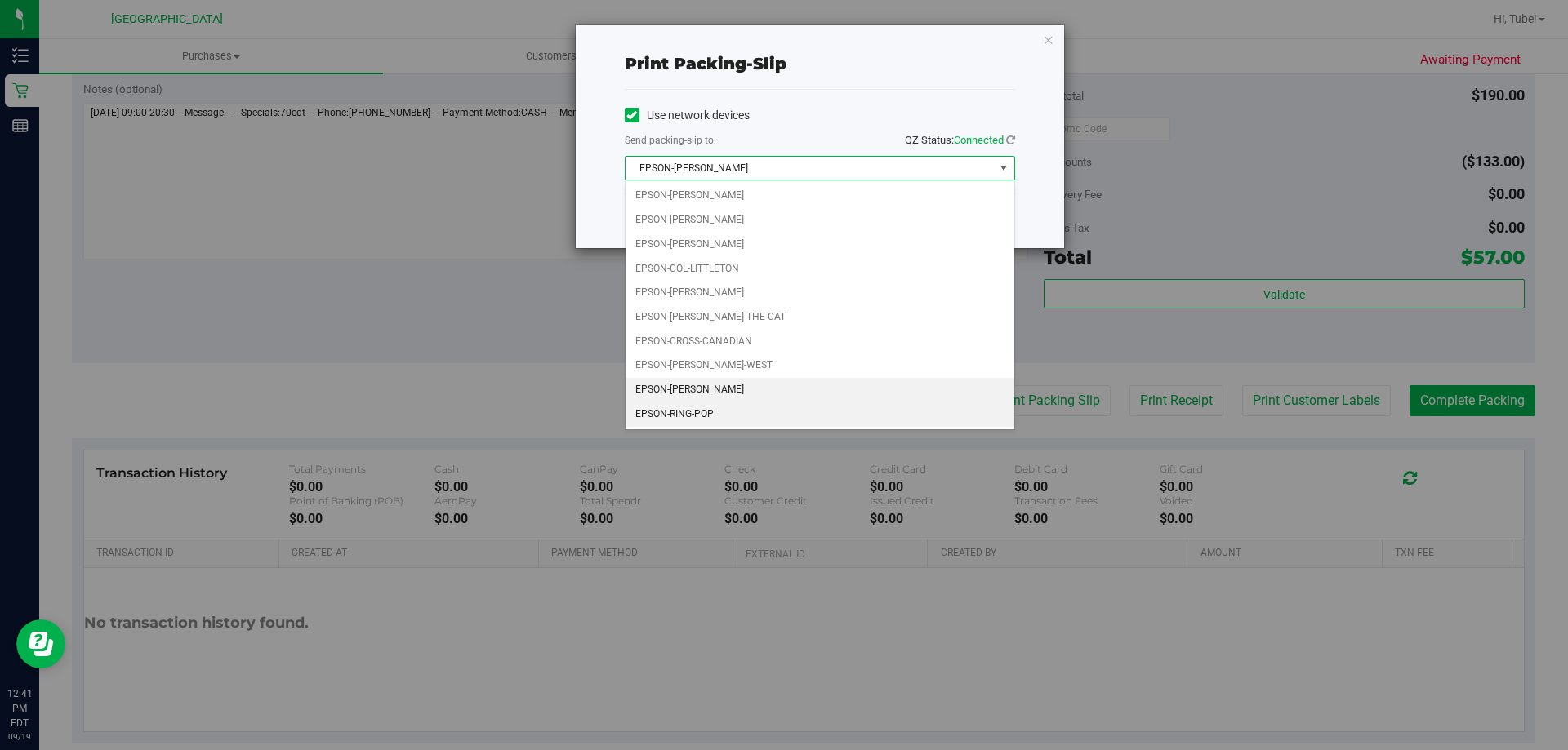
click at [728, 420] on li "EPSON-RING-POP" at bounding box center [820, 414] width 389 height 25
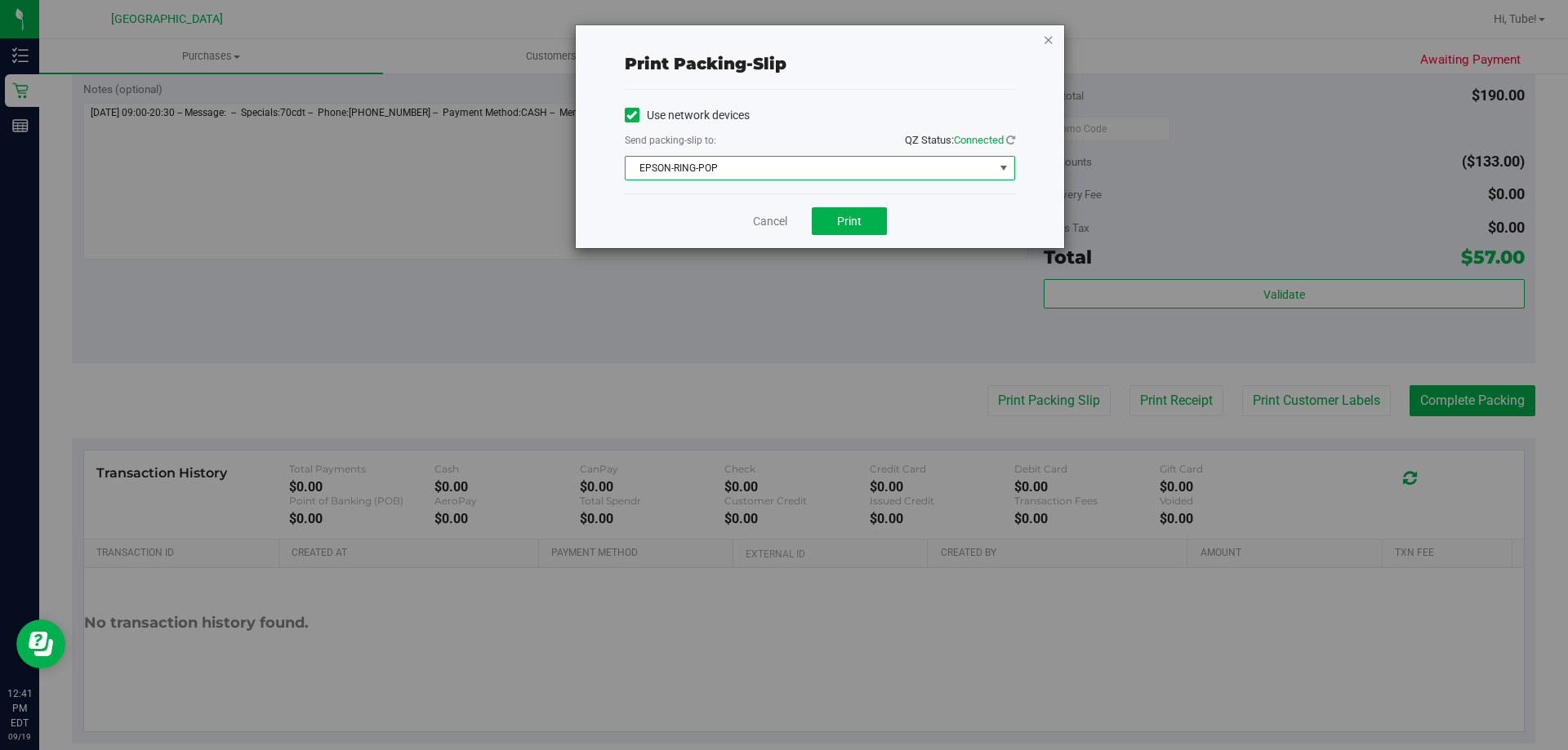
click at [1048, 48] on icon "button" at bounding box center [1048, 39] width 11 height 20
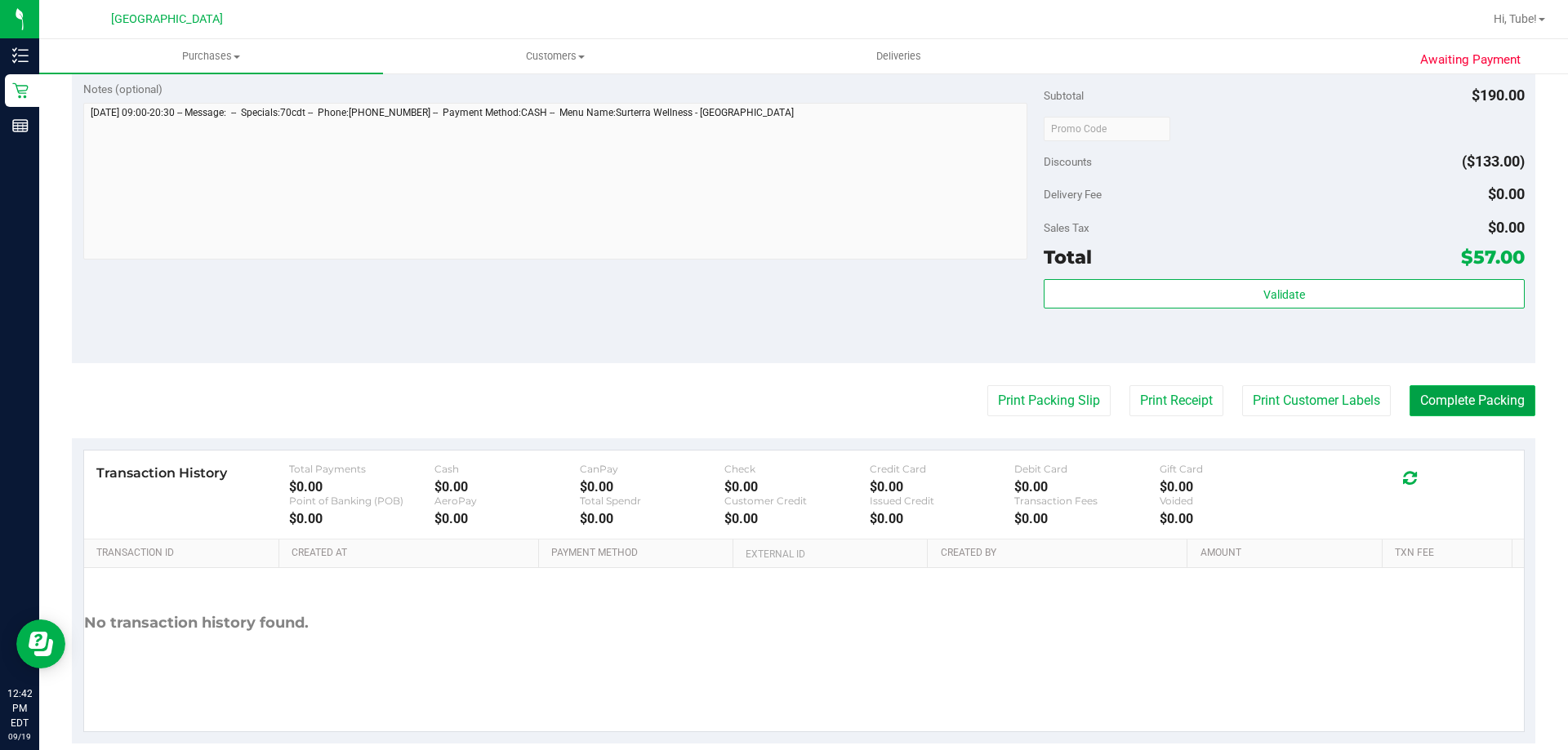
click at [1491, 406] on button "Complete Packing" at bounding box center [1472, 401] width 126 height 31
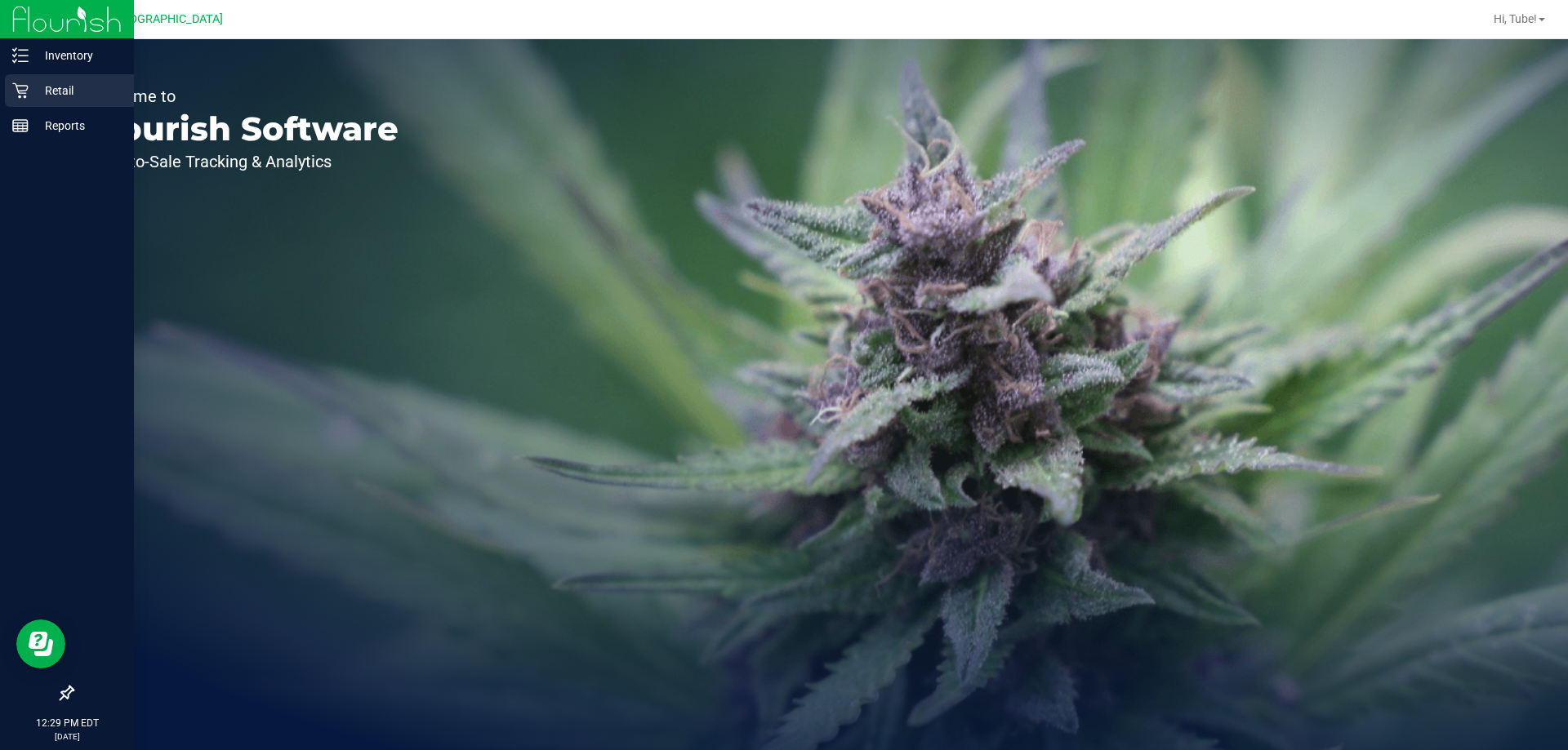
click at [62, 96] on p "Retail" at bounding box center [77, 90] width 98 height 20
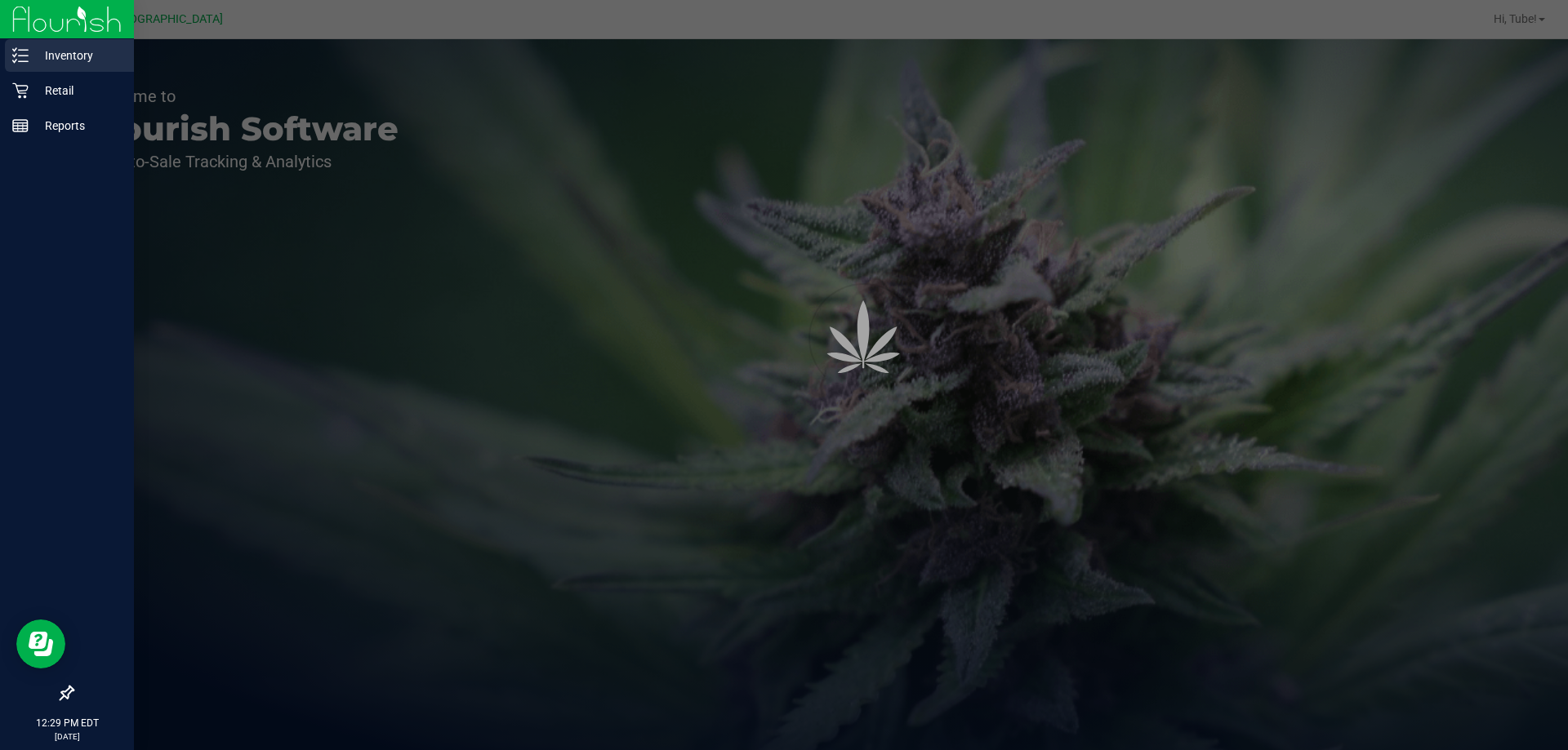
click at [68, 53] on p "Inventory" at bounding box center [77, 56] width 98 height 20
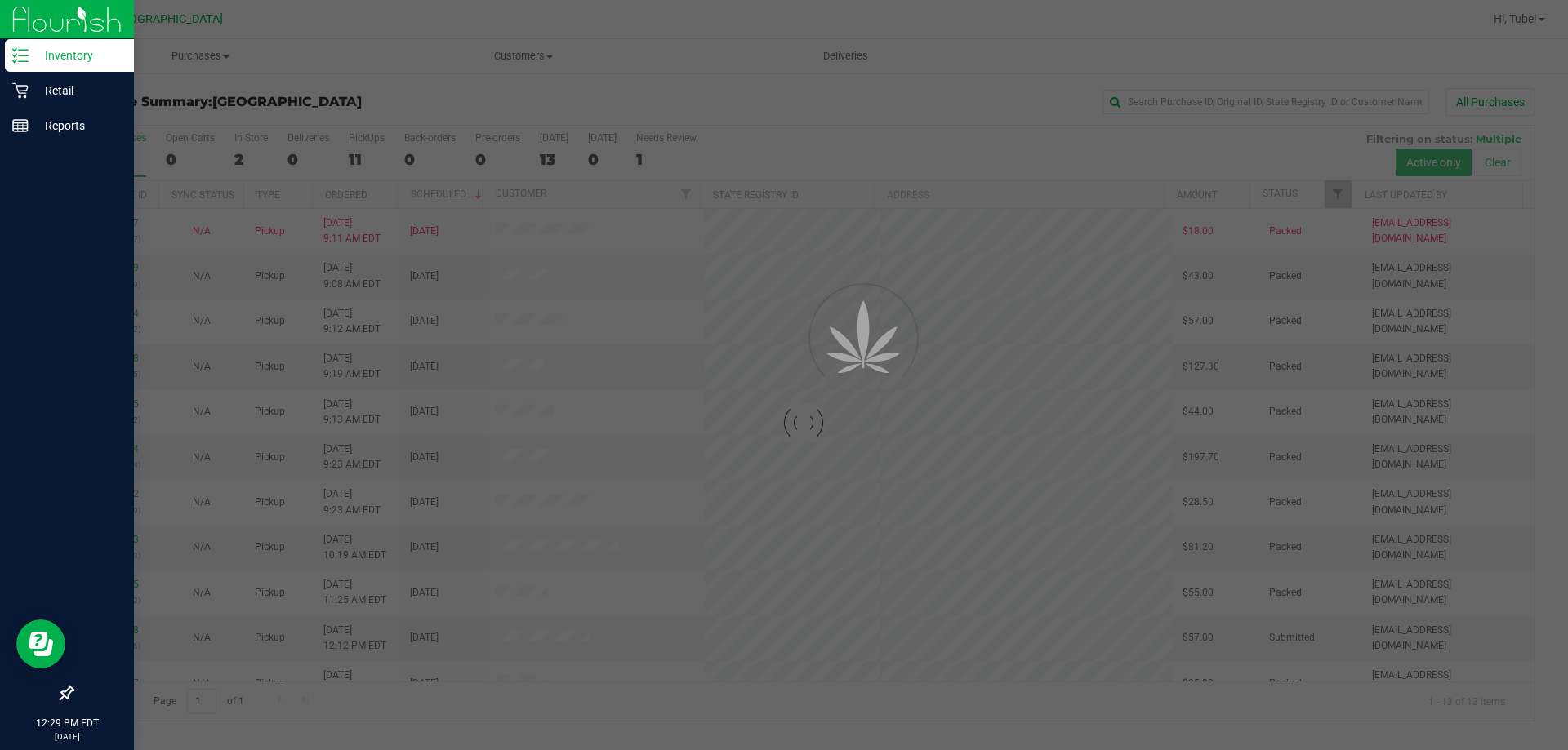
drag, startPoint x: 53, startPoint y: 54, endPoint x: 32, endPoint y: 57, distance: 21.2
click at [32, 57] on p "Inventory" at bounding box center [77, 56] width 98 height 20
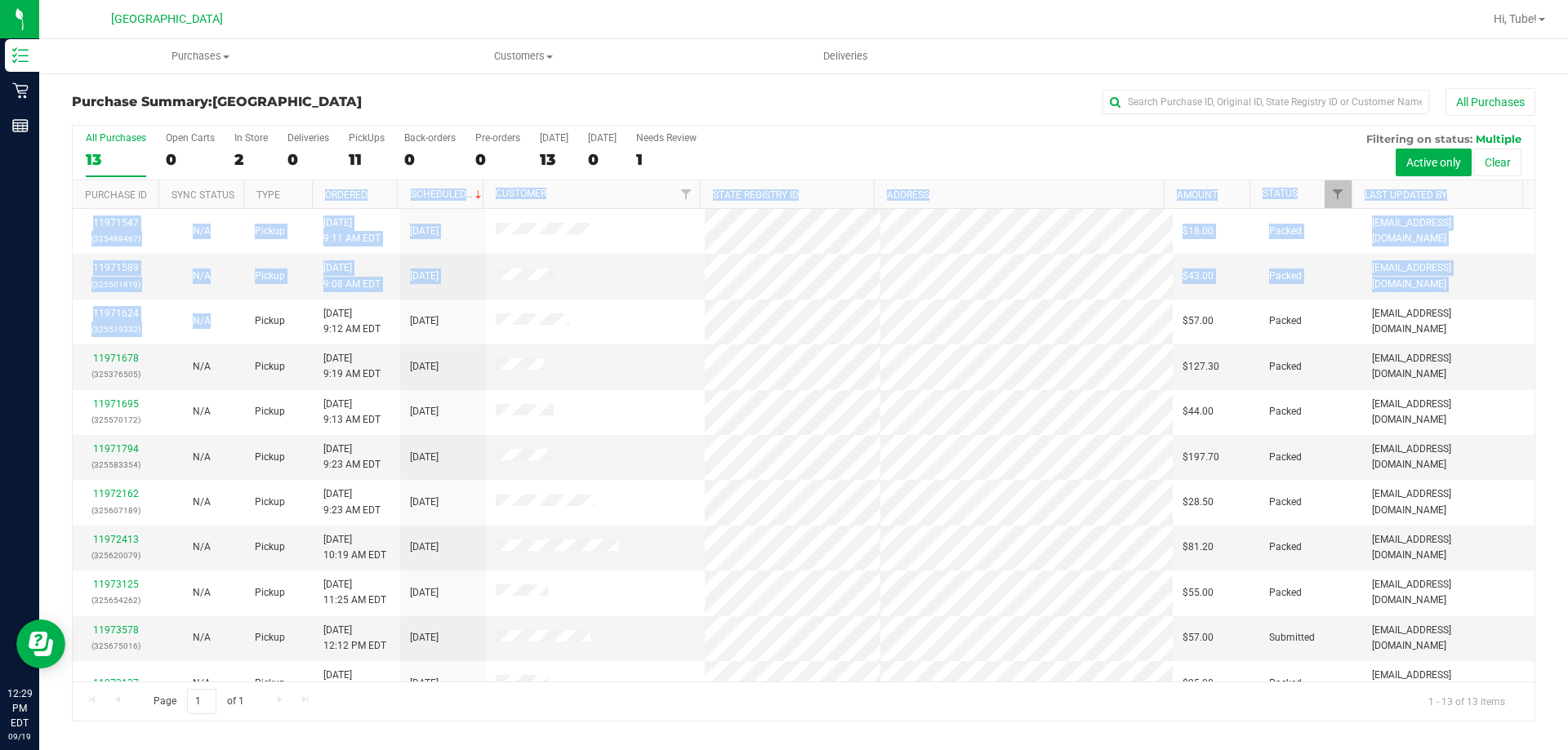
drag, startPoint x: 278, startPoint y: 293, endPoint x: 237, endPoint y: 181, distance: 119.3
click at [236, 304] on div "All Purchases 13 Open Carts 0 In Store 2 Deliveries 0 PickUps 11 Back-orders 0 …" at bounding box center [804, 423] width 1464 height 597
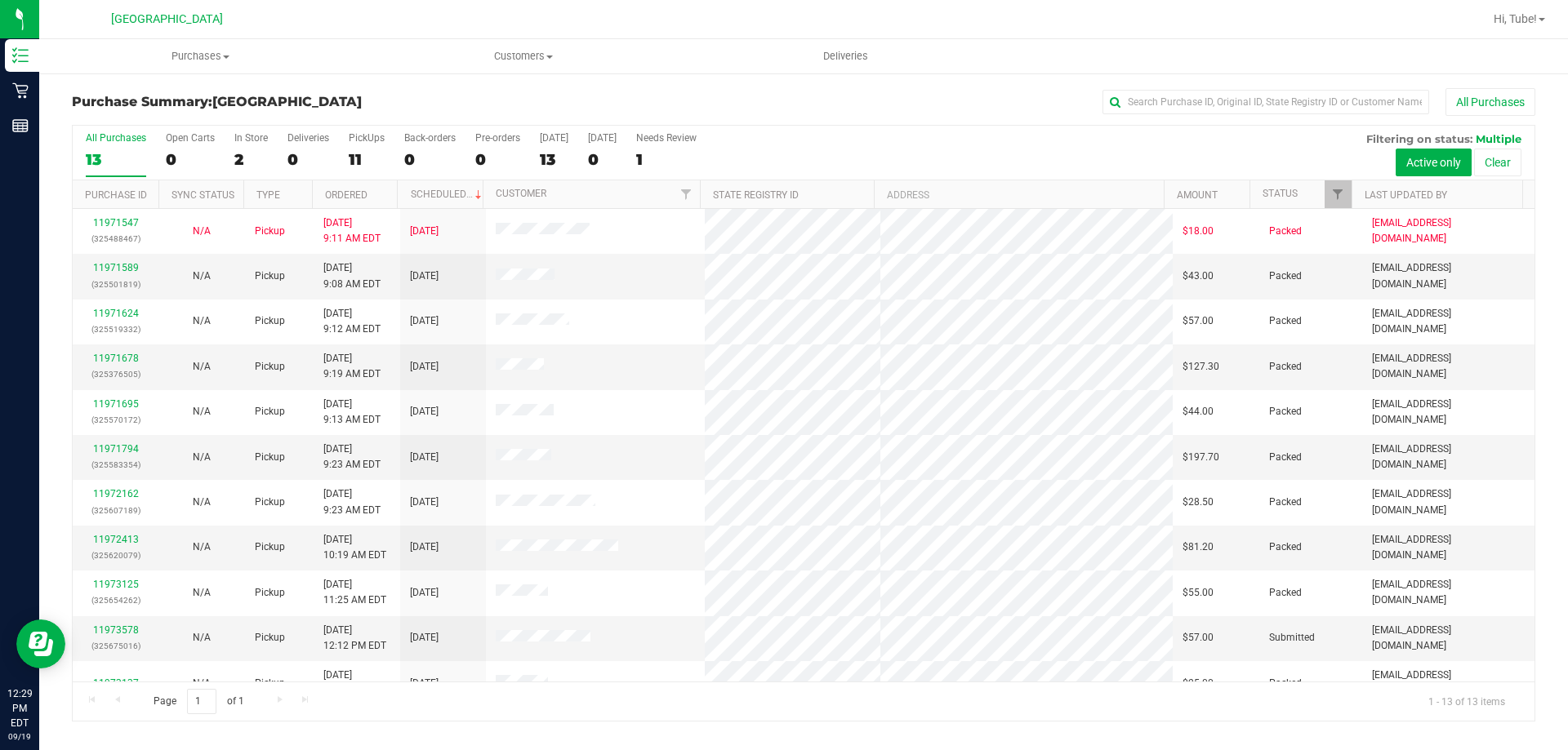
click at [425, 112] on div "Purchase Summary: Orange Park WC All Purchases" at bounding box center [804, 106] width 1464 height 36
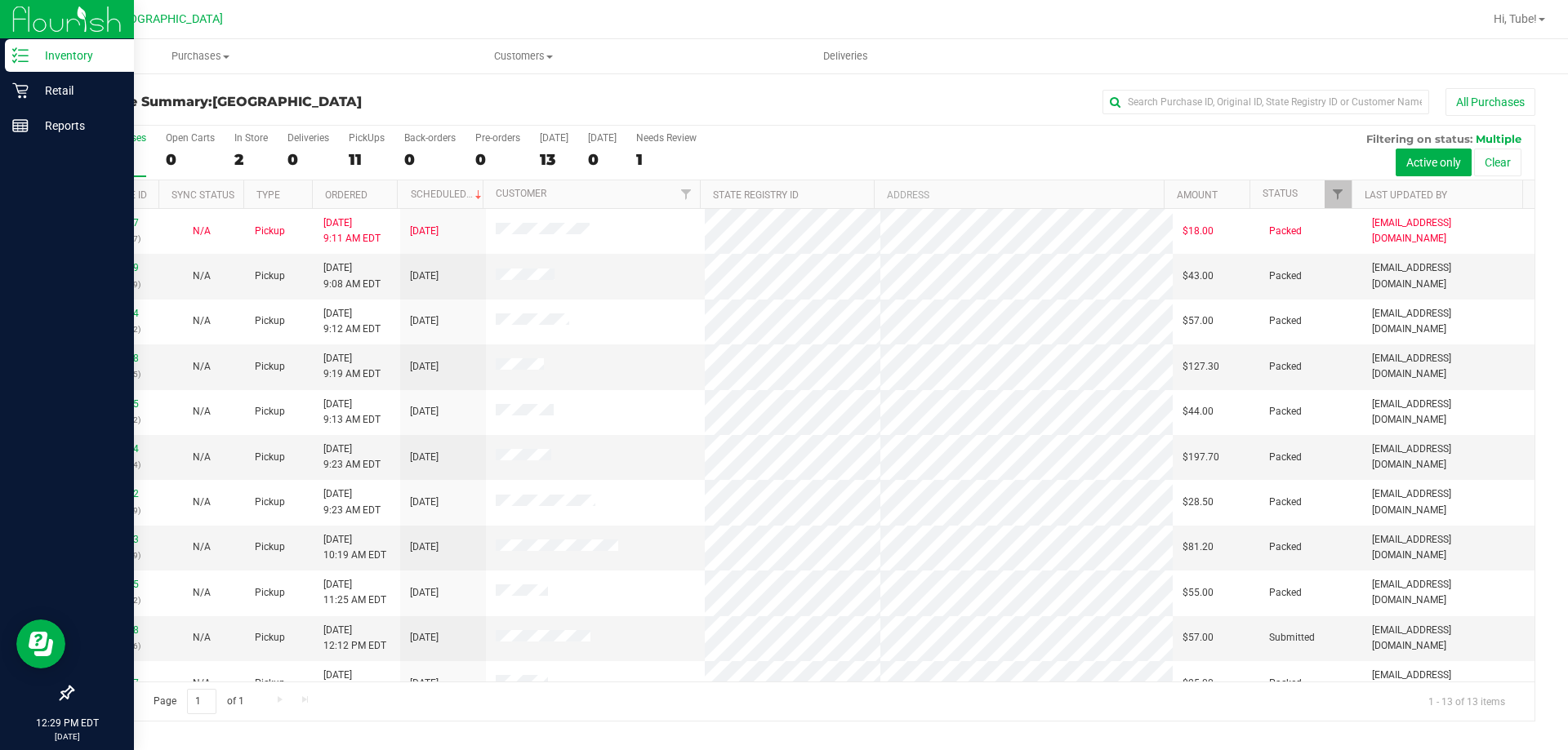
click at [49, 60] on p "Inventory" at bounding box center [77, 56] width 98 height 20
click at [55, 57] on p "Inventory" at bounding box center [77, 56] width 98 height 20
click at [56, 57] on p "Inventory" at bounding box center [77, 56] width 98 height 20
click at [38, 56] on p "Inventory" at bounding box center [77, 56] width 98 height 20
click at [11, 87] on div "Retail" at bounding box center [69, 91] width 129 height 33
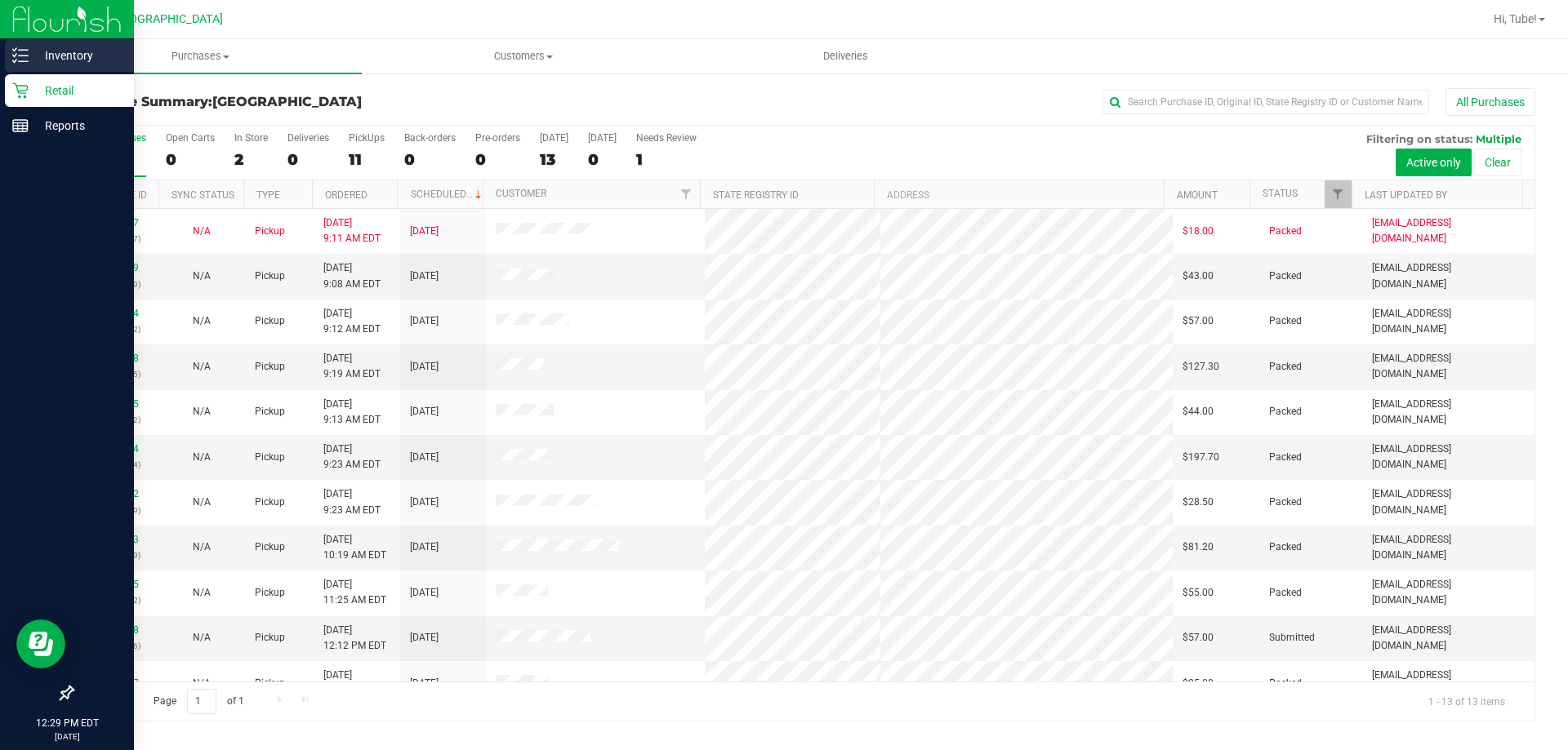
click at [31, 53] on p "Inventory" at bounding box center [77, 56] width 98 height 20
click at [47, 61] on p "Inventory" at bounding box center [77, 56] width 98 height 20
click at [48, 61] on p "Inventory" at bounding box center [77, 56] width 98 height 20
click at [50, 61] on p "Inventory" at bounding box center [77, 56] width 98 height 20
click at [51, 61] on p "Inventory" at bounding box center [77, 56] width 98 height 20
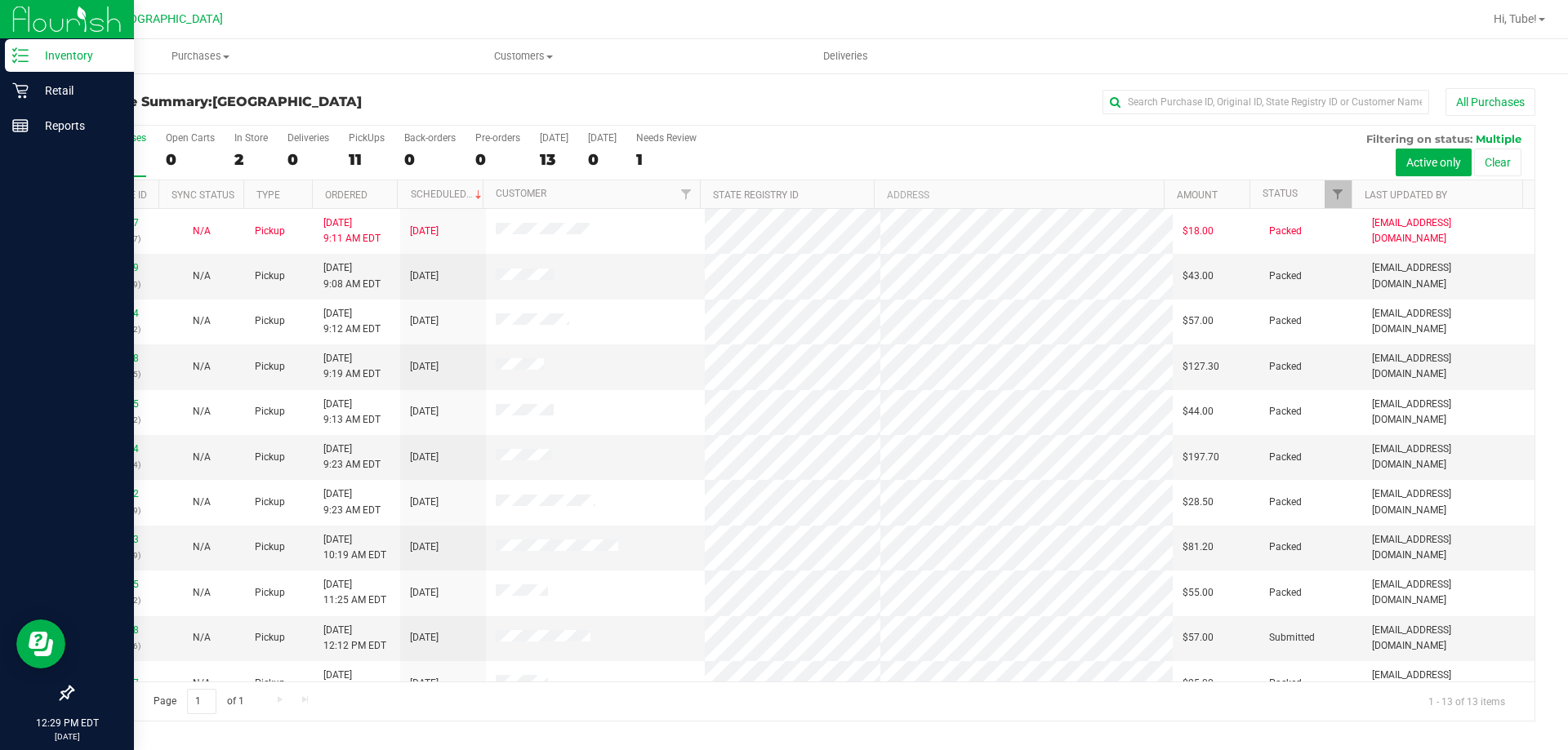
click at [54, 62] on p "Inventory" at bounding box center [77, 56] width 98 height 20
click at [76, 95] on p "Retail" at bounding box center [77, 90] width 98 height 20
click at [80, 42] on div "Inventory" at bounding box center [69, 56] width 129 height 33
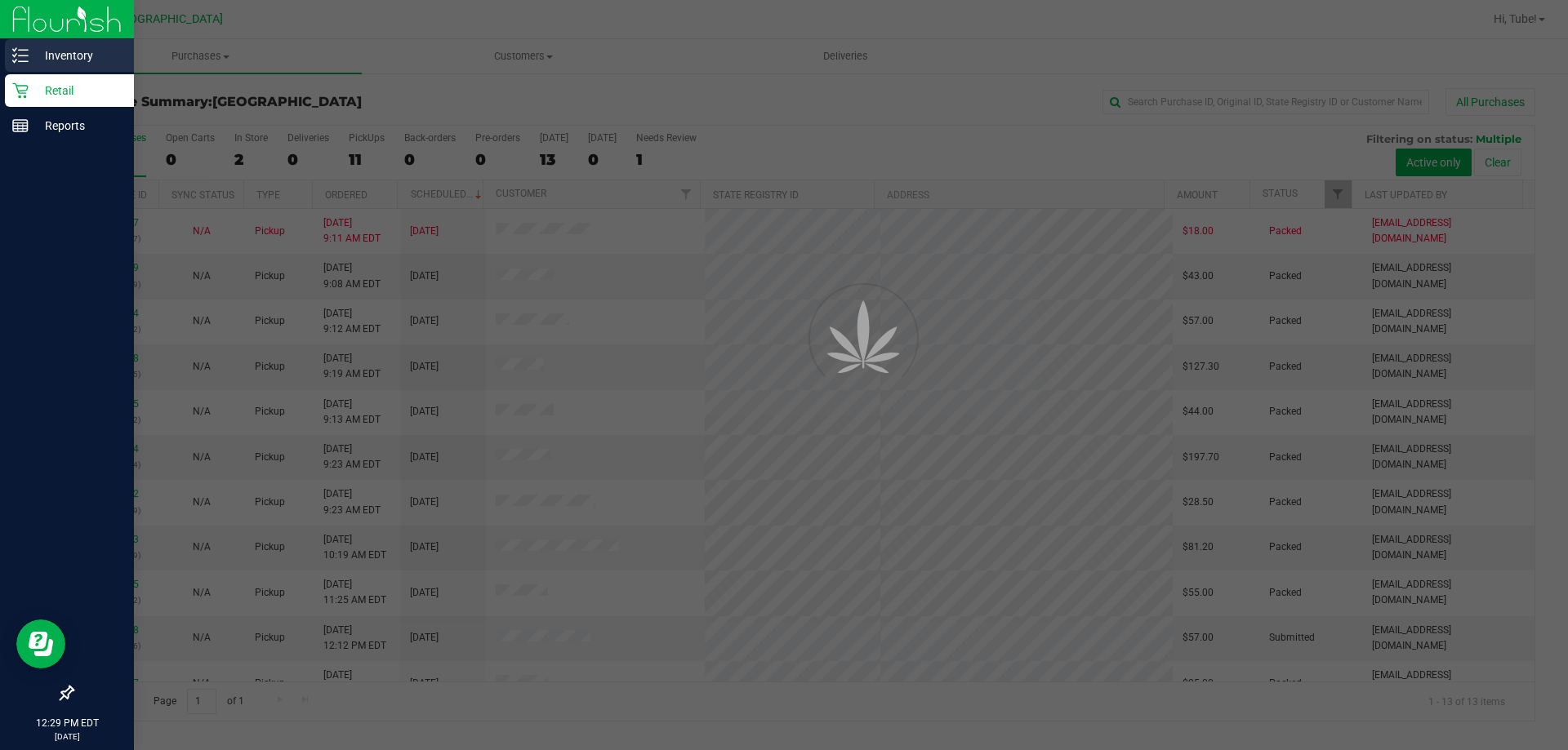
click at [80, 54] on p "Inventory" at bounding box center [77, 56] width 98 height 20
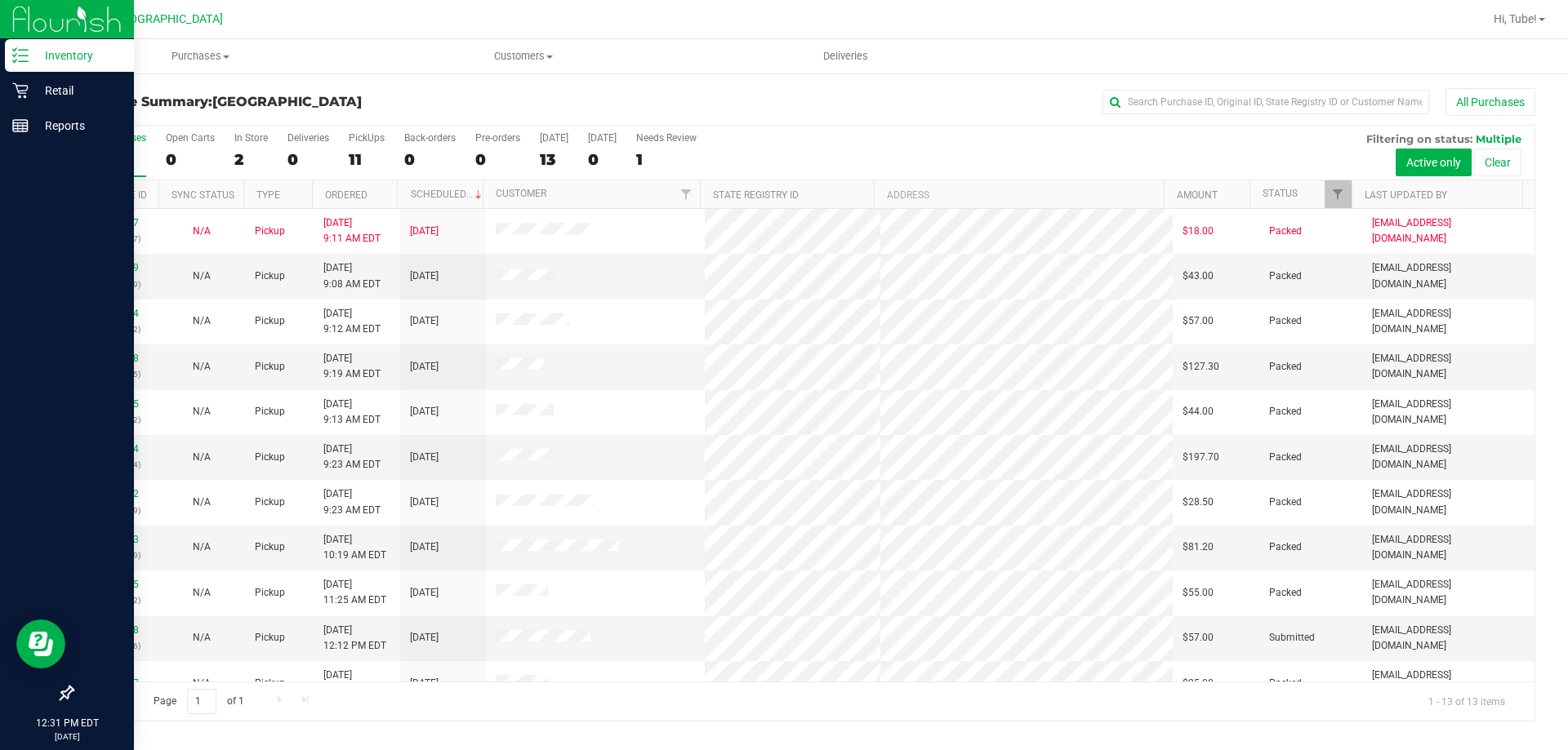
click at [34, 62] on p "Inventory" at bounding box center [77, 56] width 98 height 20
click at [35, 62] on p "Inventory" at bounding box center [77, 56] width 98 height 20
click at [30, 61] on p "Inventory" at bounding box center [77, 56] width 98 height 20
click at [42, 94] on p "Retail" at bounding box center [77, 90] width 98 height 20
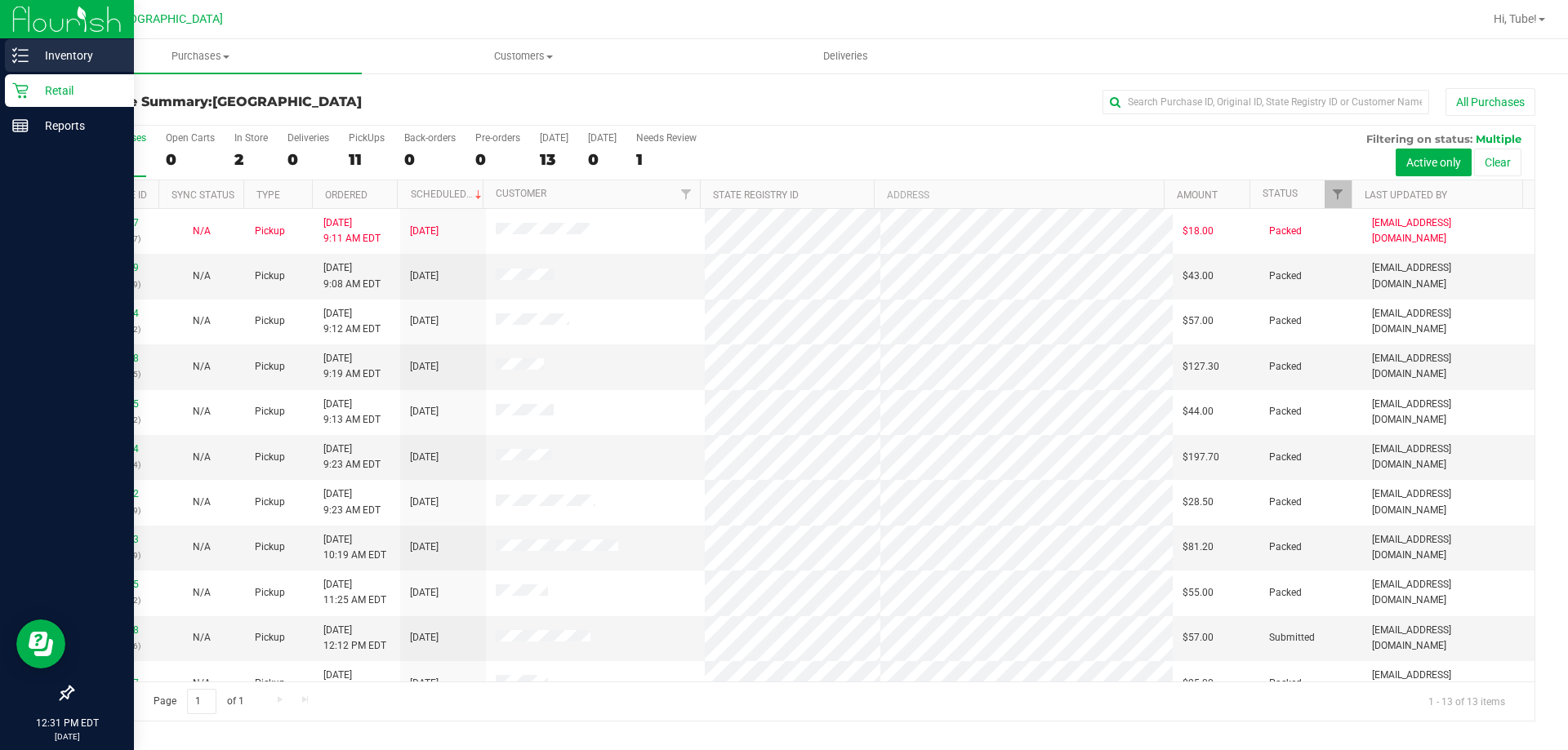
click at [83, 60] on p "Inventory" at bounding box center [77, 56] width 98 height 20
drag, startPoint x: 51, startPoint y: 64, endPoint x: 51, endPoint y: 52, distance: 12.0
click at [51, 63] on p "Inventory" at bounding box center [77, 56] width 98 height 20
click at [66, 81] on p "Retail" at bounding box center [77, 90] width 98 height 20
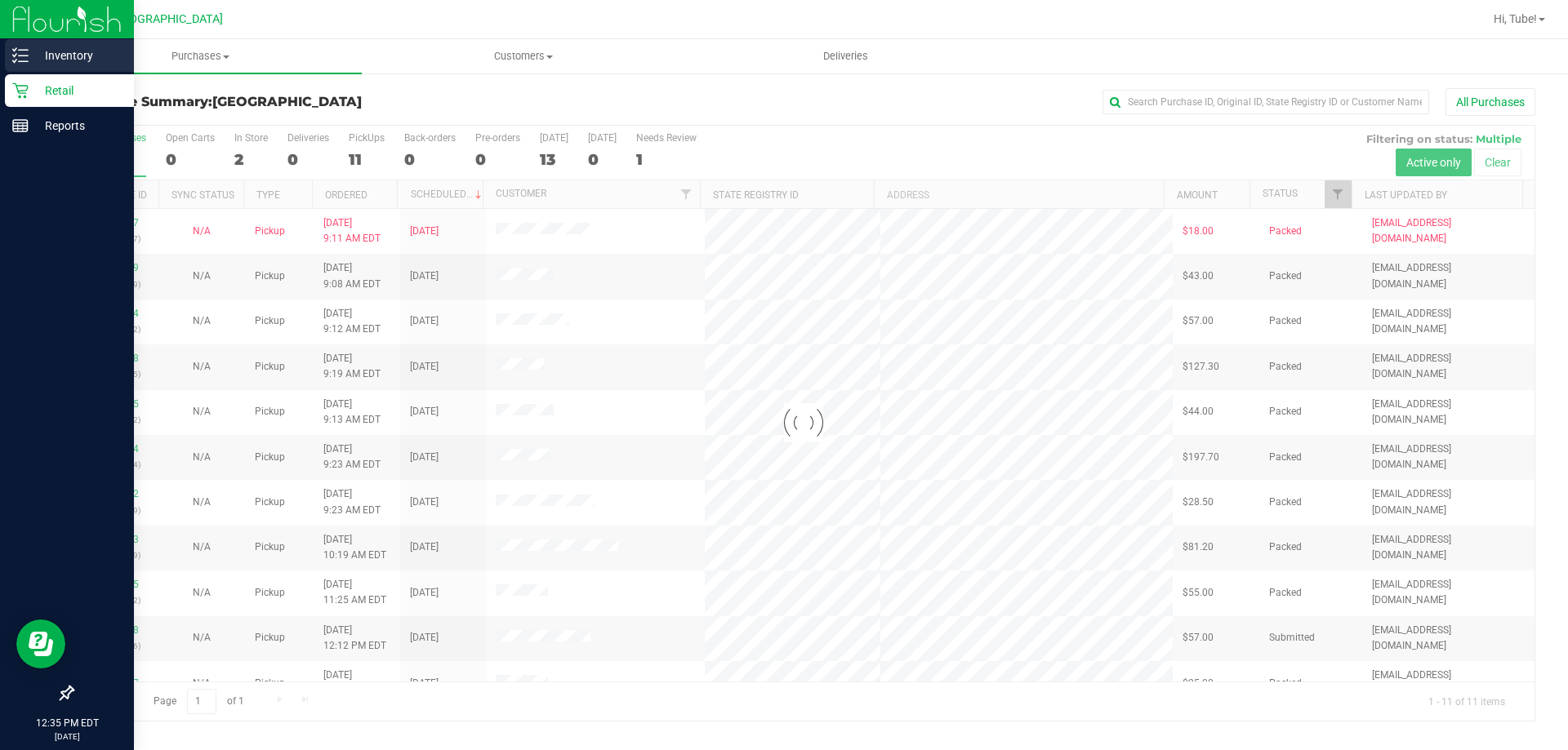
click at [65, 45] on div "Inventory" at bounding box center [69, 56] width 129 height 33
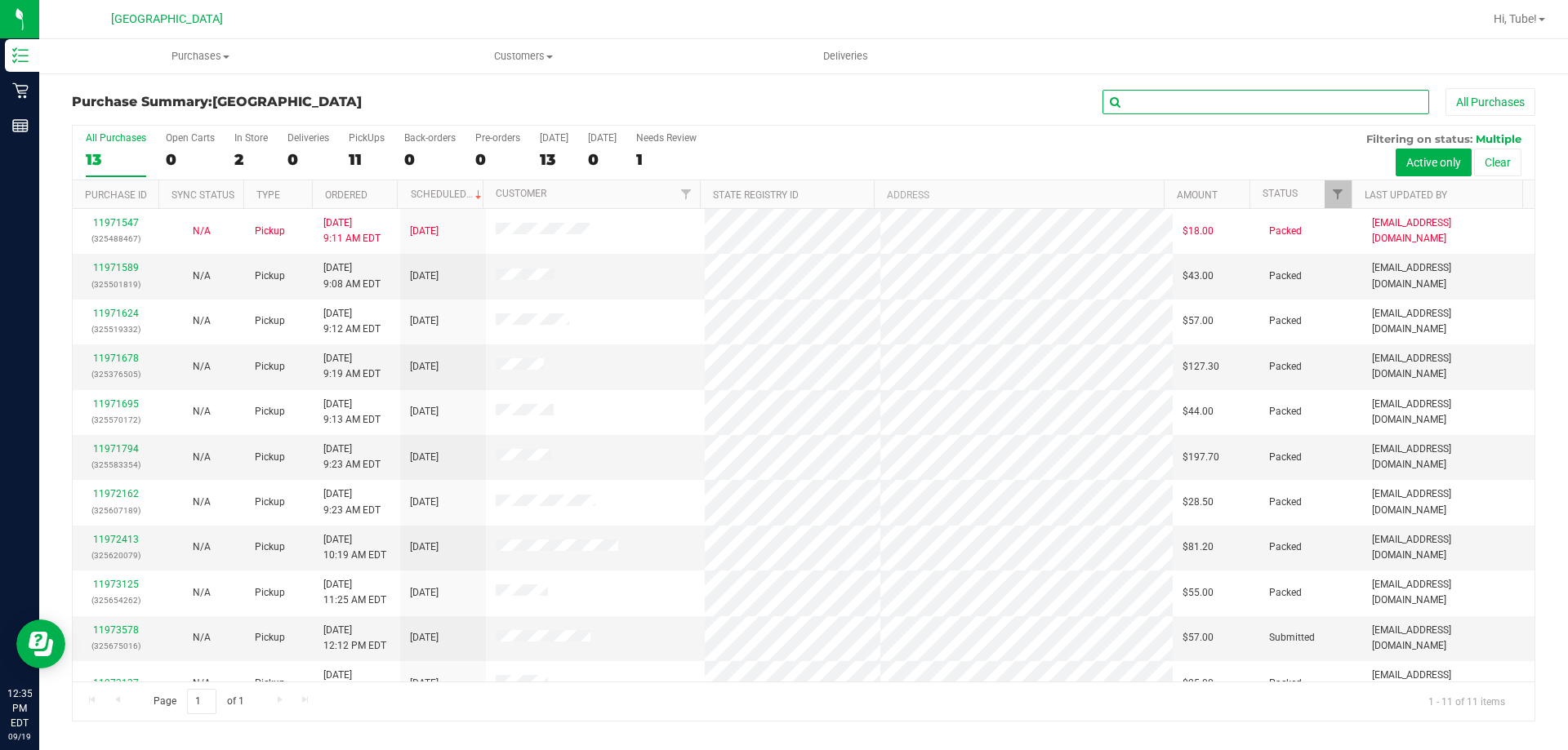
click at [1312, 93] on input "text" at bounding box center [1266, 102] width 327 height 25
paste input "FT 1g Vape Cart CDT Distillate Apples N Bananas x Pancakes Jealousy (Hybrid)"
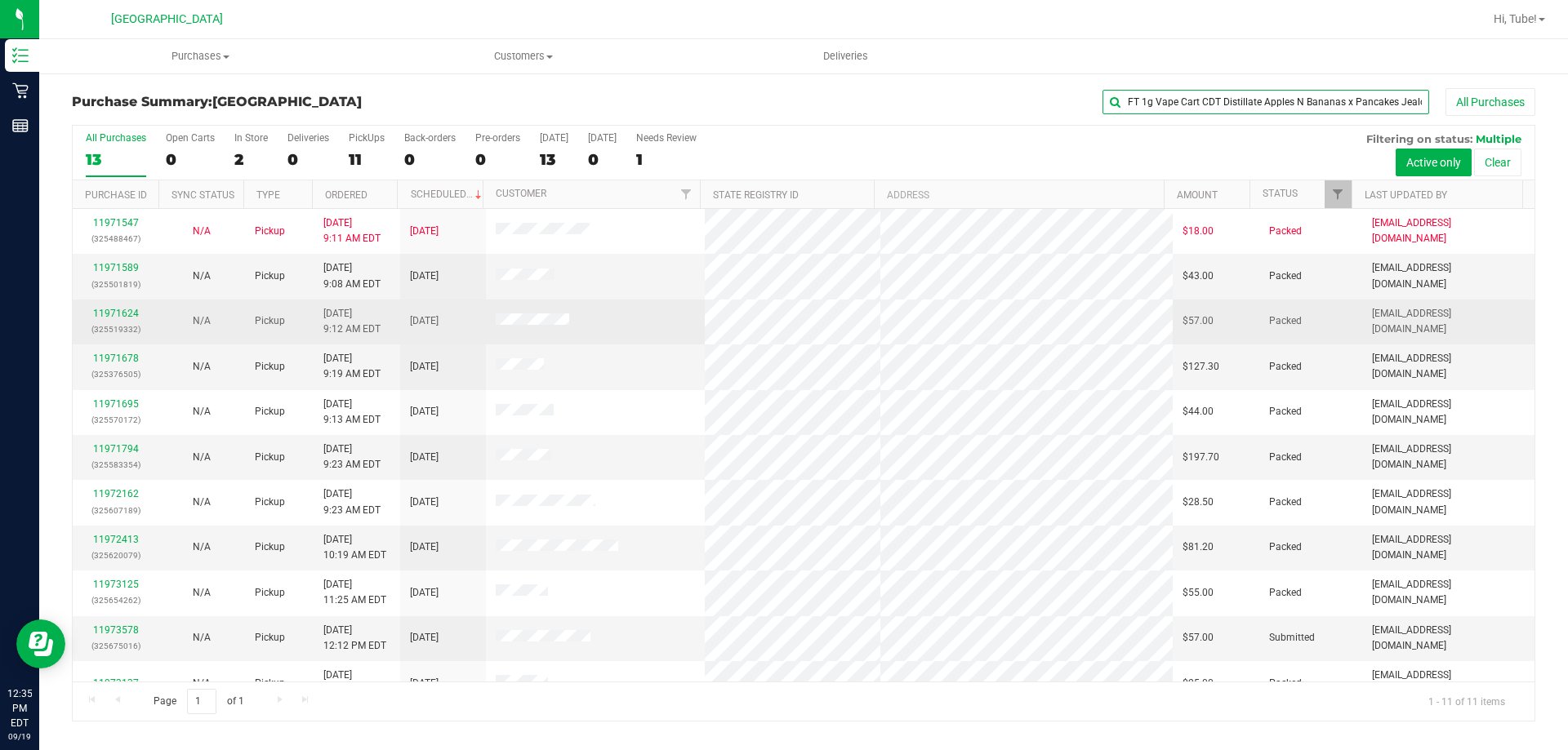
scroll to position [0, 51]
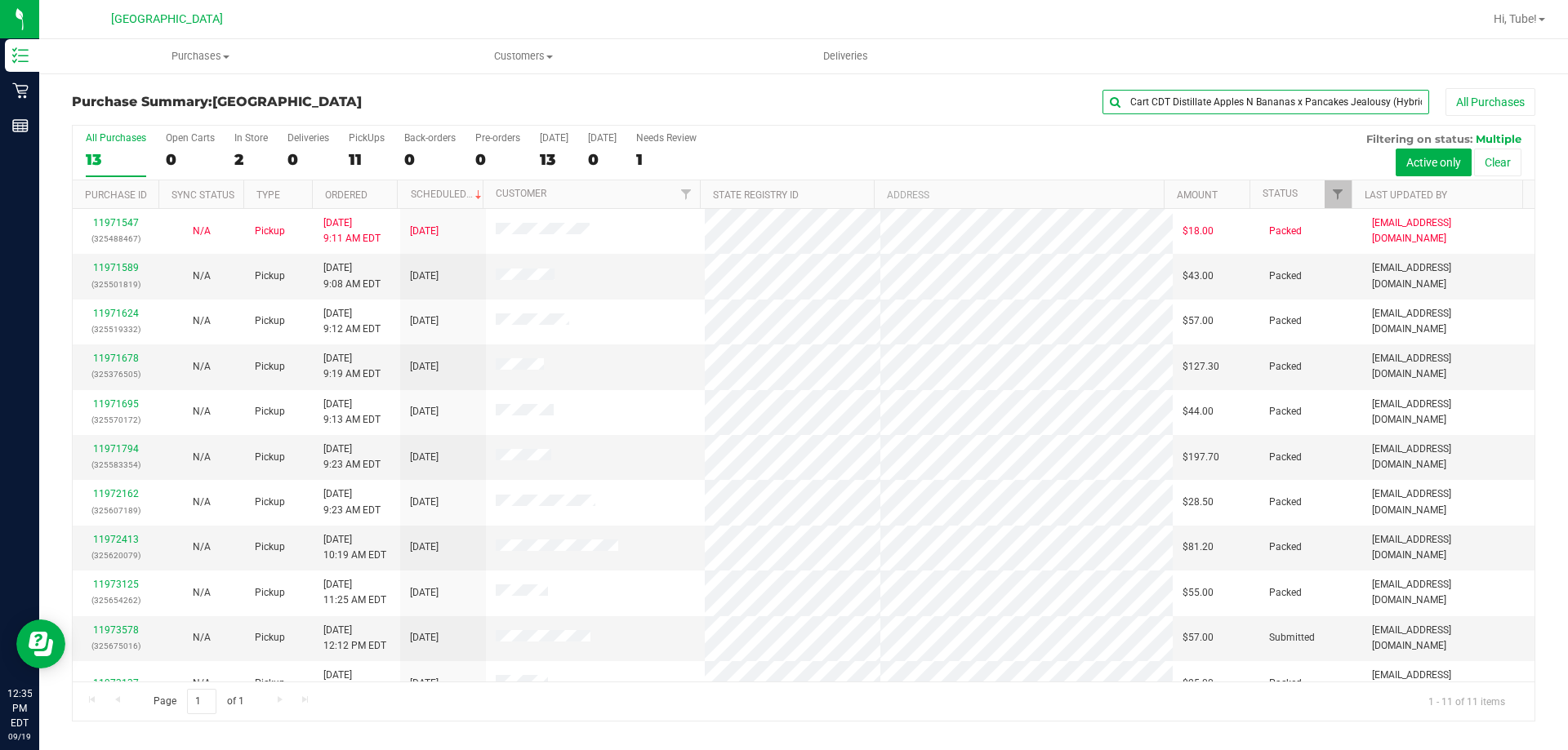
type input "FT 1g Vape Cart CDT Distillate Apples N Bananas x Pancakes Jealousy (Hybrid)"
click at [1394, 58] on ul "Purchases Summary of purchases Fulfillment All purchases Customers All customer…" at bounding box center [823, 57] width 1568 height 35
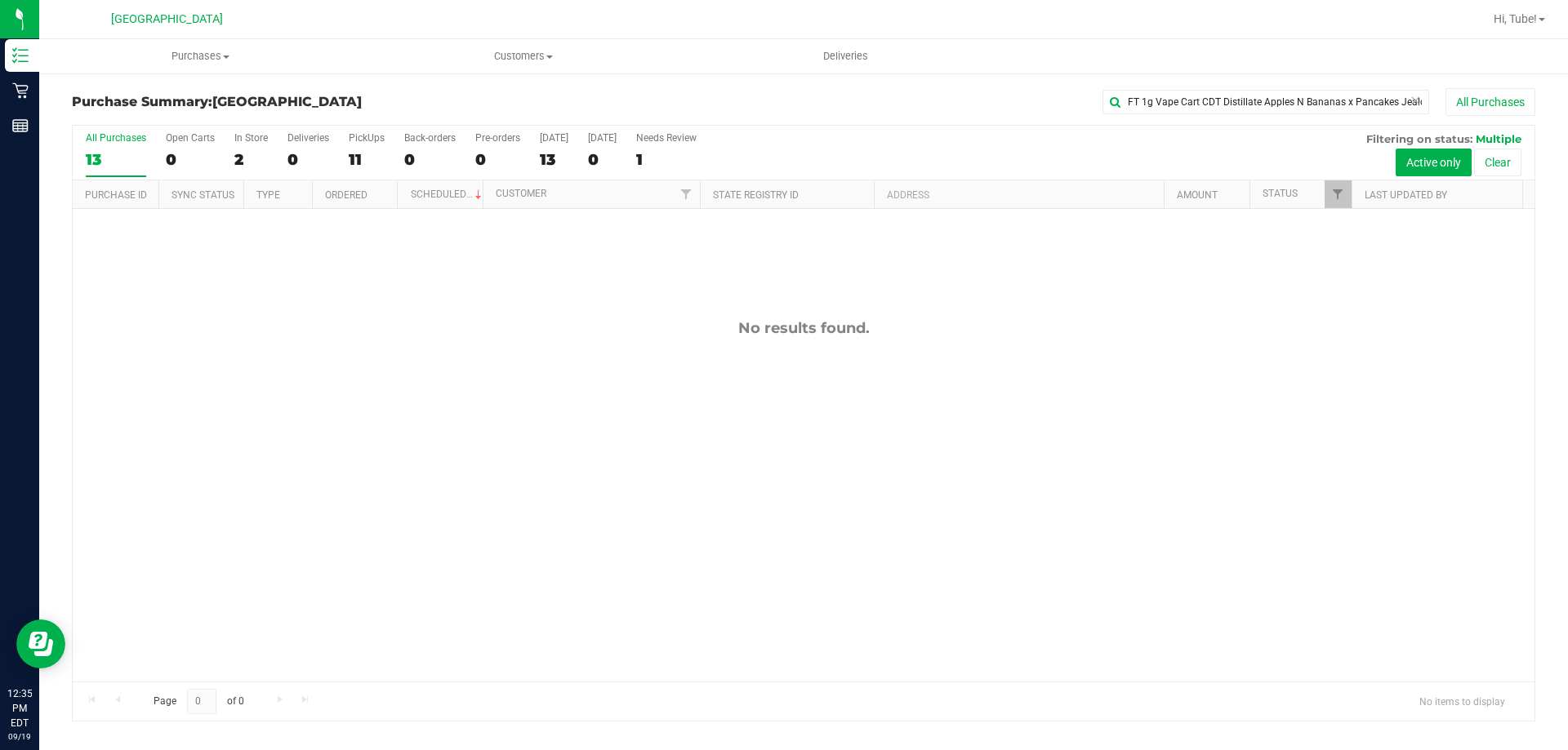
click at [722, 176] on div "All Purchases 13 Open Carts 0 In Store 2 Deliveries 0 PickUps 11 Back-orders 0 …" at bounding box center [804, 423] width 1464 height 597
drag, startPoint x: 1414, startPoint y: 98, endPoint x: 1205, endPoint y: 153, distance: 216.1
click at [1205, 153] on div "Purchase Summary: Orange Park WC FT 1g Vape Cart CDT Distillate Apples N Banana…" at bounding box center [804, 405] width 1464 height 633
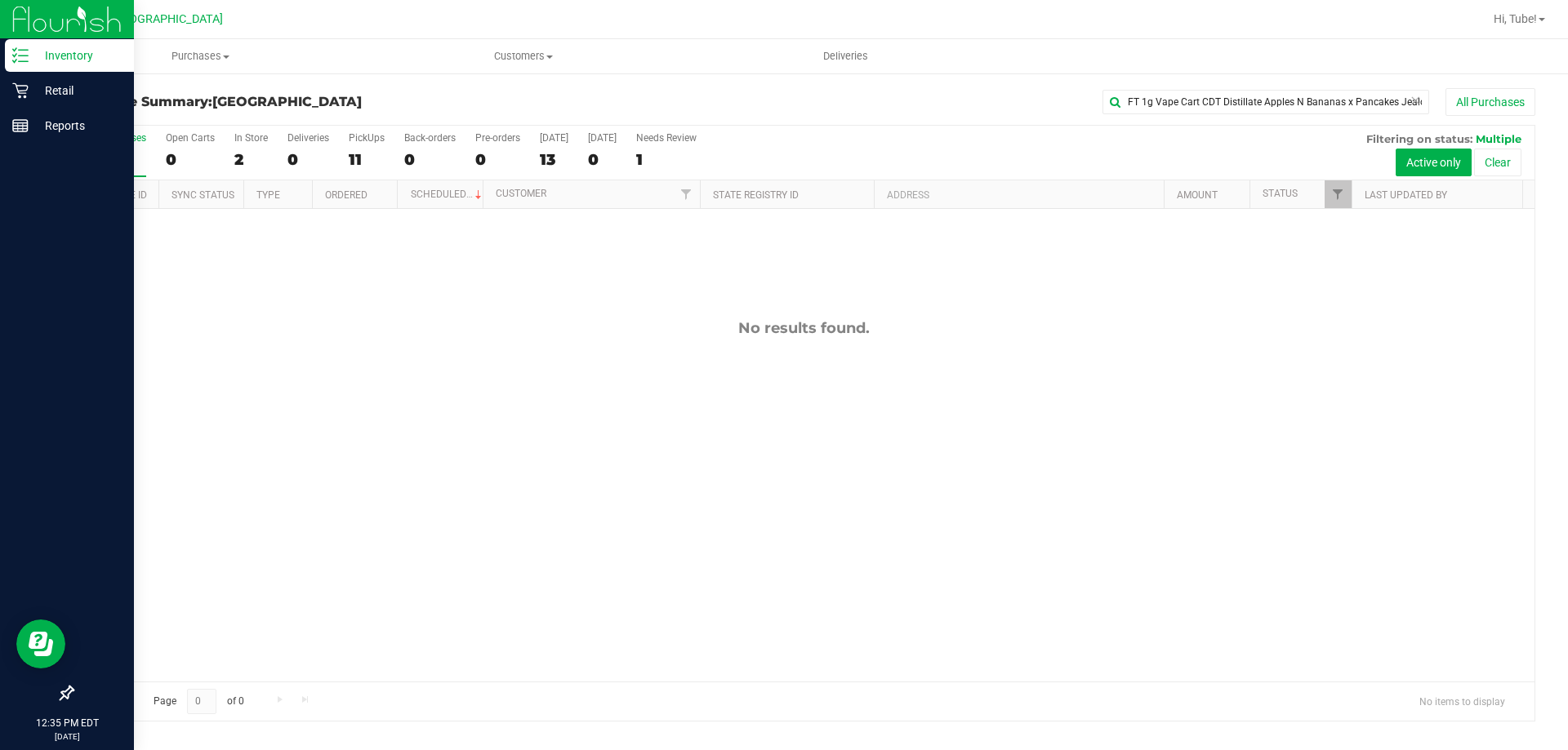
click at [71, 16] on img at bounding box center [66, 19] width 109 height 39
click at [80, 15] on img at bounding box center [66, 19] width 109 height 39
click at [76, 63] on p "Inventory" at bounding box center [77, 56] width 98 height 20
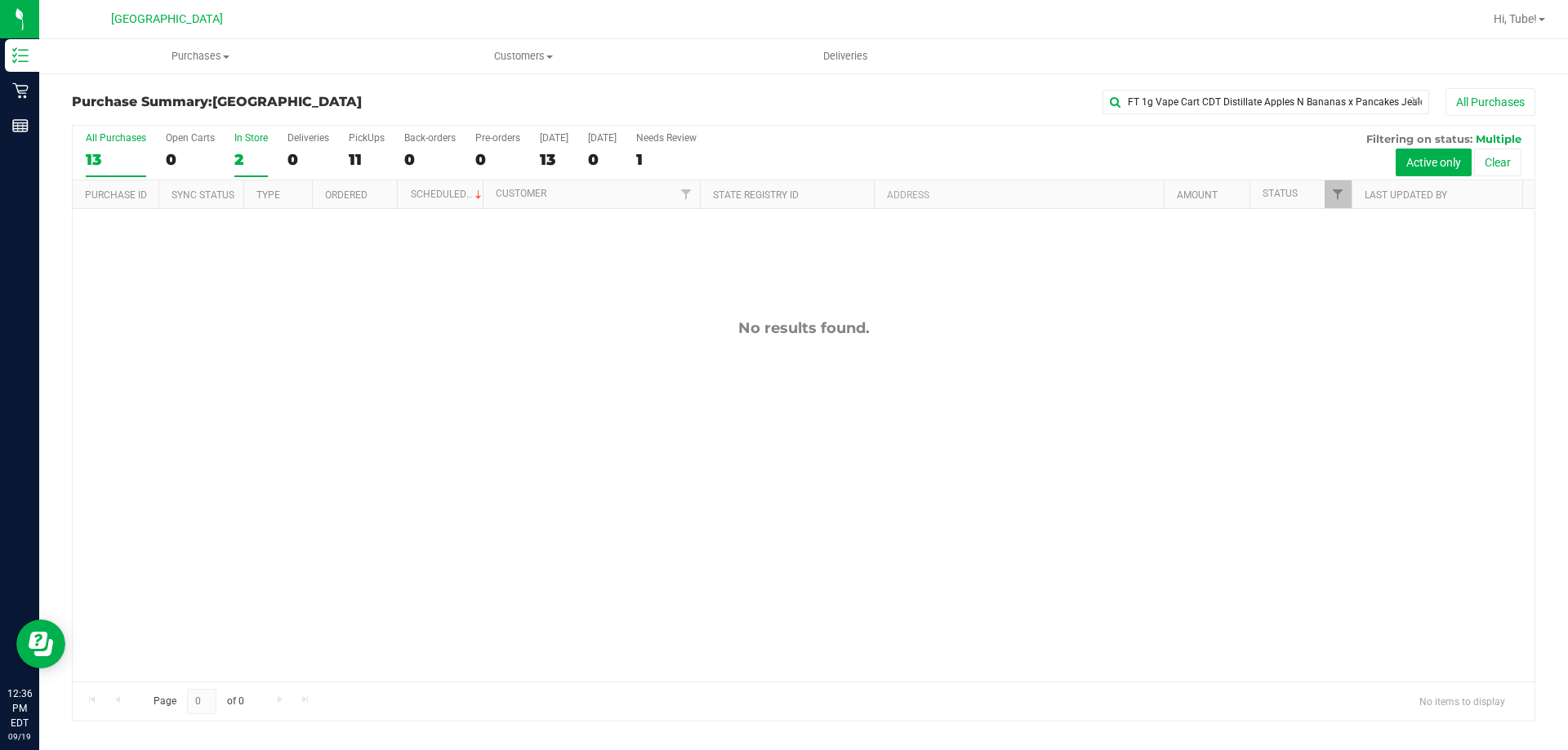
click at [241, 132] on div "In Store" at bounding box center [251, 138] width 34 height 11
click at [0, 0] on input "In Store 2" at bounding box center [0, 0] width 0 height 0
click at [479, 153] on div at bounding box center [804, 423] width 1462 height 595
click at [497, 149] on label "Pre-orders 0" at bounding box center [497, 154] width 45 height 45
click at [419, 281] on div at bounding box center [804, 423] width 1462 height 595
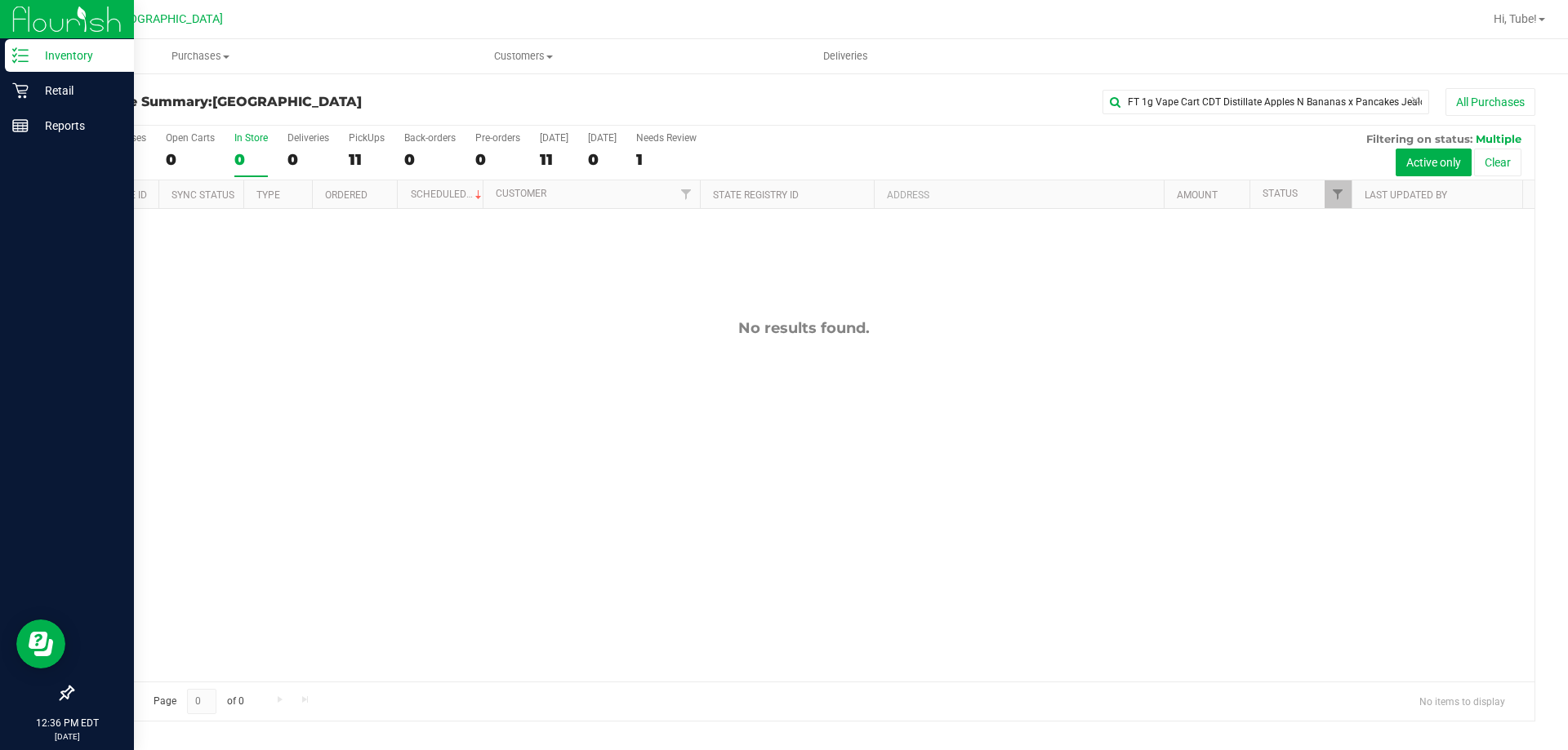
click at [59, 62] on p "Inventory" at bounding box center [77, 56] width 98 height 20
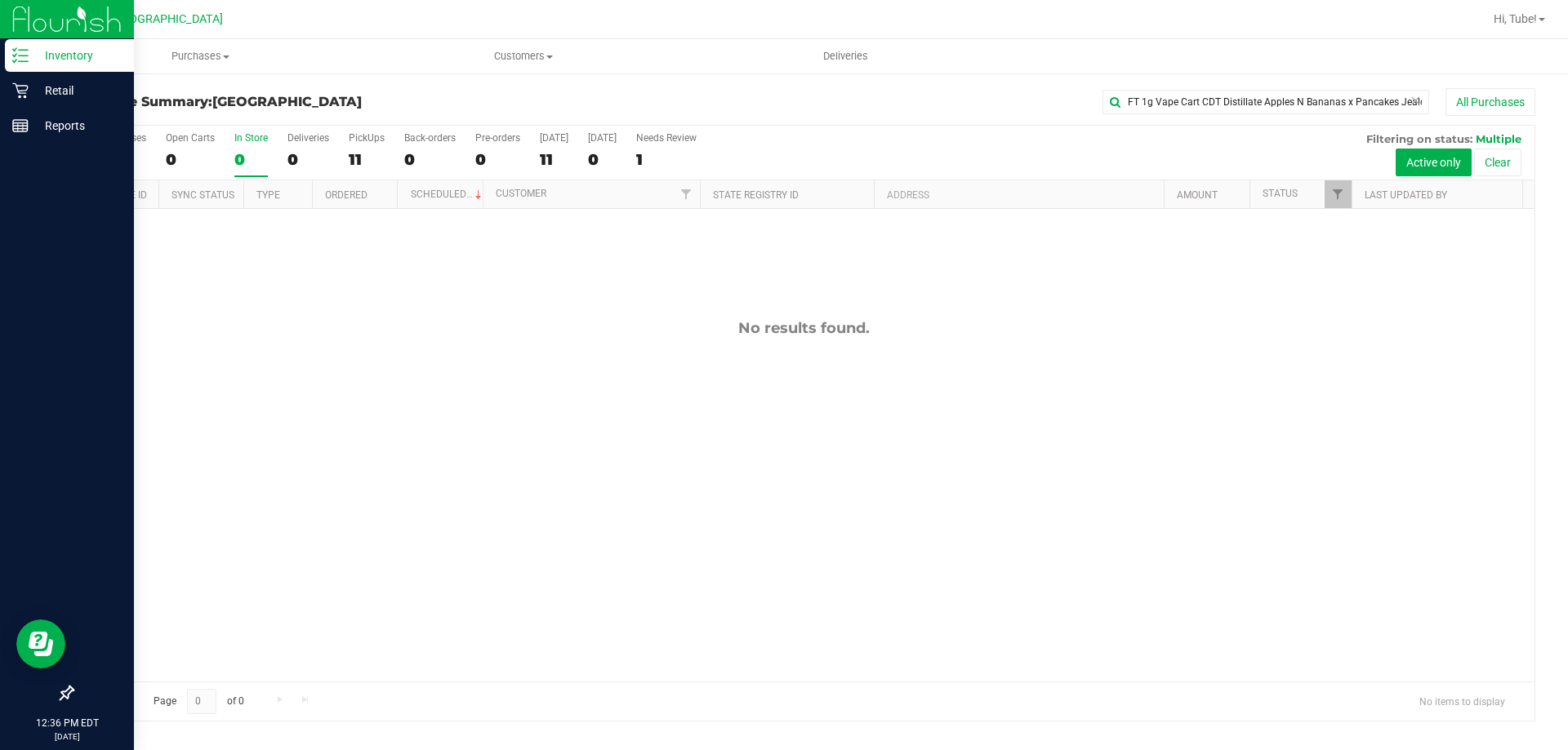
click at [61, 62] on p "Inventory" at bounding box center [77, 56] width 98 height 20
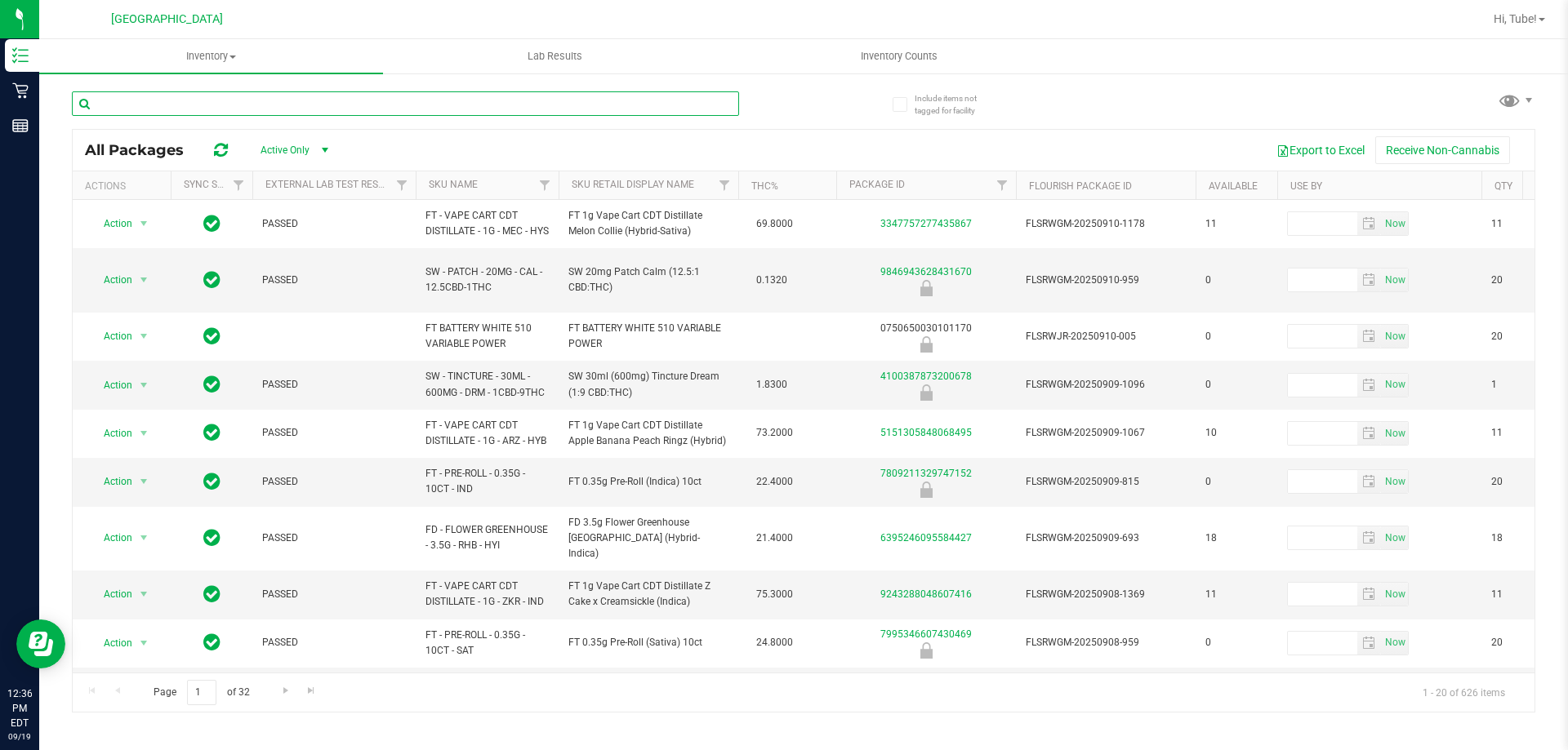
click at [393, 98] on input "text" at bounding box center [406, 103] width 667 height 25
paste input "FT 1g Vape Cart CDT Distillate Apples N Bananas x Pancakes Jealousy (Hybrid)"
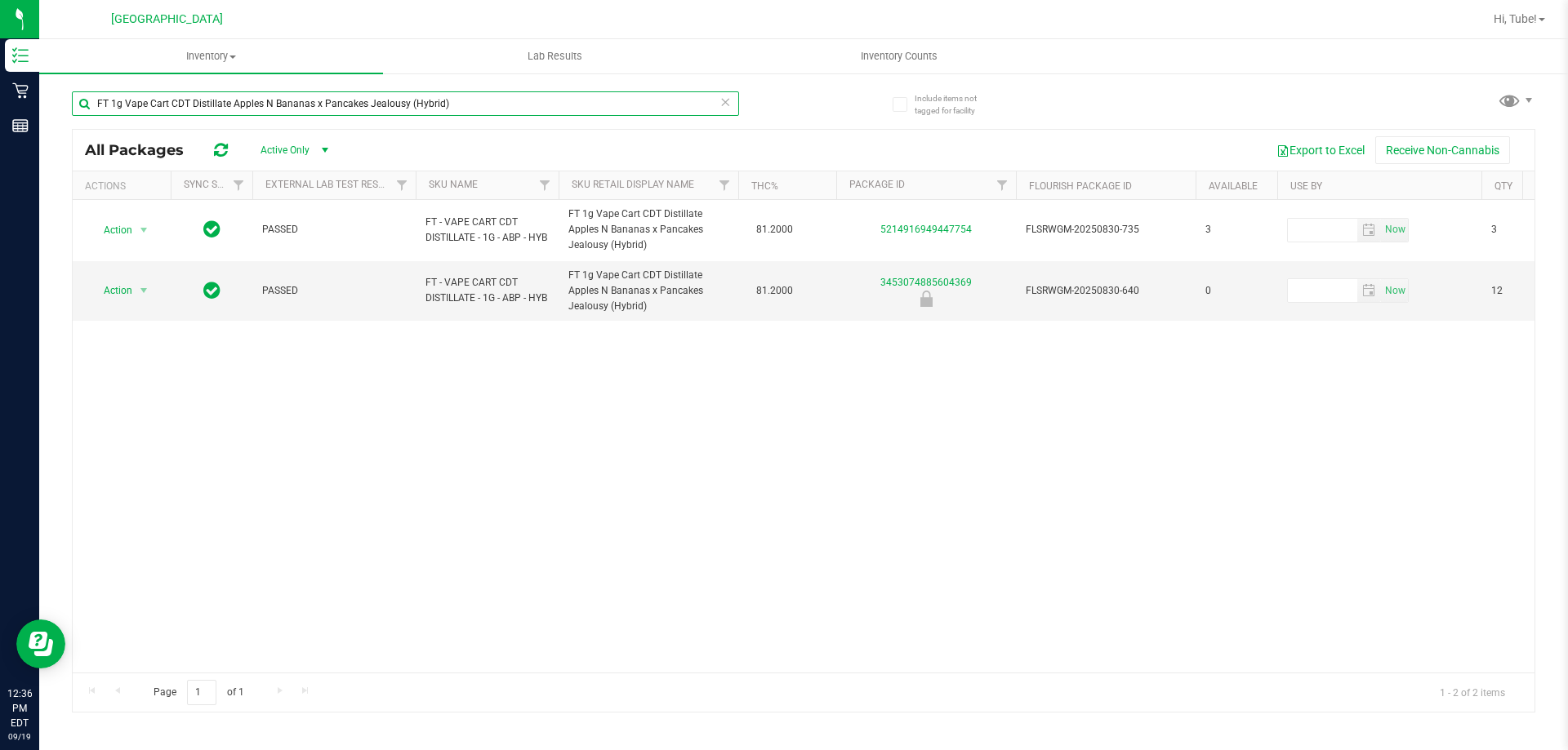
type input "FT 1g Vape Cart CDT Distillate Apples N Bananas x Pancakes Jealousy (Hybrid)"
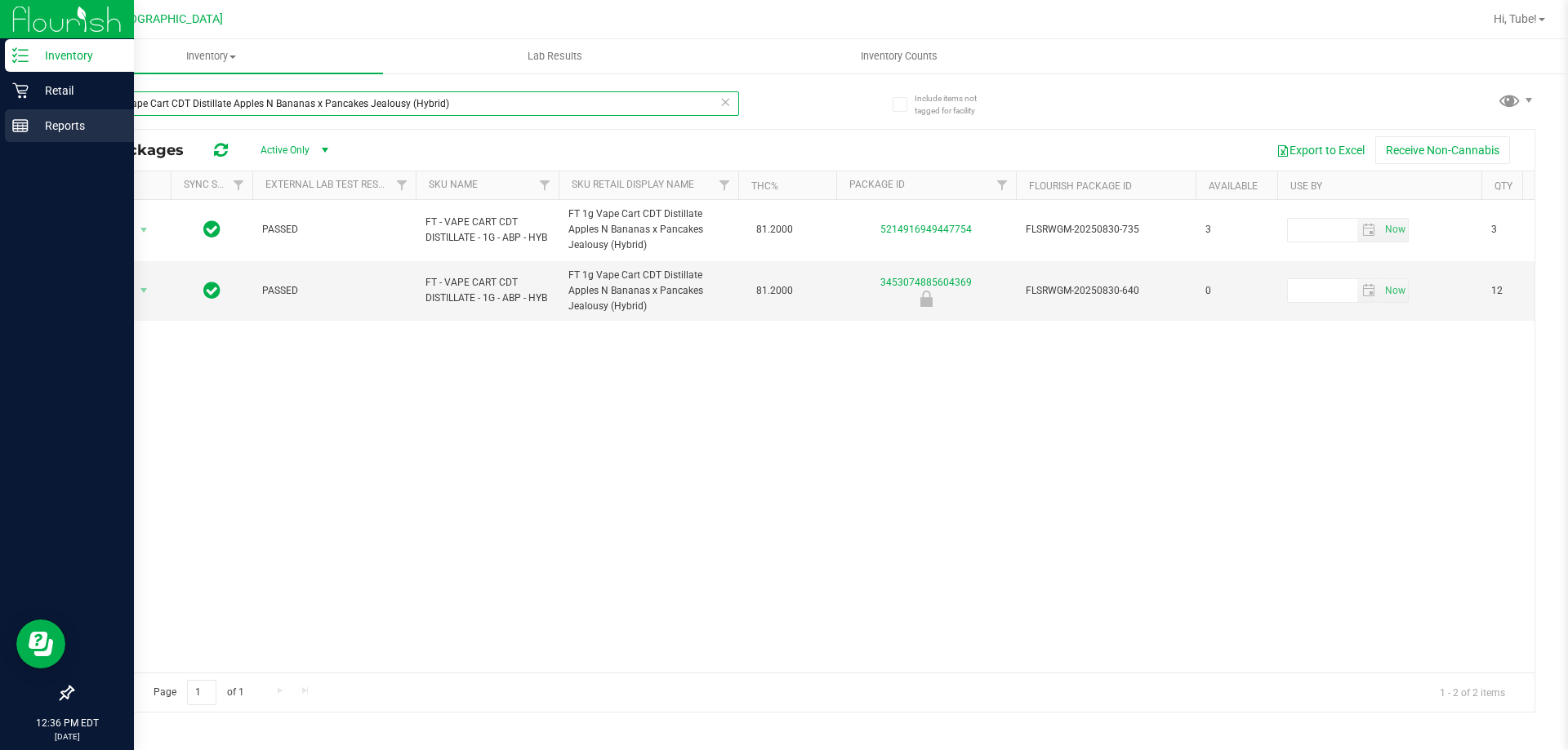
drag, startPoint x: 493, startPoint y: 96, endPoint x: 23, endPoint y: 115, distance: 470.4
click at [23, 115] on div "Inventory Retail Reports 12:36 PM EDT [DATE] 09/19 [GEOGRAPHIC_DATA] WC Hi, Tub…" at bounding box center [784, 375] width 1568 height 750
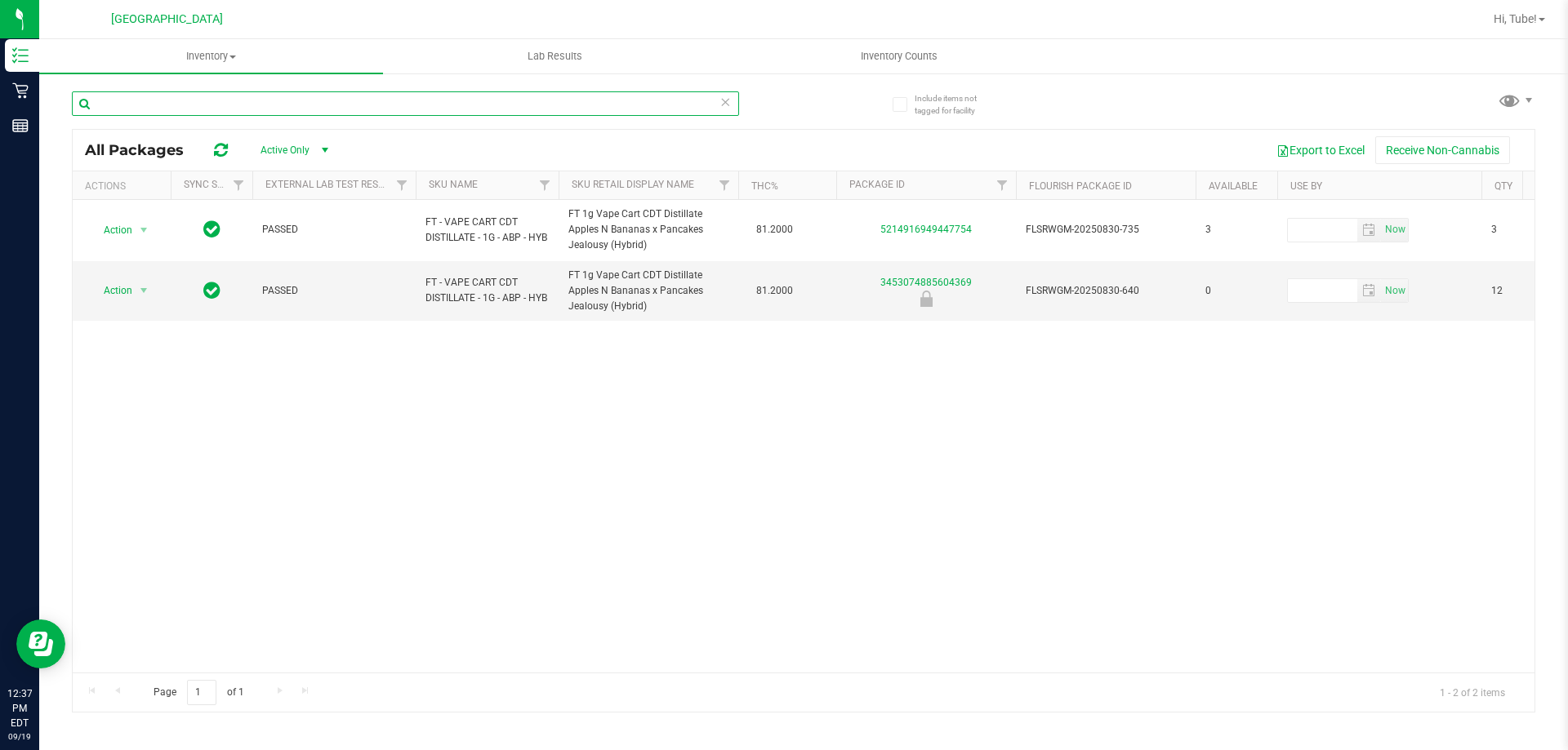
drag, startPoint x: 218, startPoint y: 109, endPoint x: 217, endPoint y: 98, distance: 11.0
click at [218, 100] on input "text" at bounding box center [406, 103] width 667 height 25
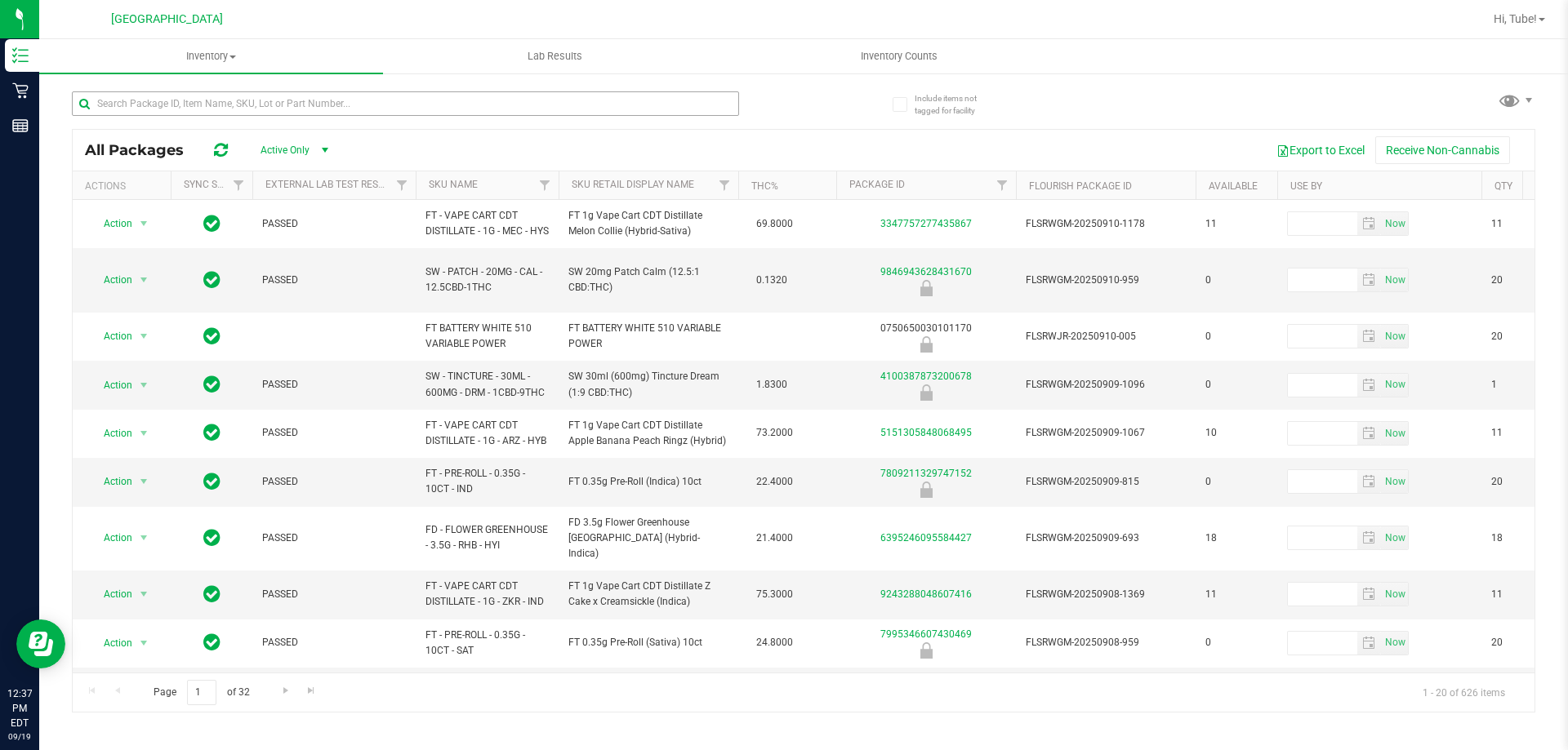
drag, startPoint x: 204, startPoint y: 98, endPoint x: 546, endPoint y: 94, distance: 342.0
click at [545, 92] on div at bounding box center [438, 103] width 731 height 53
click at [516, 107] on input "text" at bounding box center [406, 103] width 667 height 25
paste input "FT 1g Vape Cart CDT Distillate Gasserole (Hybrid)"
type input "FT 1g Vape Cart CDT Distillate Gasserole (Hybrid)"
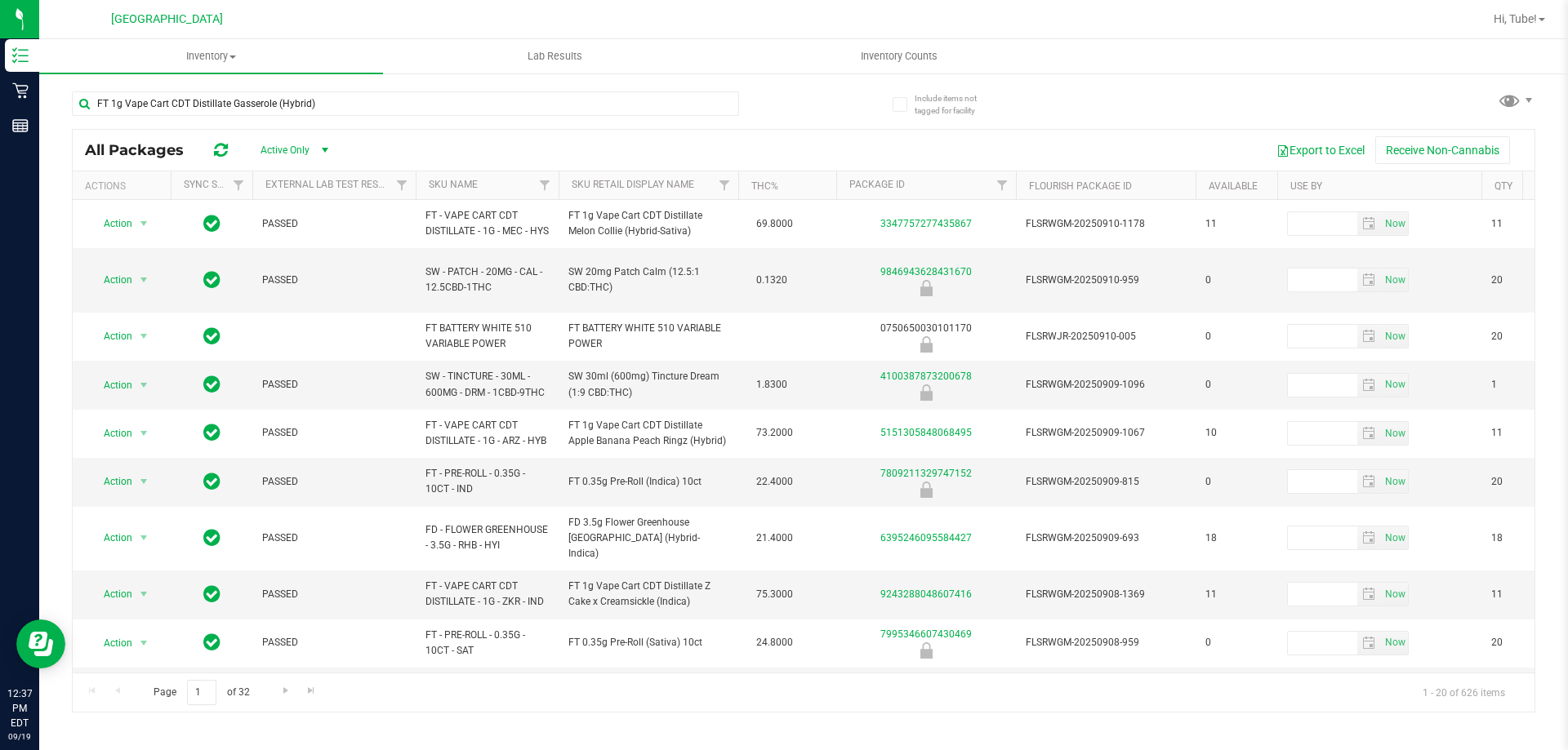
click at [814, 94] on div "FT 1g Vape Cart CDT Distillate Gasserole (Hybrid) All Packages Active Only Acti…" at bounding box center [804, 395] width 1464 height 637
